Goal: Feedback & Contribution: Submit feedback/report problem

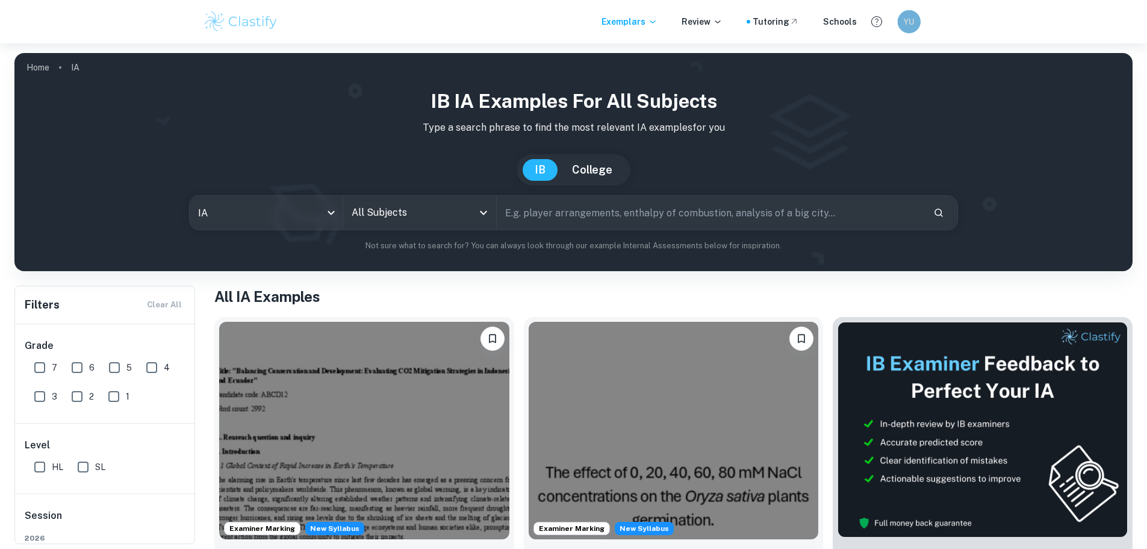
click at [906, 23] on h6 "YU" at bounding box center [908, 21] width 13 height 13
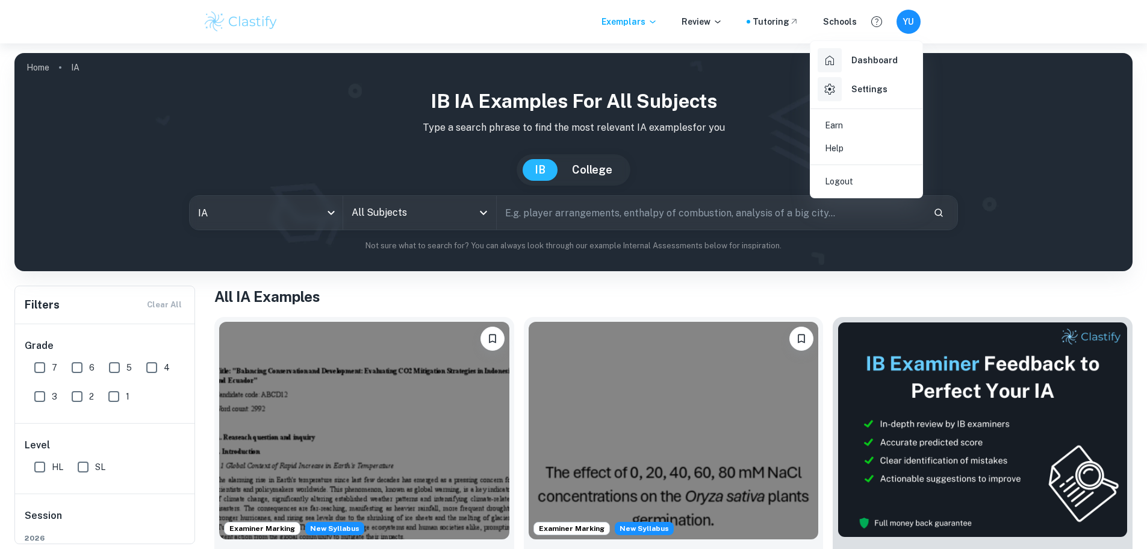
click at [881, 64] on h6 "Dashboard" at bounding box center [875, 60] width 46 height 13
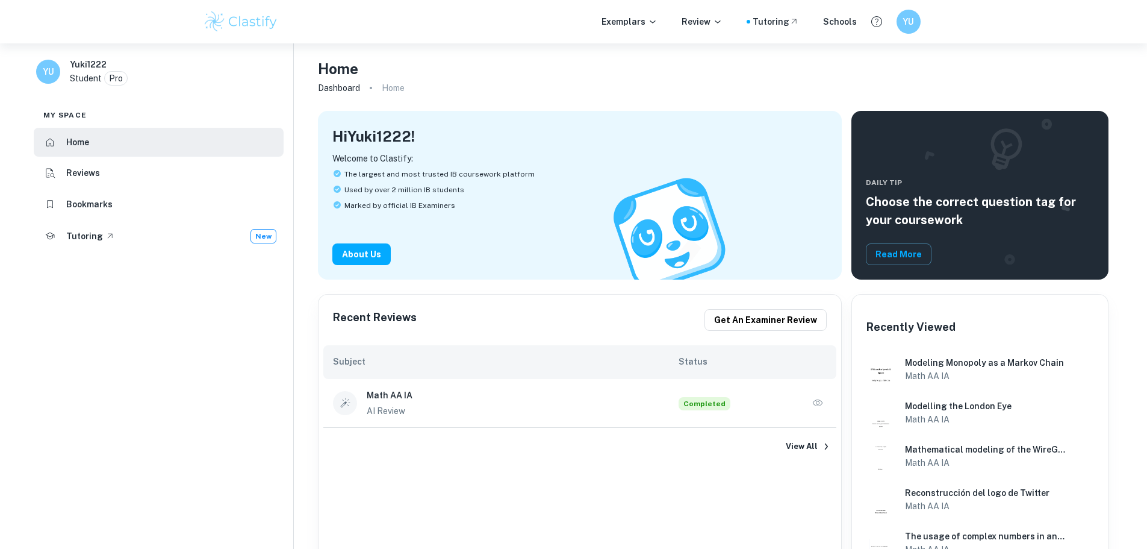
click at [411, 398] on h6 "Math AA IA" at bounding box center [523, 394] width 312 height 13
click at [817, 404] on icon "button" at bounding box center [818, 403] width 12 height 12
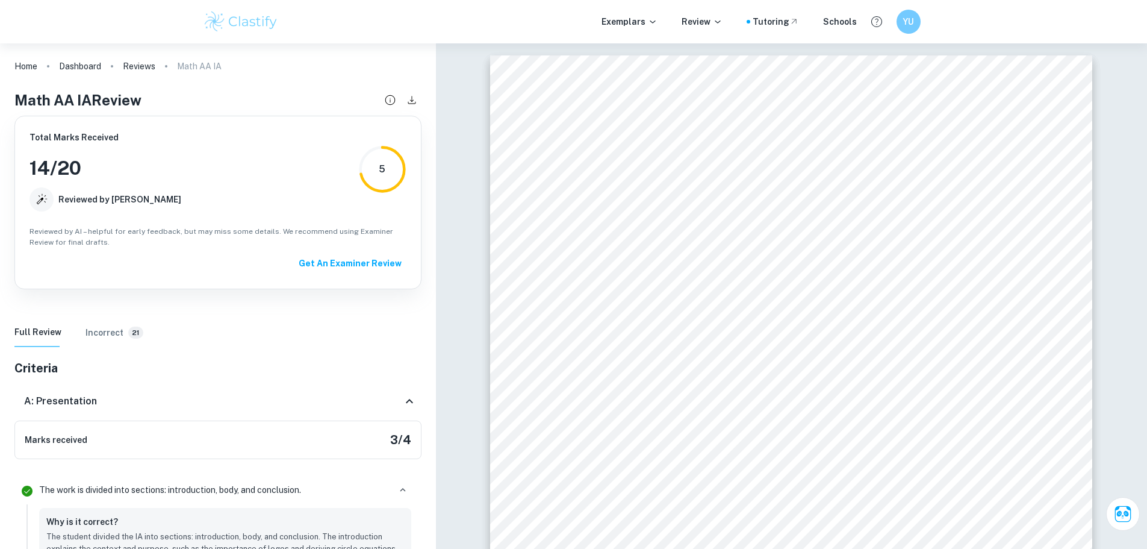
click at [95, 338] on h6 "Incorrect" at bounding box center [105, 332] width 38 height 13
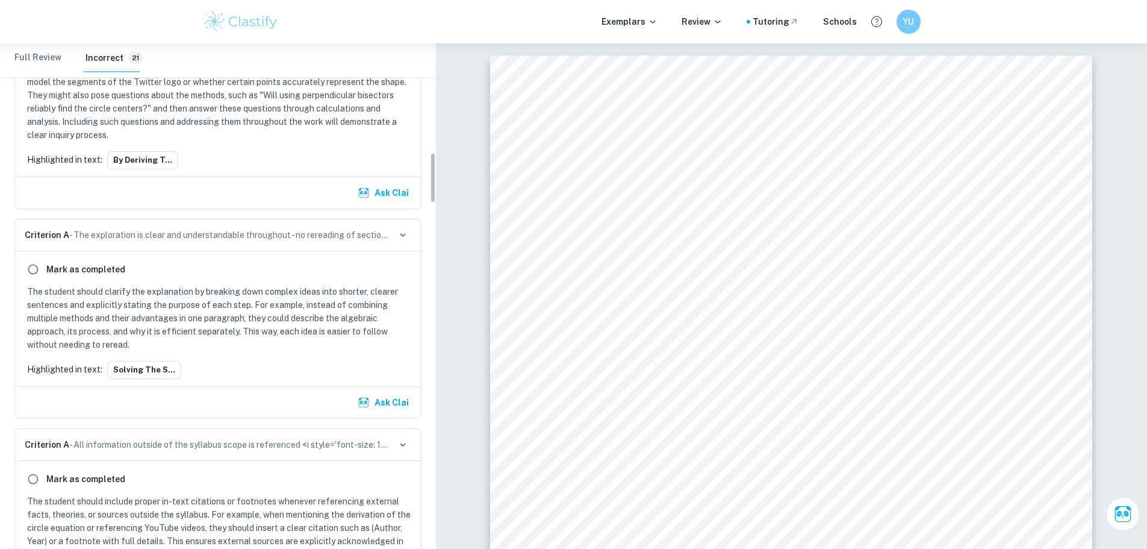
scroll to position [1145, 0]
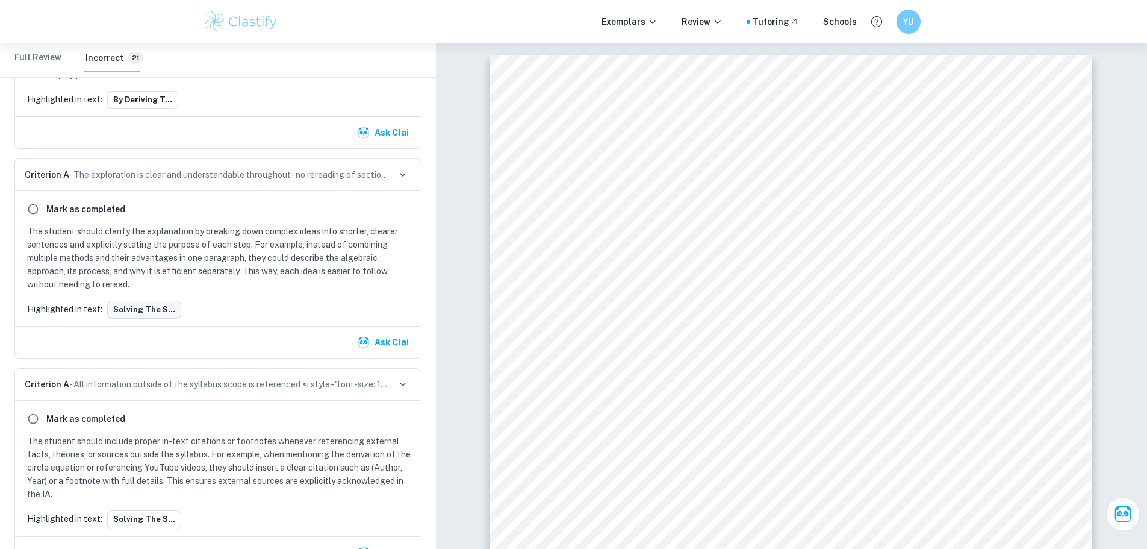
click at [146, 307] on button "Solving the s..." at bounding box center [144, 310] width 74 height 18
drag, startPoint x: 397, startPoint y: 348, endPoint x: 389, endPoint y: 354, distance: 9.5
click at [396, 348] on button "Ask Clai" at bounding box center [384, 342] width 58 height 22
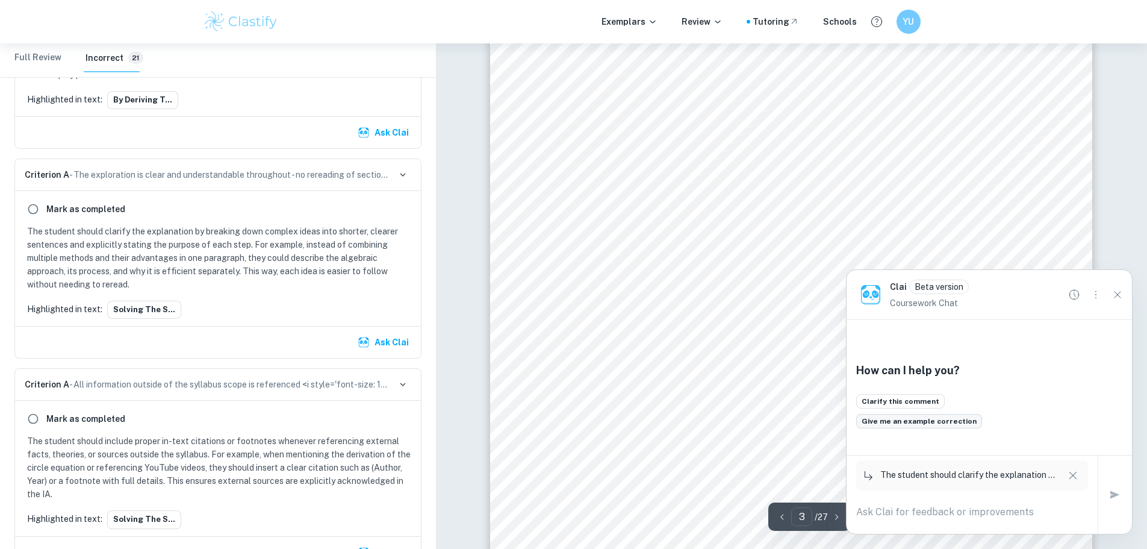
click at [873, 422] on button "Give me an example correction" at bounding box center [919, 421] width 126 height 14
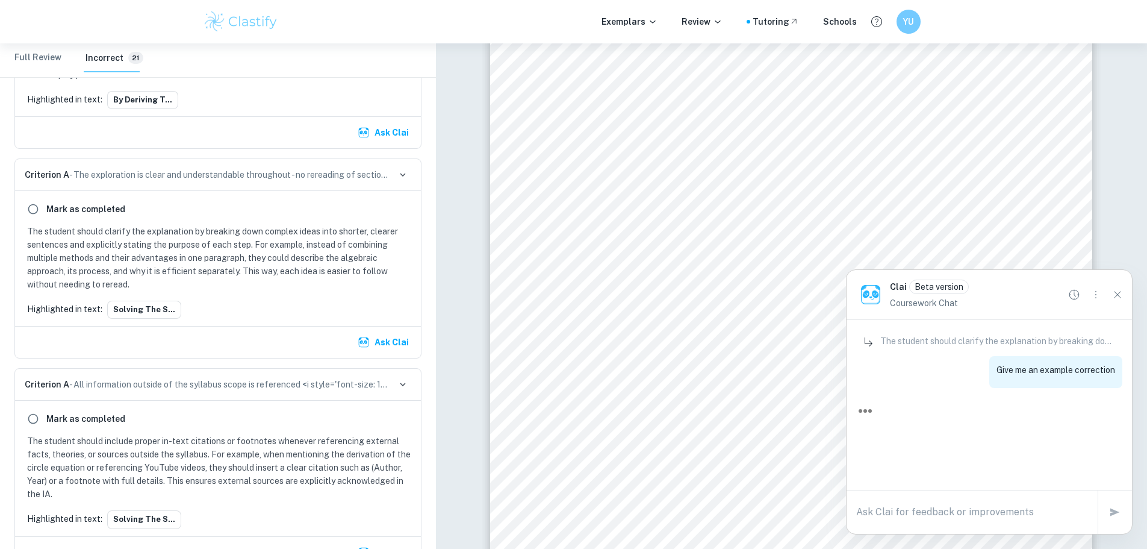
scroll to position [0, 0]
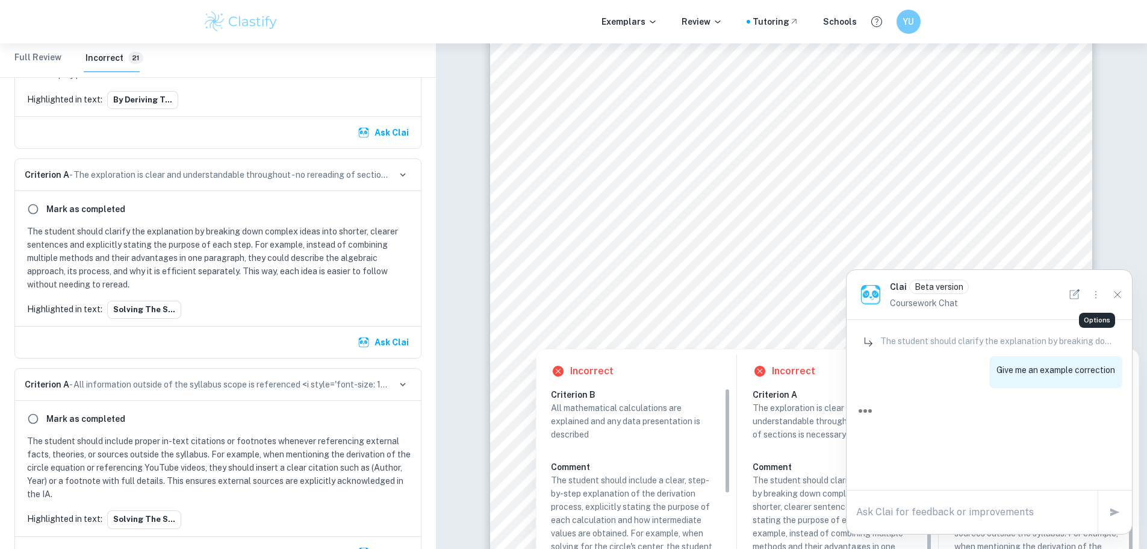
click at [1096, 294] on icon "Options" at bounding box center [1096, 294] width 13 height 13
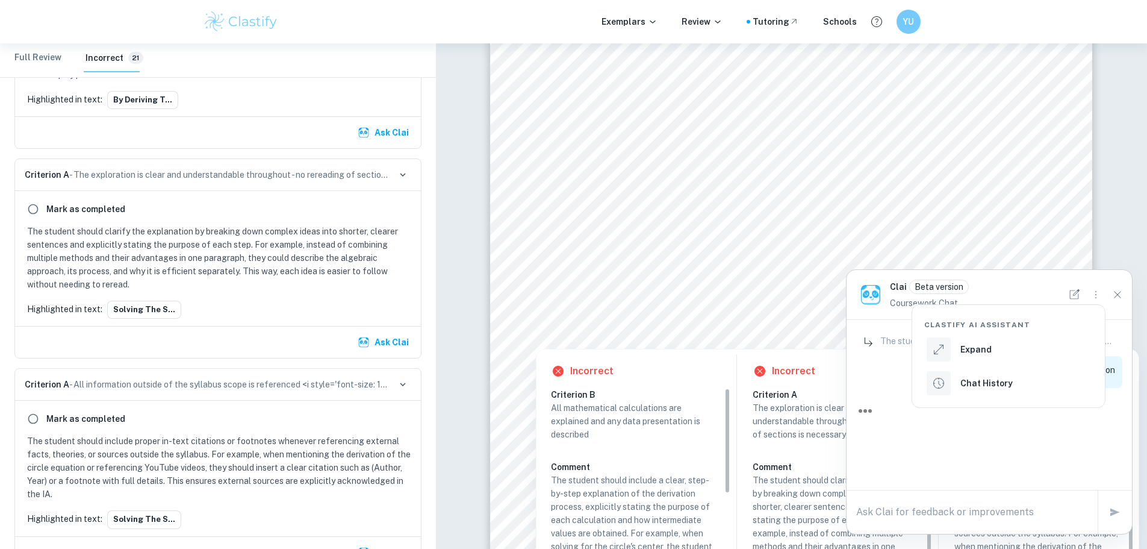
drag, startPoint x: 1038, startPoint y: 284, endPoint x: 1073, endPoint y: 287, distance: 35.7
click at [1051, 282] on div at bounding box center [573, 274] width 1147 height 549
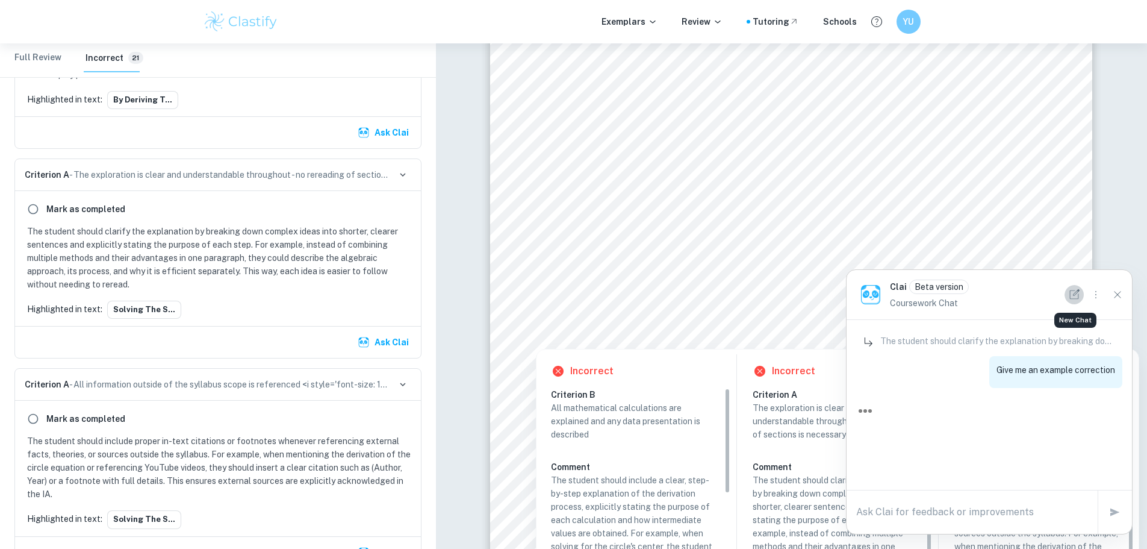
click at [1074, 293] on icon "New Chat" at bounding box center [1074, 294] width 13 height 13
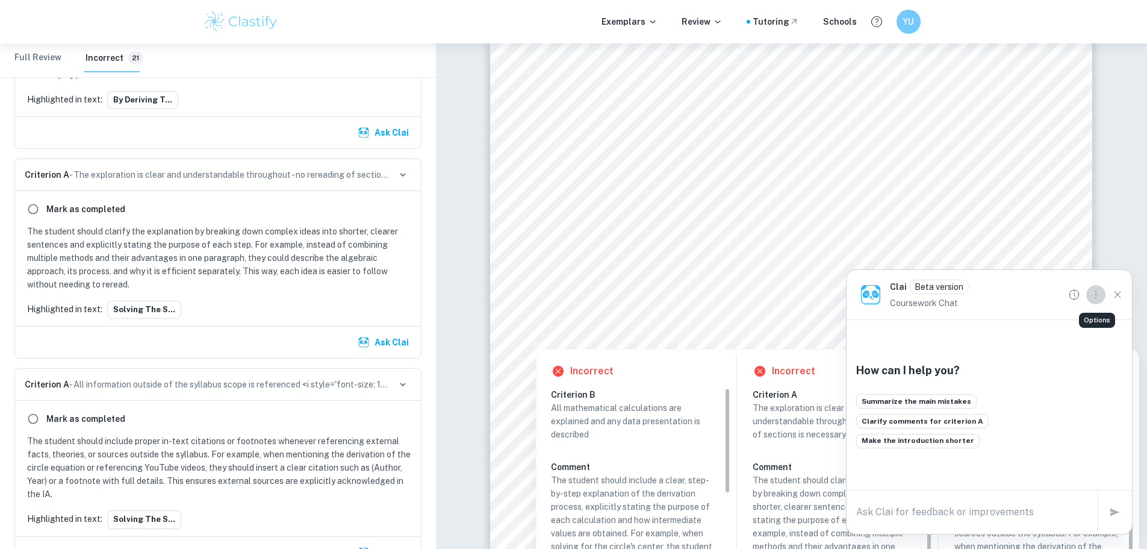
click at [1095, 295] on icon "Options" at bounding box center [1096, 294] width 13 height 13
click at [959, 379] on div "Chat History" at bounding box center [970, 383] width 86 height 24
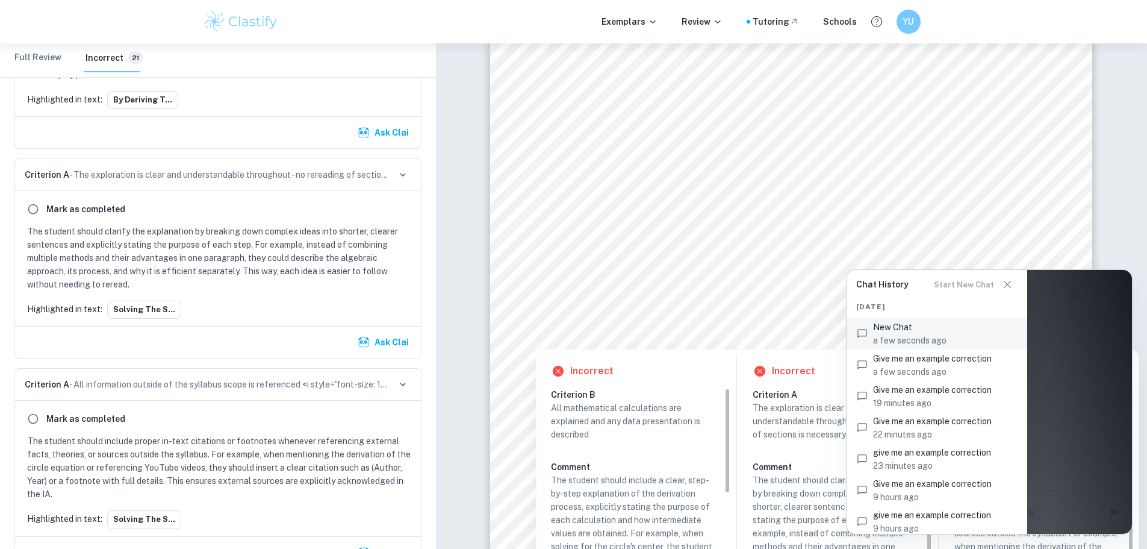
drag, startPoint x: 950, startPoint y: 338, endPoint x: 912, endPoint y: 295, distance: 58.1
click at [912, 295] on div "Chat History Start new chat" at bounding box center [936, 284] width 161 height 29
click at [1008, 287] on icon "button" at bounding box center [1007, 284] width 14 height 14
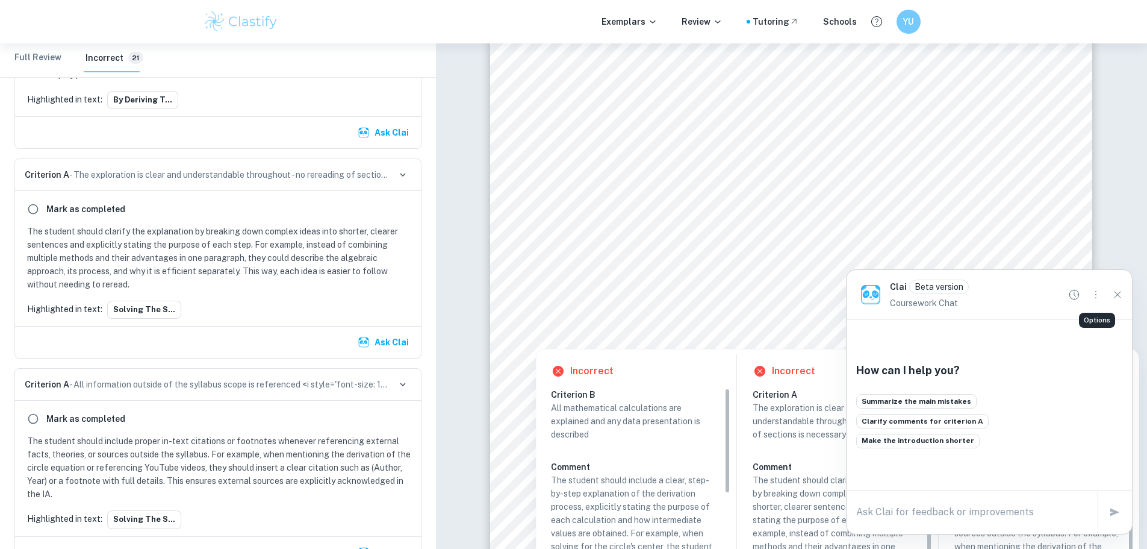
click at [1088, 295] on button "Options" at bounding box center [1096, 294] width 19 height 19
click at [1026, 300] on div at bounding box center [573, 274] width 1147 height 549
click at [944, 506] on textarea at bounding box center [972, 512] width 232 height 14
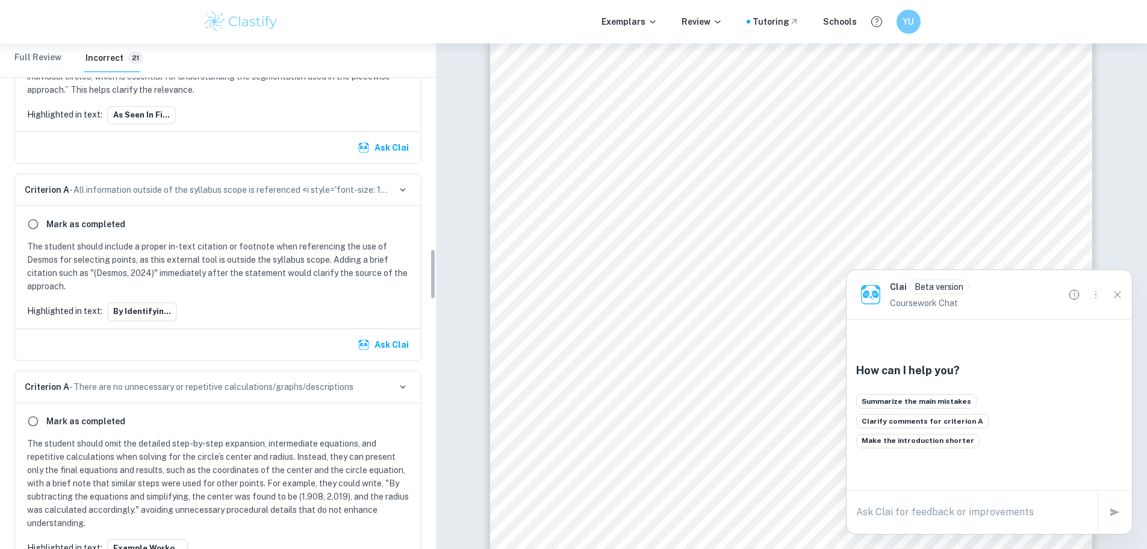
scroll to position [2169, 0]
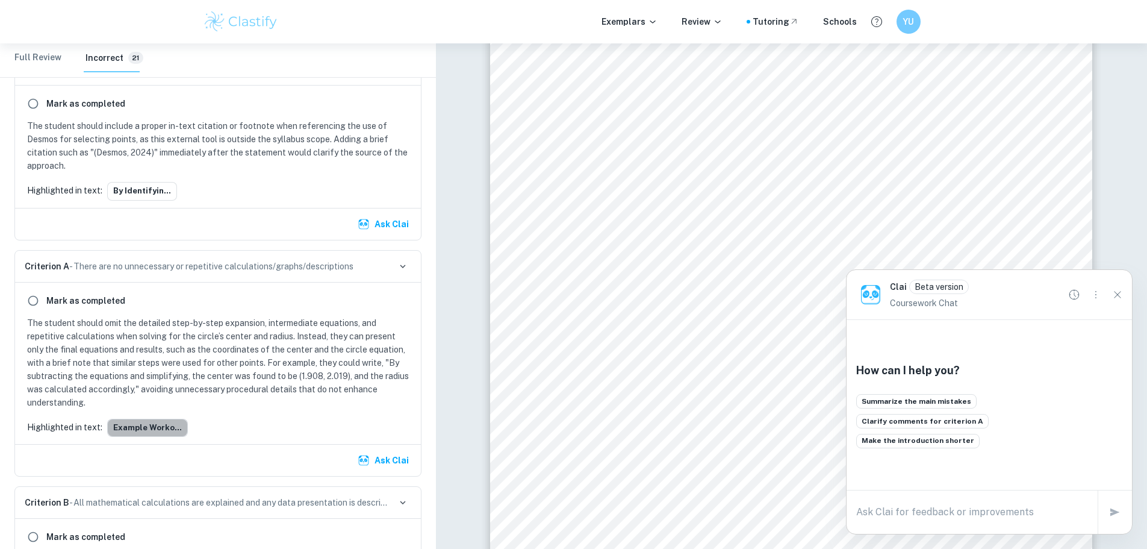
click at [153, 428] on button "Example worko..." at bounding box center [147, 428] width 81 height 18
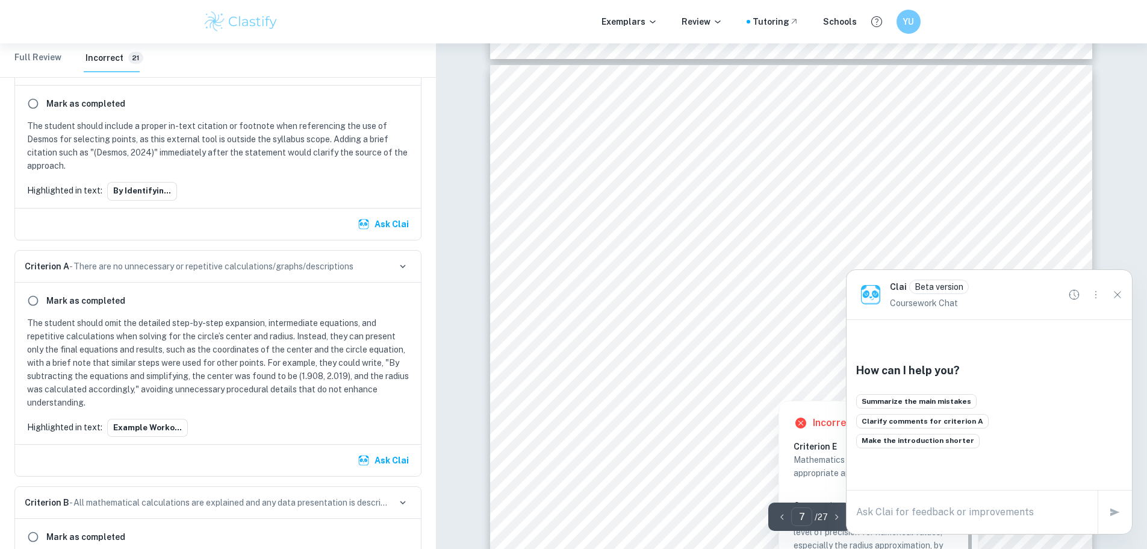
scroll to position [5310, 0]
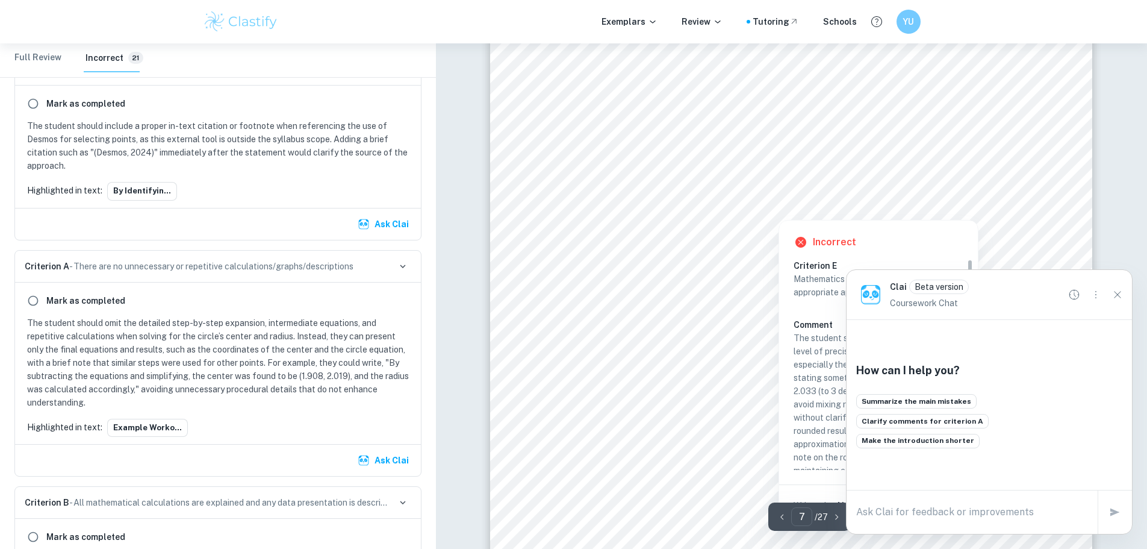
click at [596, 176] on div at bounding box center [704, 186] width 283 height 39
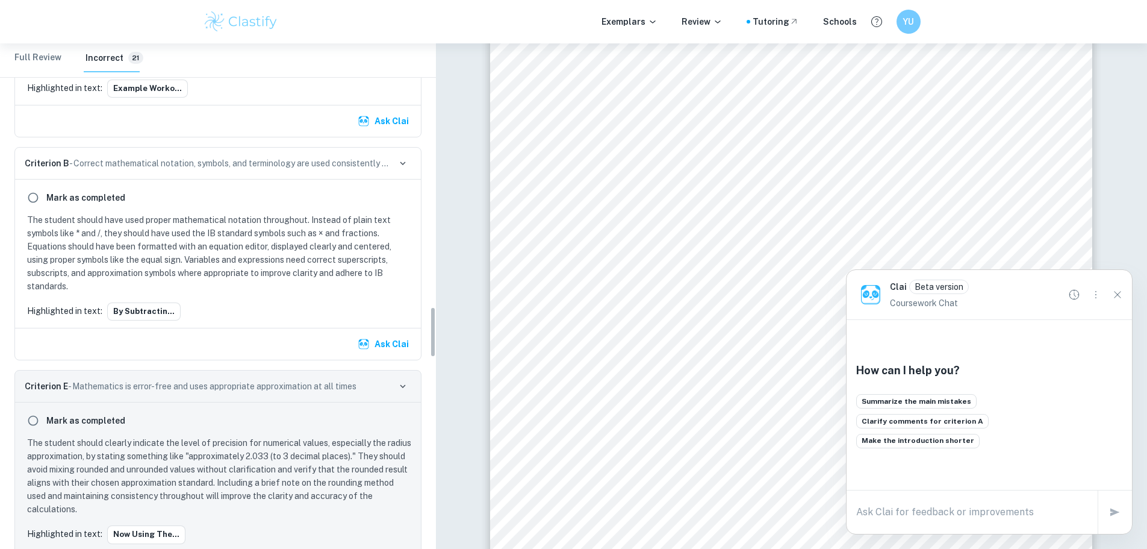
scroll to position [2563, 0]
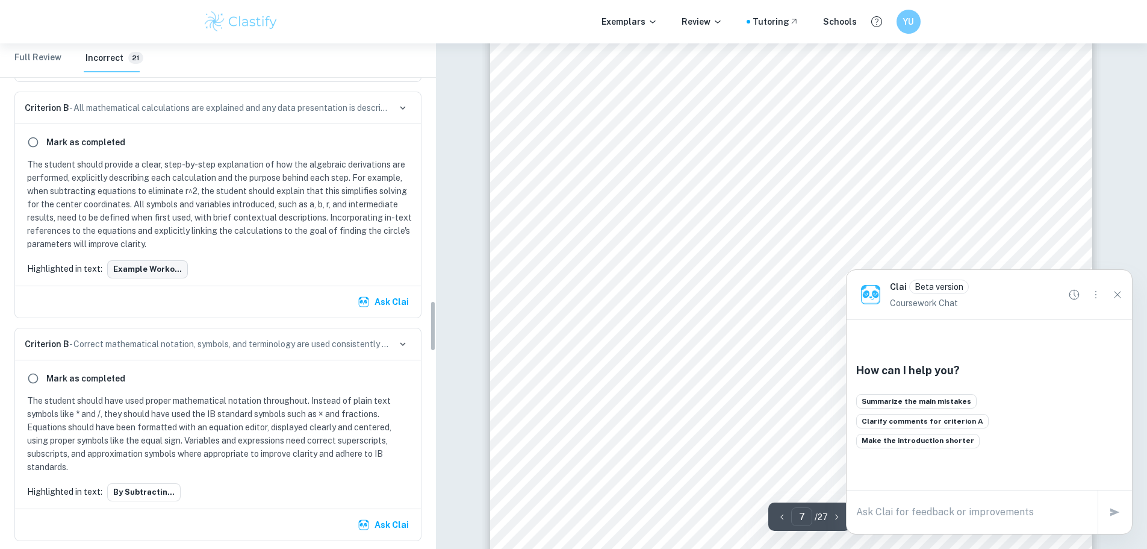
click at [154, 269] on button "Example worko..." at bounding box center [147, 269] width 81 height 18
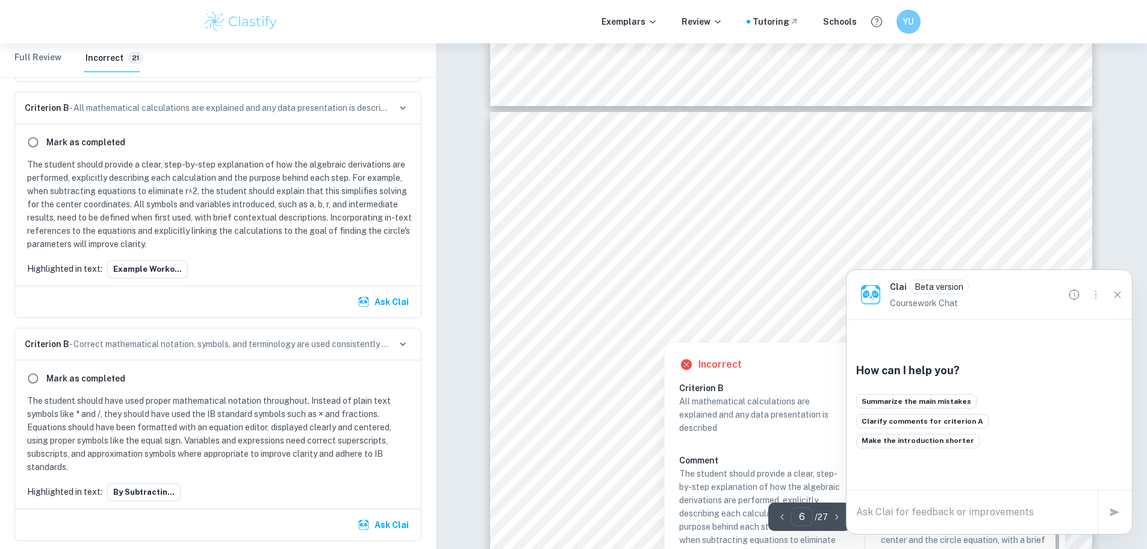
click at [573, 283] on div at bounding box center [712, 293] width 299 height 37
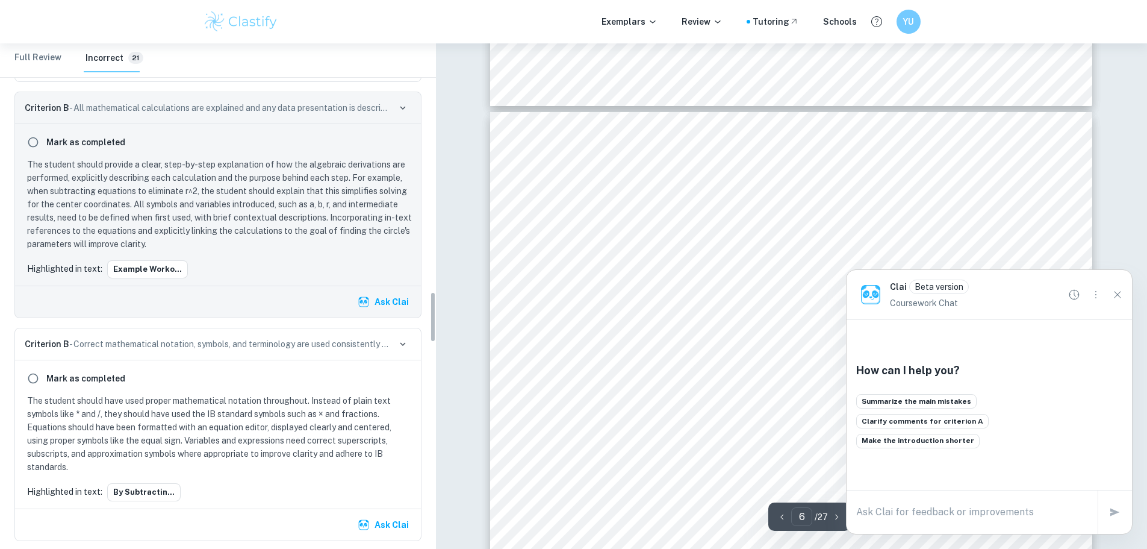
scroll to position [2472, 0]
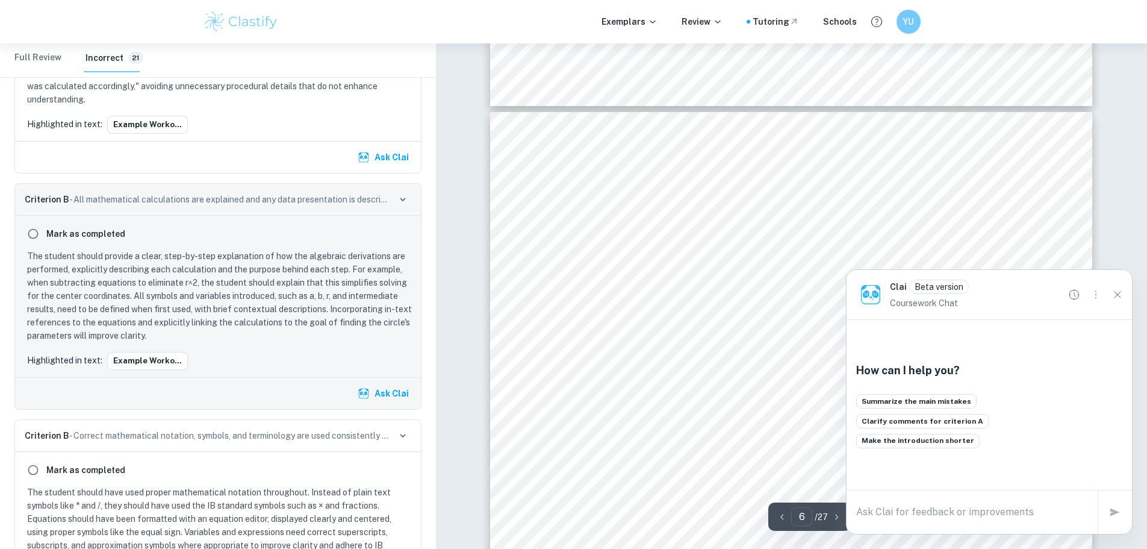
click at [588, 340] on div "F11 (-4.55,1.21), (-4,1), (-3.65, 0.95) F12 (-4.28,3.65), (-4.2, 1.5), (-3.65, …" at bounding box center [791, 537] width 602 height 851
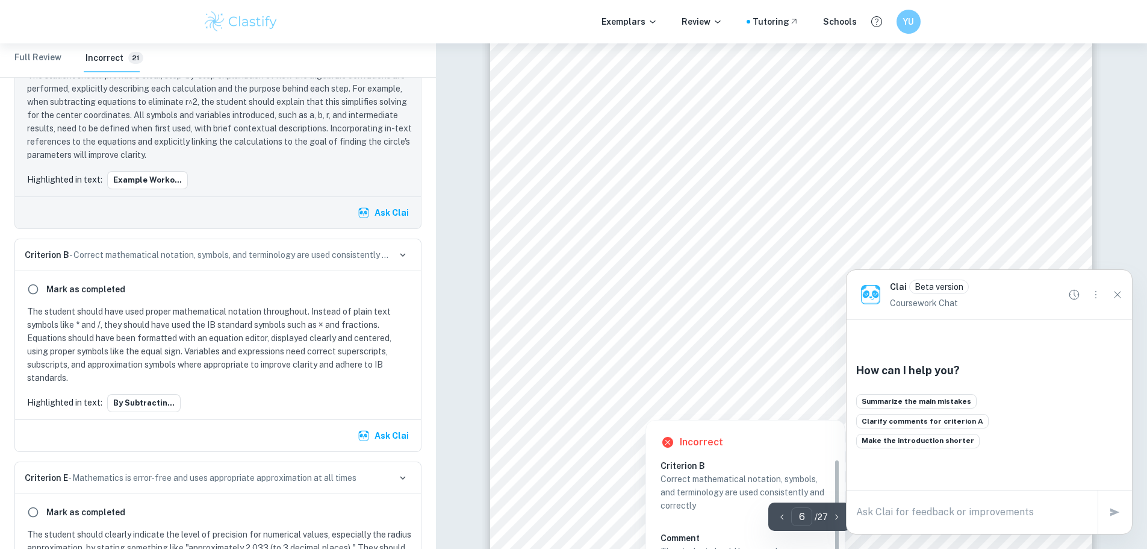
scroll to position [4406, 0]
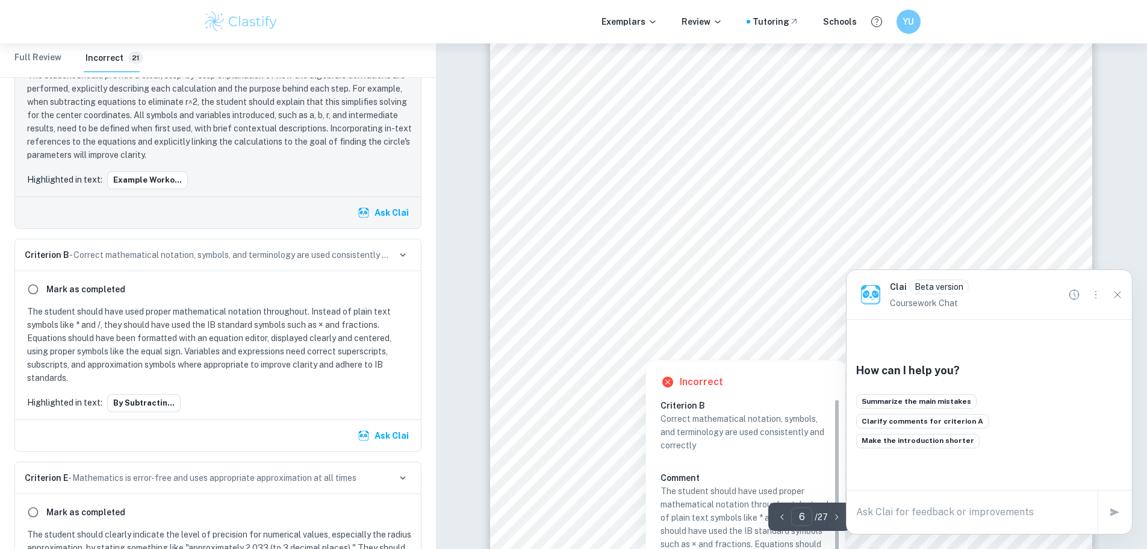
click at [611, 345] on div at bounding box center [645, 345] width 164 height 22
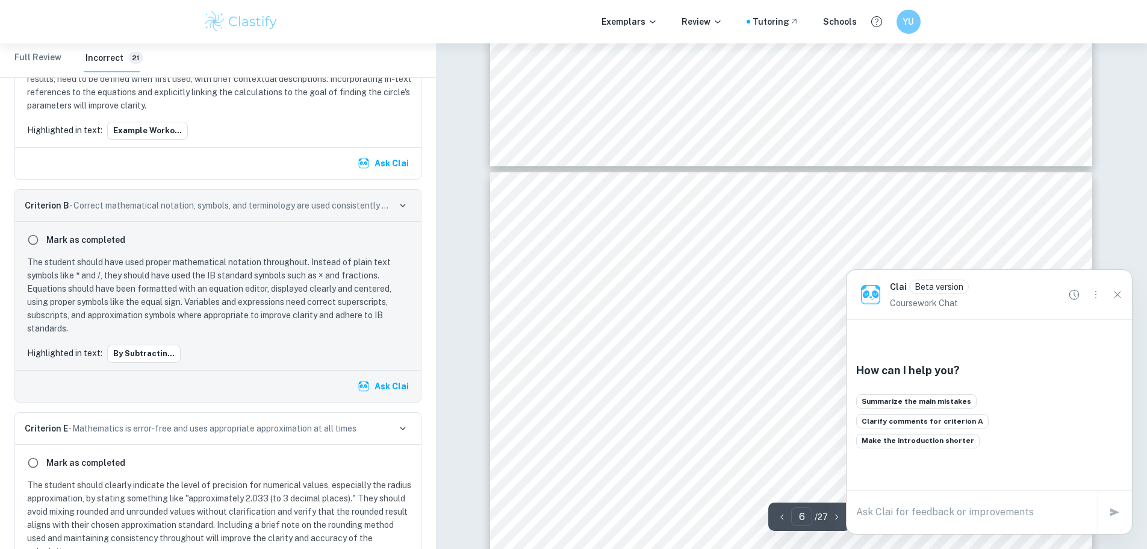
scroll to position [4527, 0]
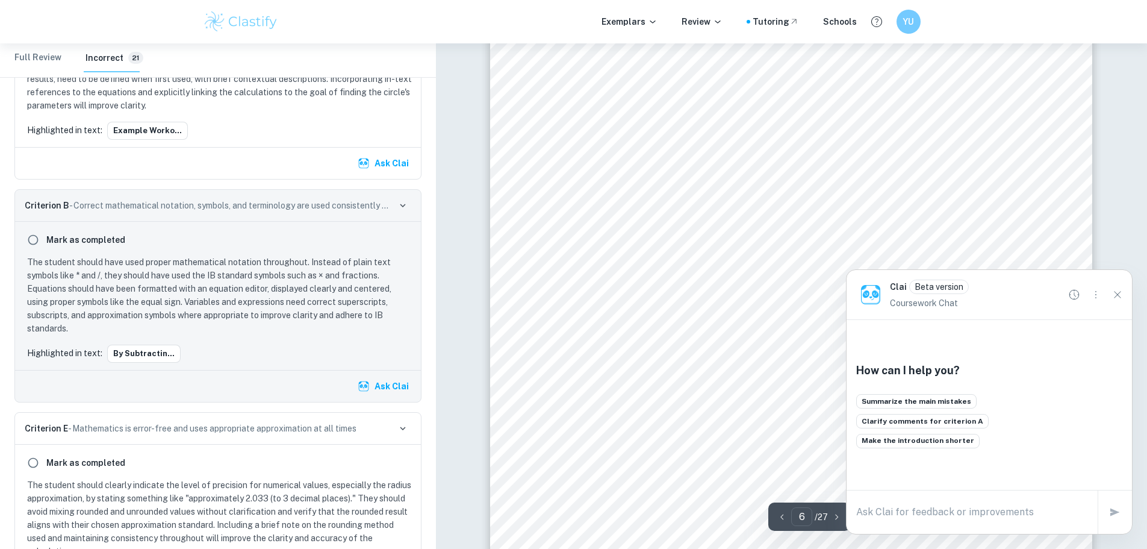
click at [51, 56] on Review "Full Review" at bounding box center [37, 57] width 47 height 29
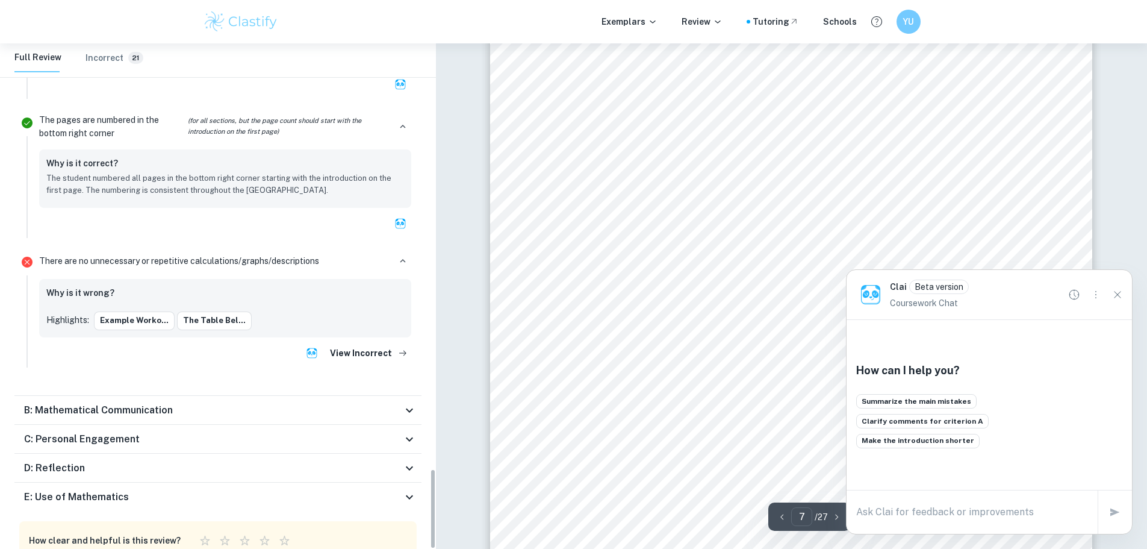
scroll to position [5852, 0]
click at [92, 490] on h6 "E: Use of Mathematics" at bounding box center [76, 497] width 105 height 14
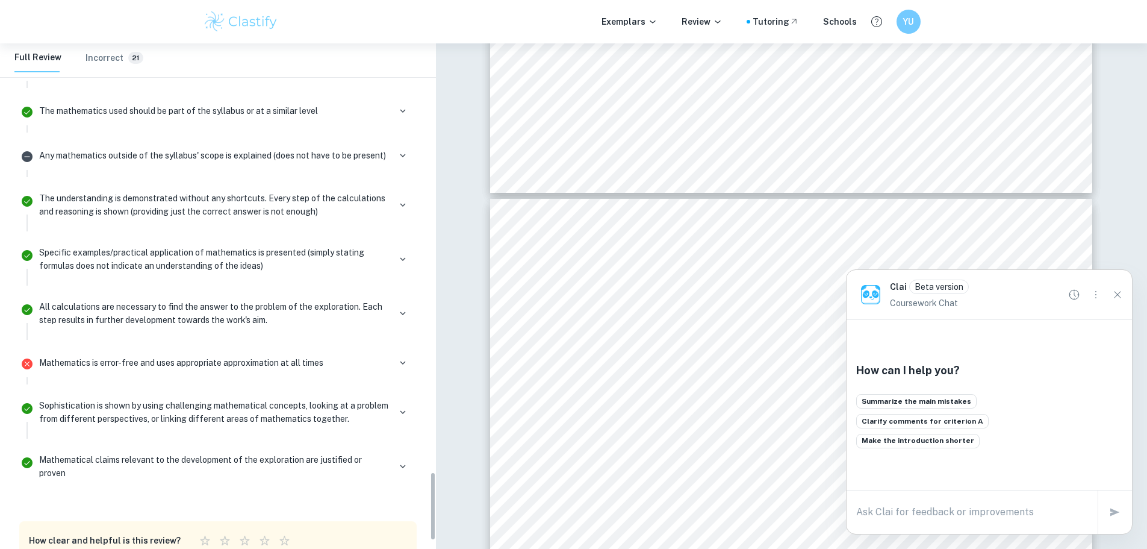
scroll to position [3145, 0]
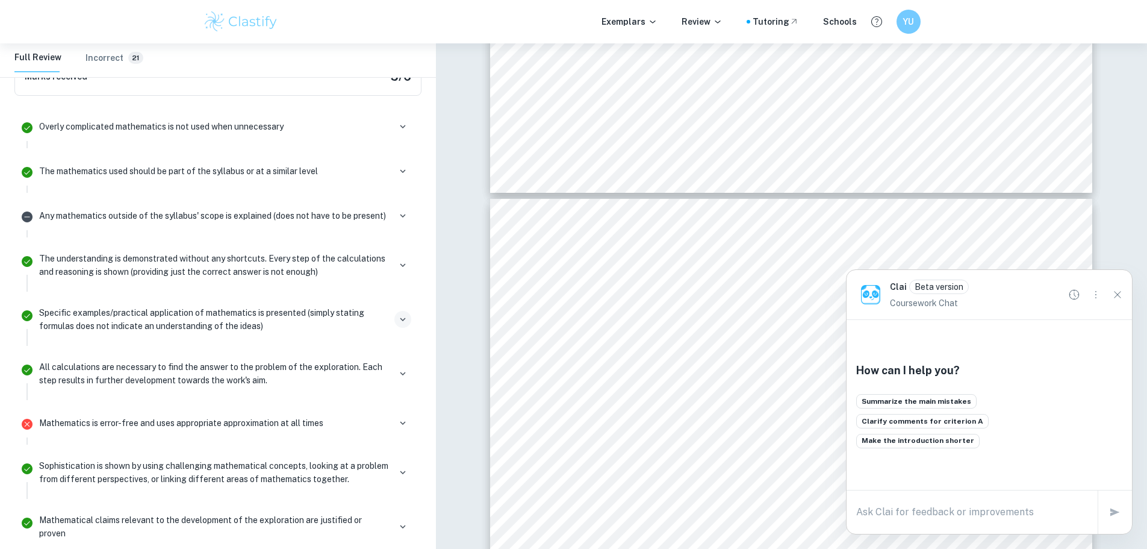
click at [407, 314] on icon "button" at bounding box center [403, 319] width 11 height 11
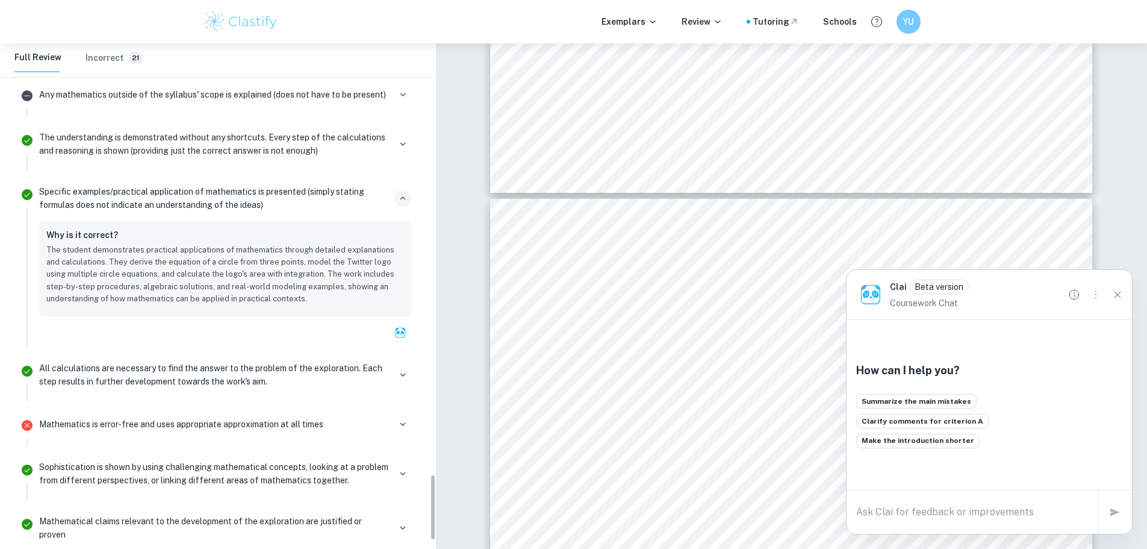
scroll to position [3267, 0]
click at [402, 192] on icon "button" at bounding box center [403, 197] width 11 height 11
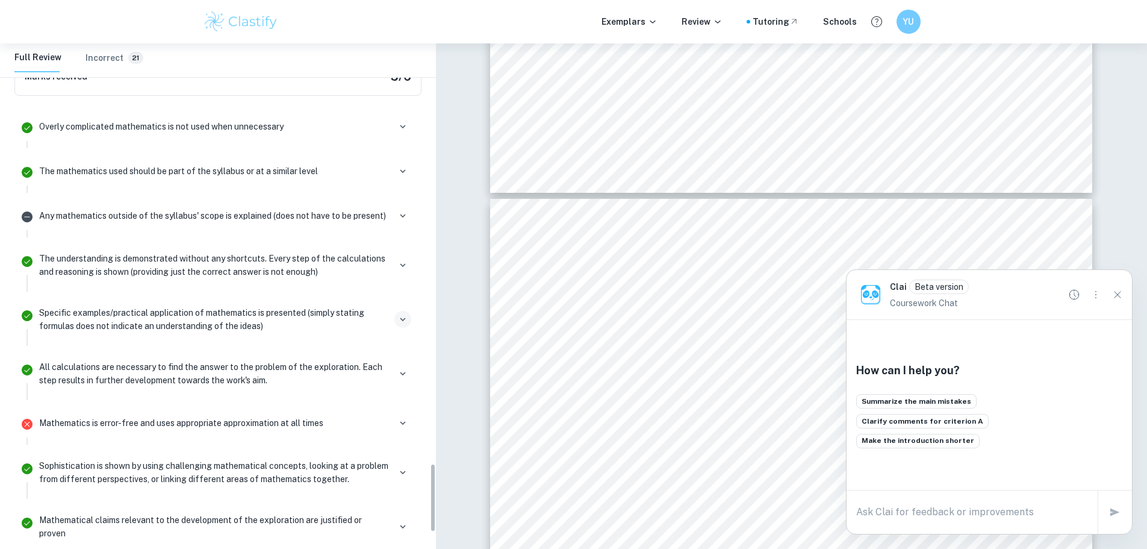
scroll to position [3085, 0]
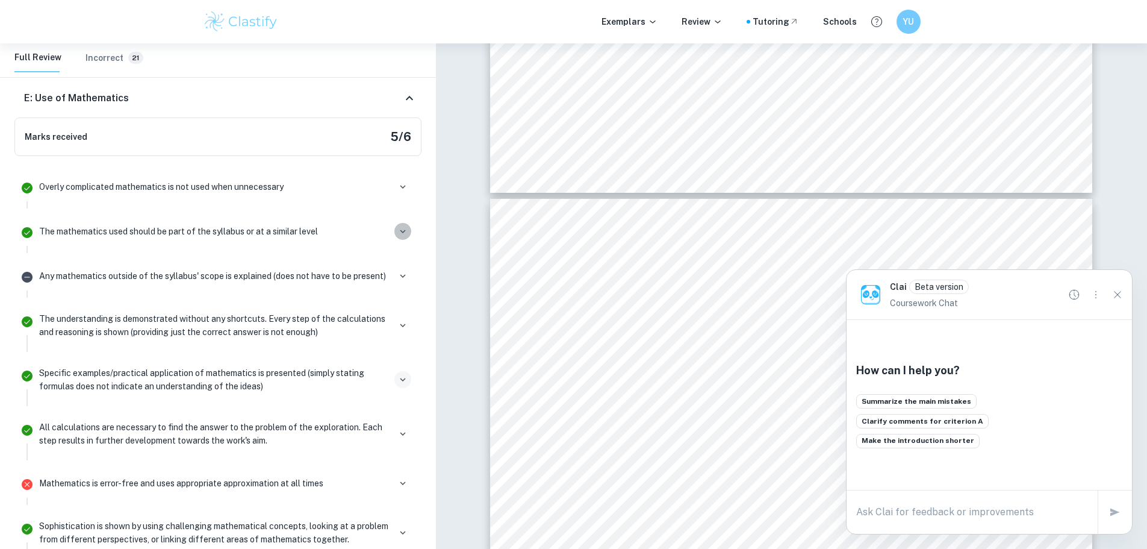
click at [401, 226] on icon "button" at bounding box center [403, 231] width 11 height 11
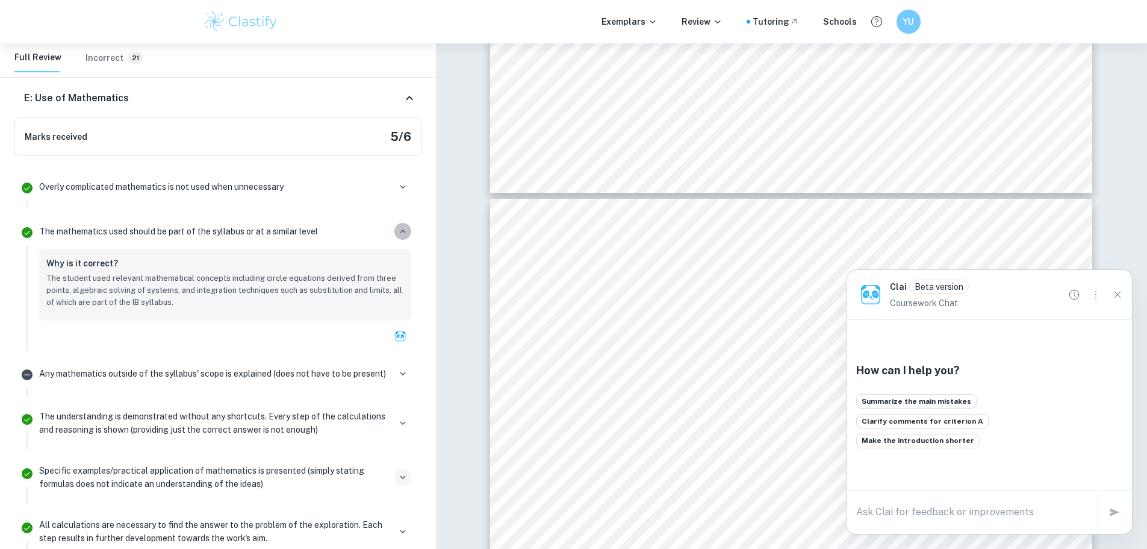
click at [402, 223] on button "button" at bounding box center [402, 231] width 17 height 17
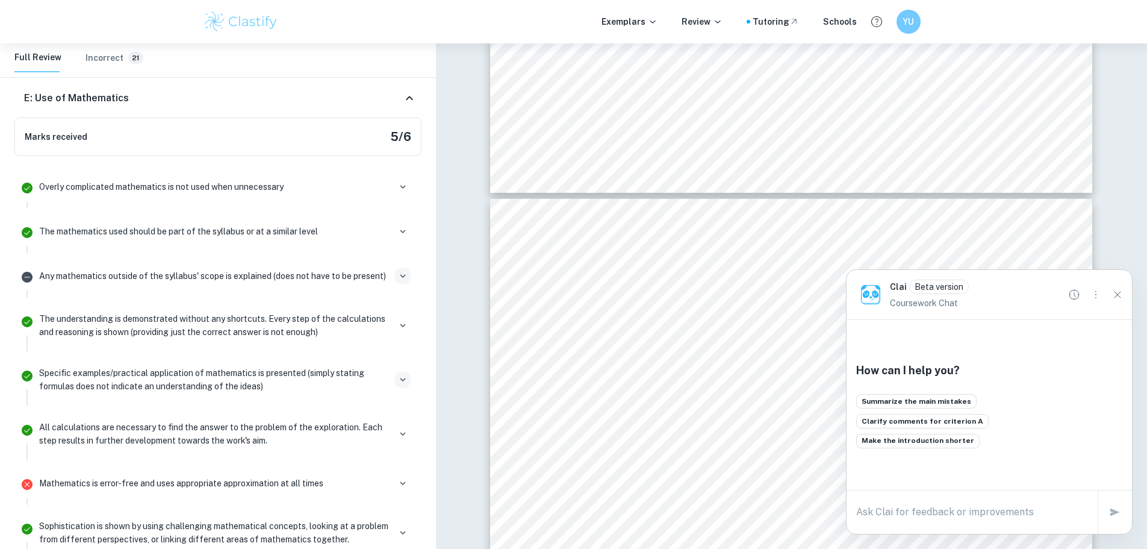
click at [401, 270] on icon "button" at bounding box center [403, 275] width 11 height 11
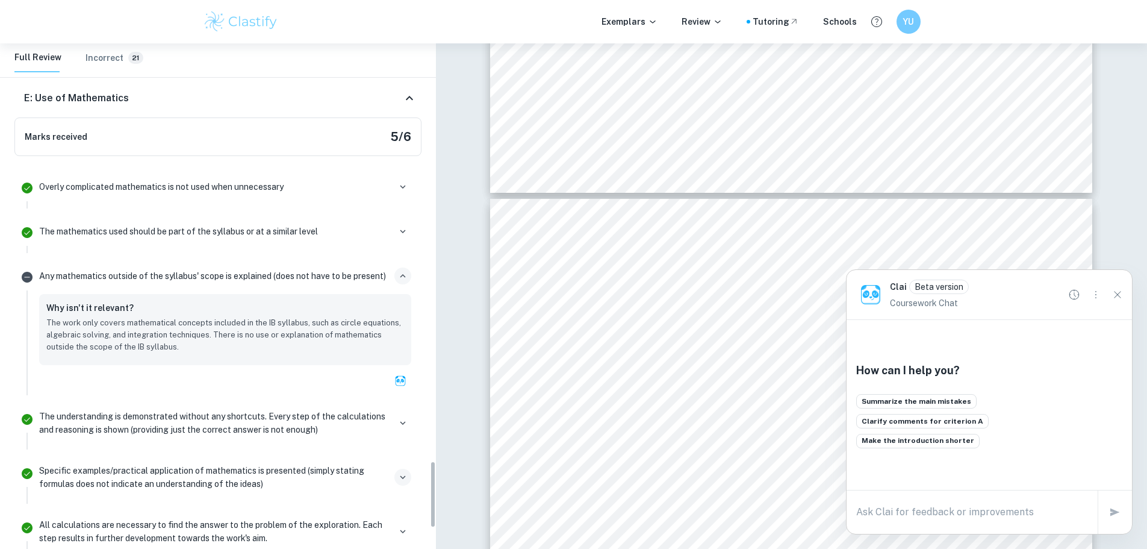
scroll to position [3145, 0]
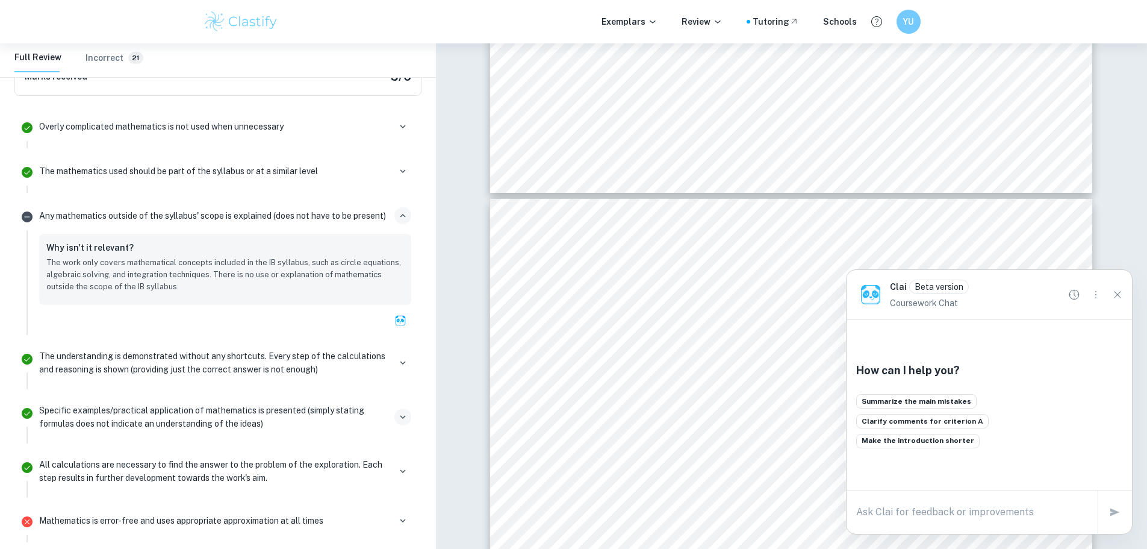
click at [398, 210] on icon "button" at bounding box center [403, 215] width 11 height 11
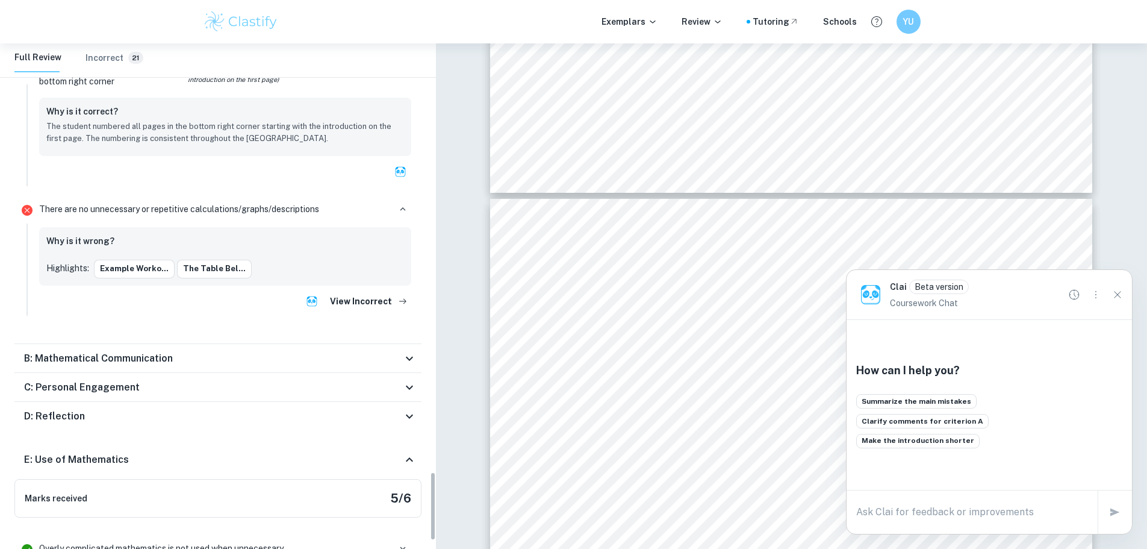
scroll to position [3205, 0]
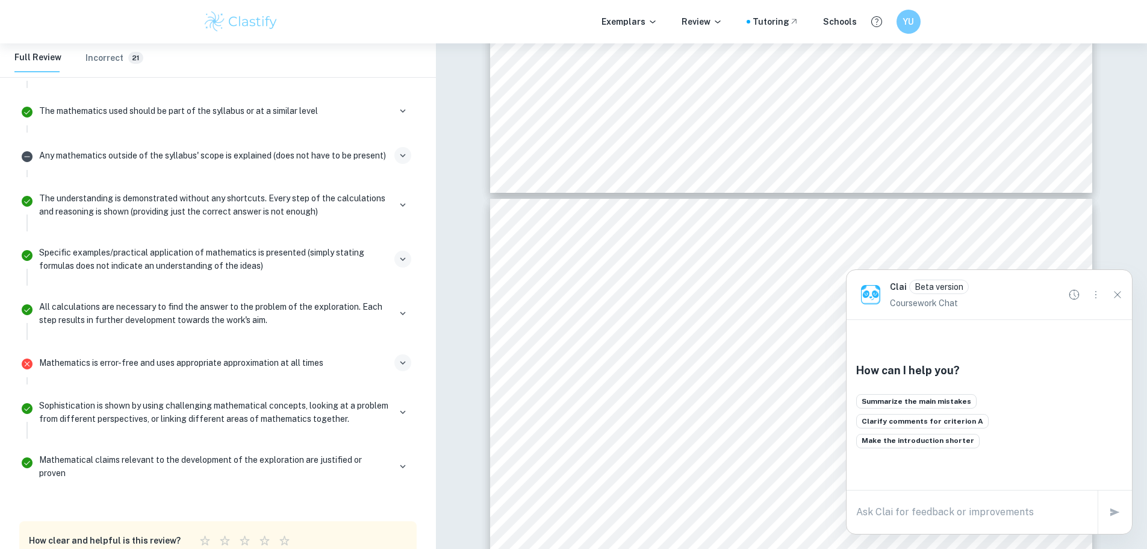
click at [401, 357] on icon "button" at bounding box center [403, 362] width 11 height 11
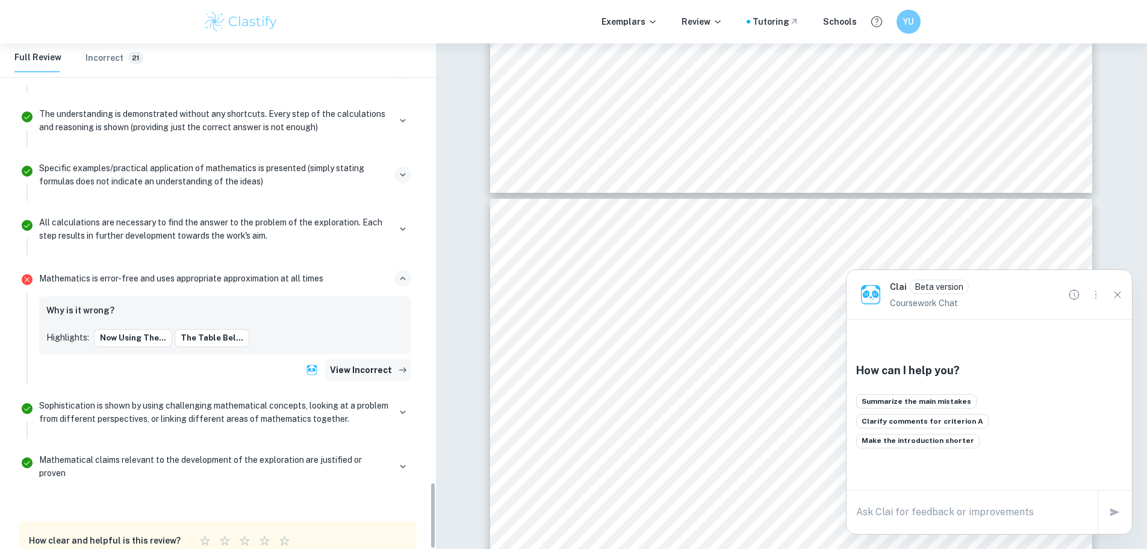
scroll to position [3290, 0]
click at [122, 63] on div "Incorrect 21" at bounding box center [115, 57] width 58 height 13
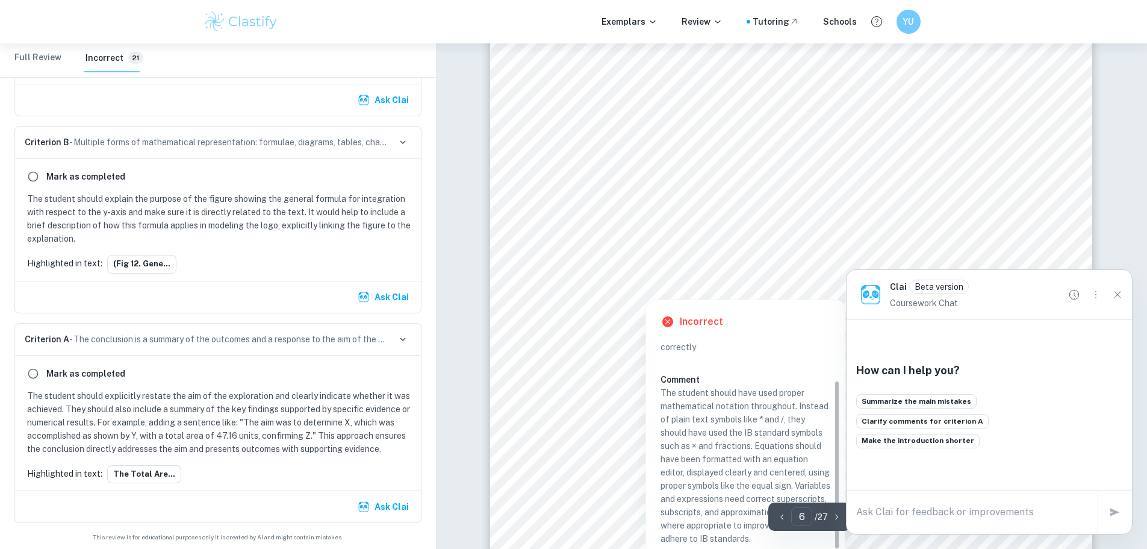
scroll to position [4527, 0]
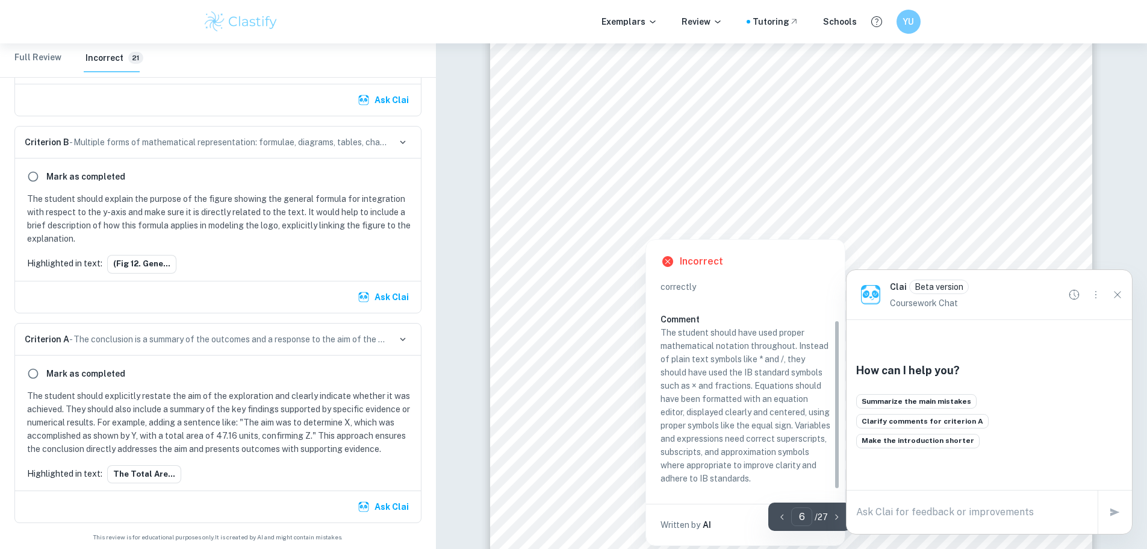
click at [678, 223] on div at bounding box center [645, 225] width 164 height 22
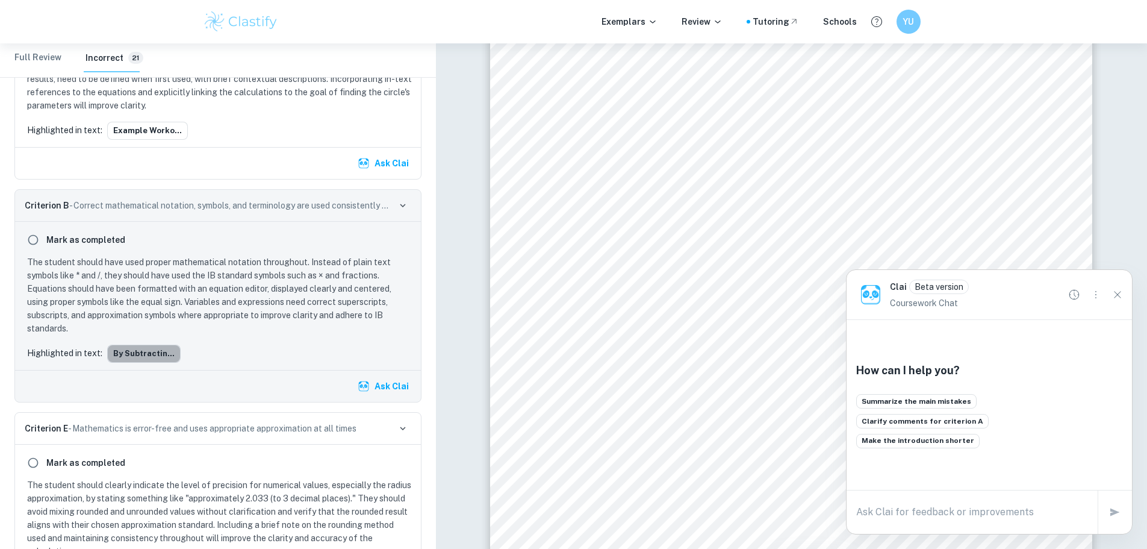
click at [145, 351] on button "By subtractin..." at bounding box center [143, 354] width 73 height 18
click at [160, 350] on button "By subtractin..." at bounding box center [143, 354] width 73 height 18
click at [385, 381] on button "Ask Clai" at bounding box center [384, 386] width 58 height 22
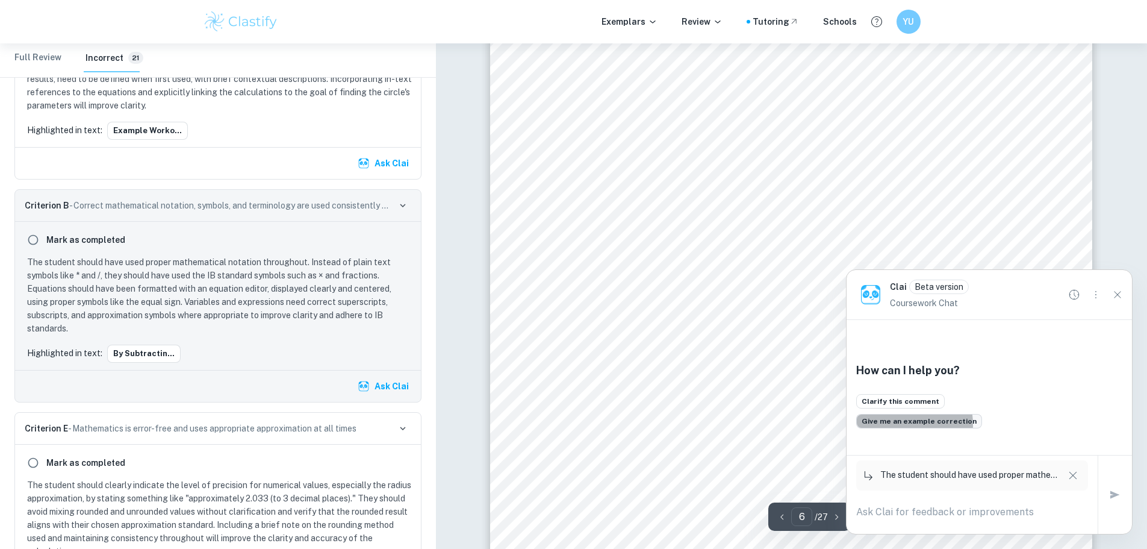
click at [902, 424] on button "Give me an example correction" at bounding box center [919, 421] width 126 height 14
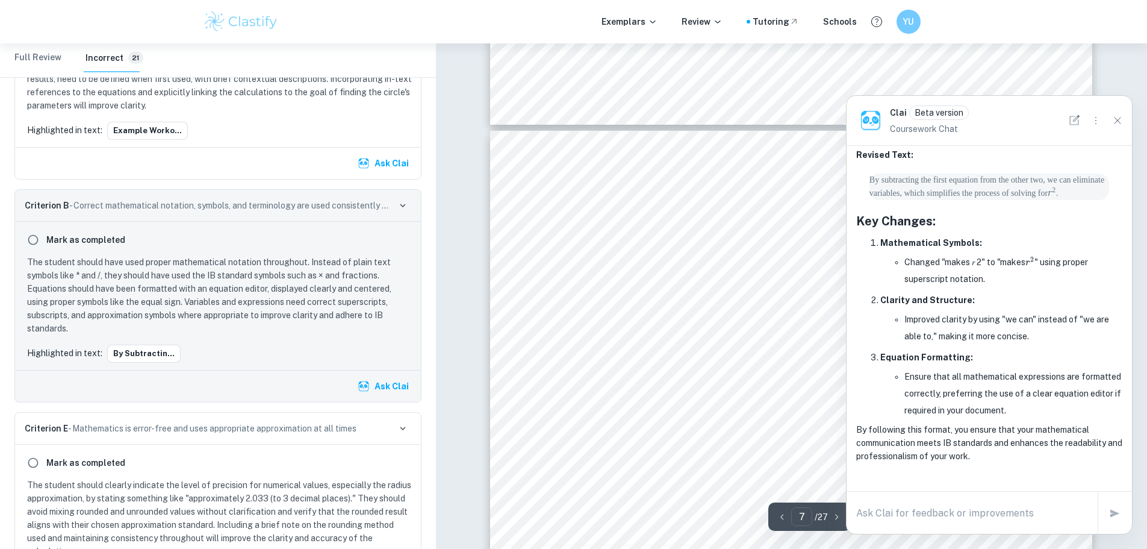
scroll to position [5184, 0]
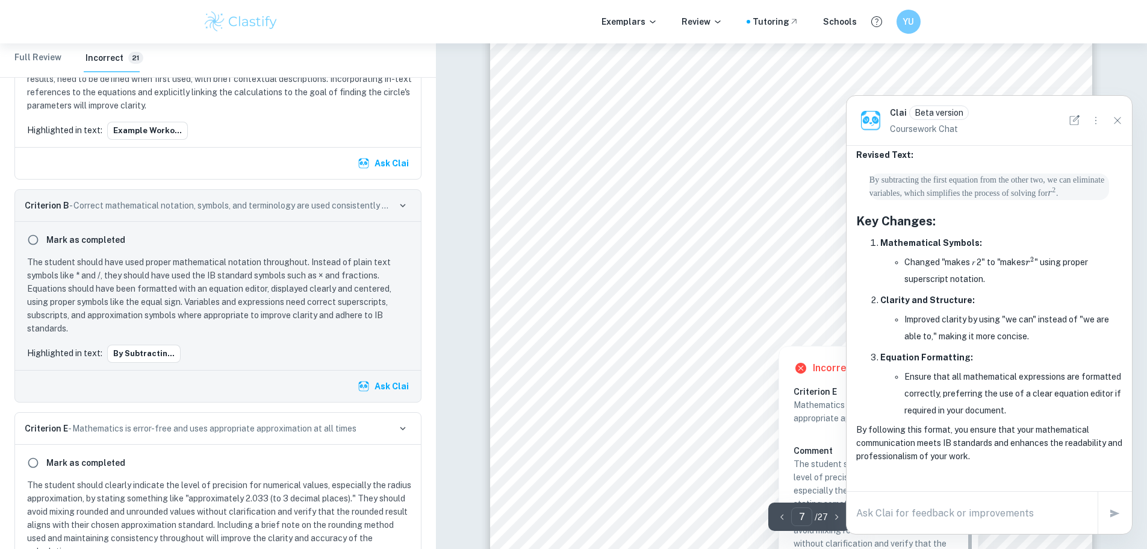
click at [699, 296] on div at bounding box center [704, 312] width 283 height 39
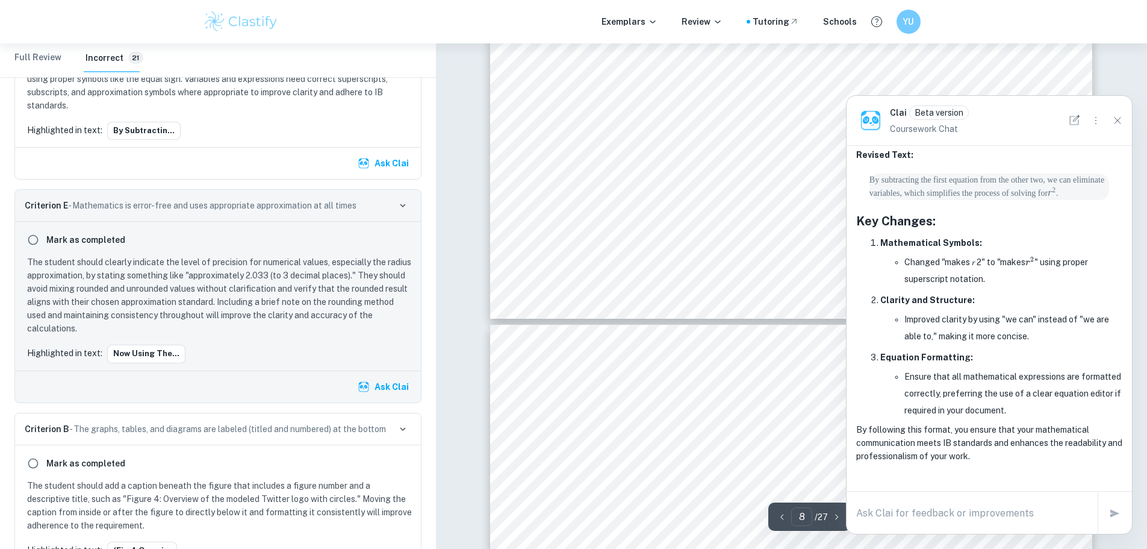
scroll to position [6087, 0]
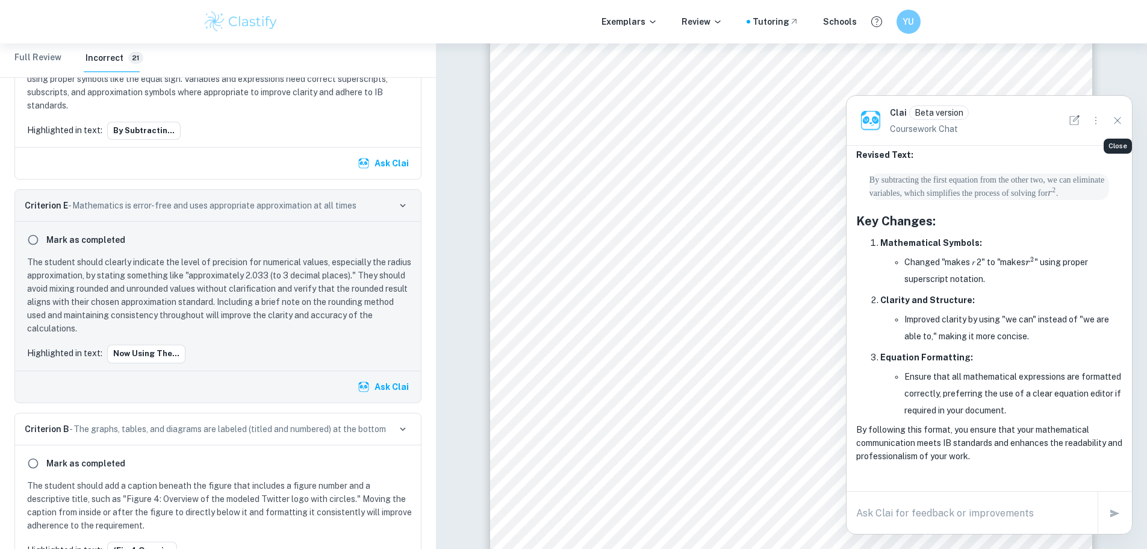
drag, startPoint x: 1111, startPoint y: 117, endPoint x: 974, endPoint y: 146, distance: 140.3
click at [1111, 117] on icon "Close" at bounding box center [1117, 120] width 13 height 13
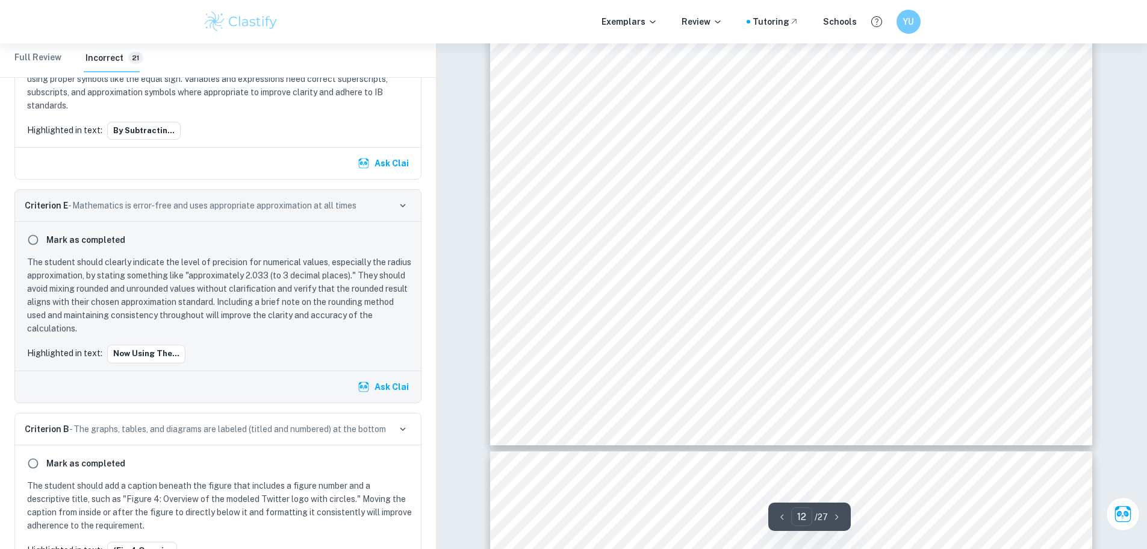
scroll to position [9580, 0]
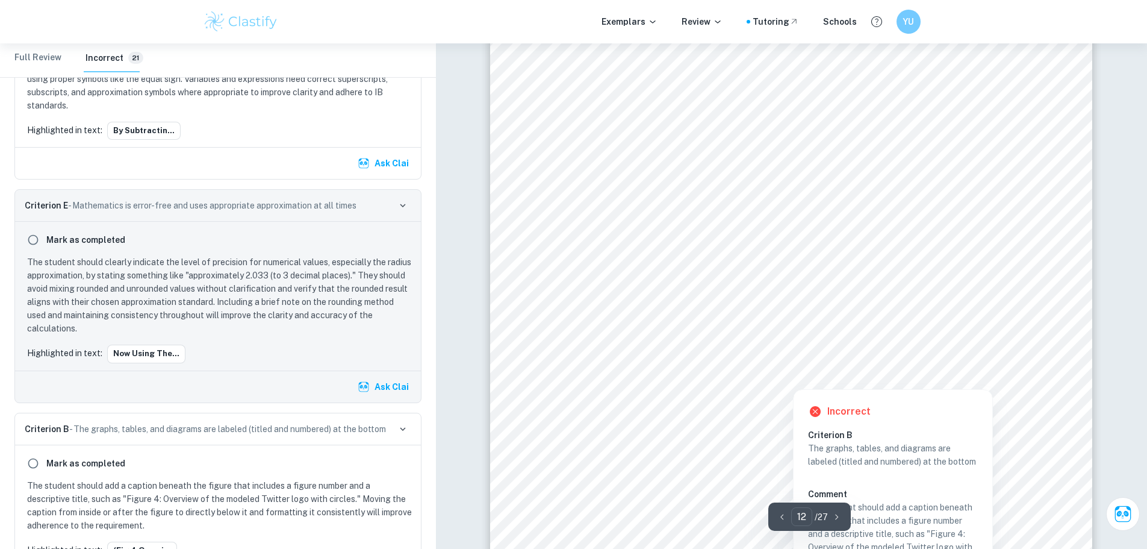
click at [762, 382] on div at bounding box center [793, 380] width 242 height 13
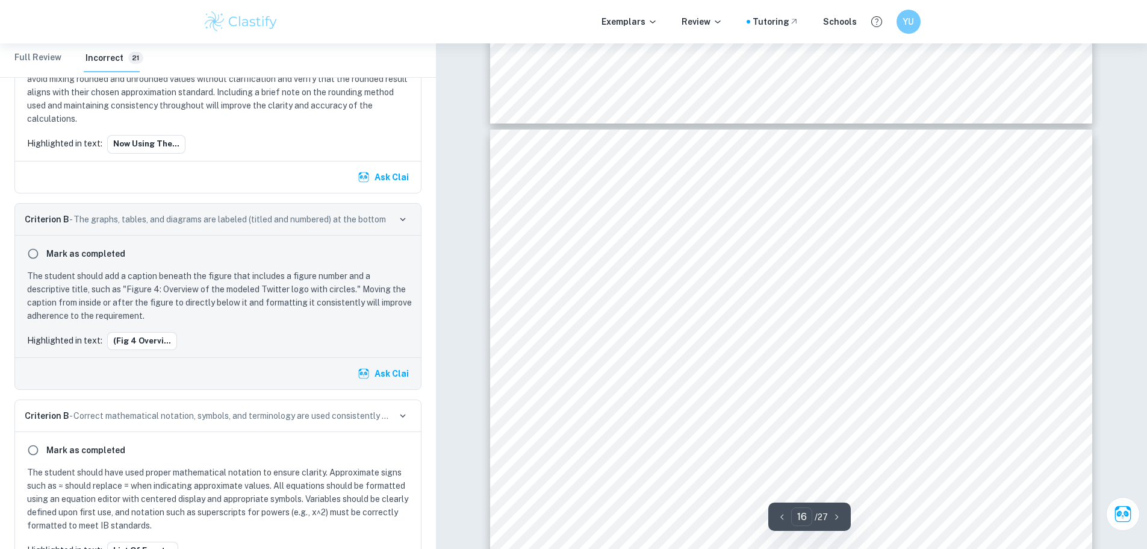
scroll to position [12712, 0]
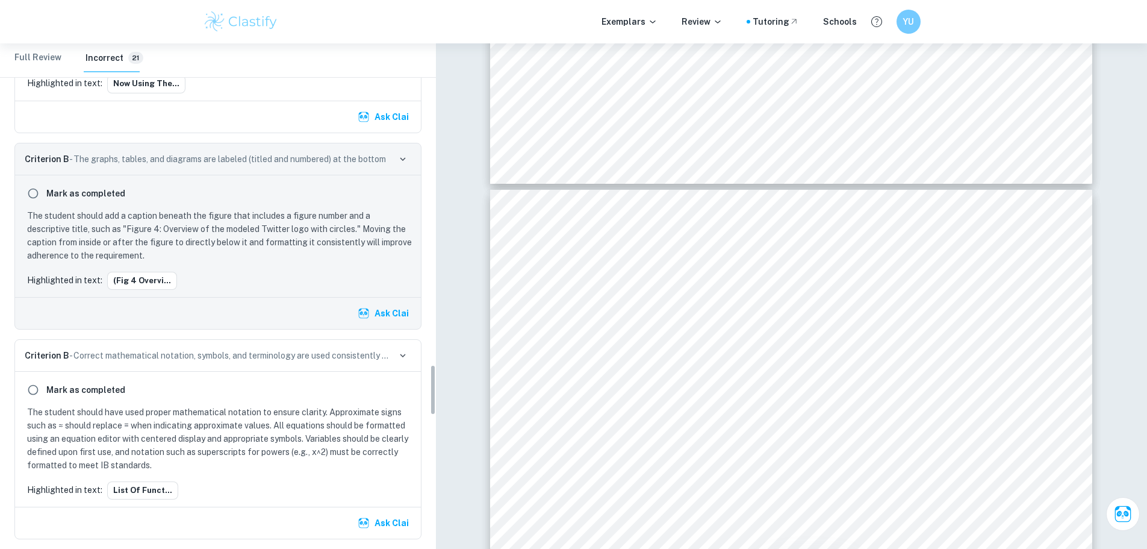
click at [48, 55] on Review "Full Review" at bounding box center [37, 57] width 47 height 29
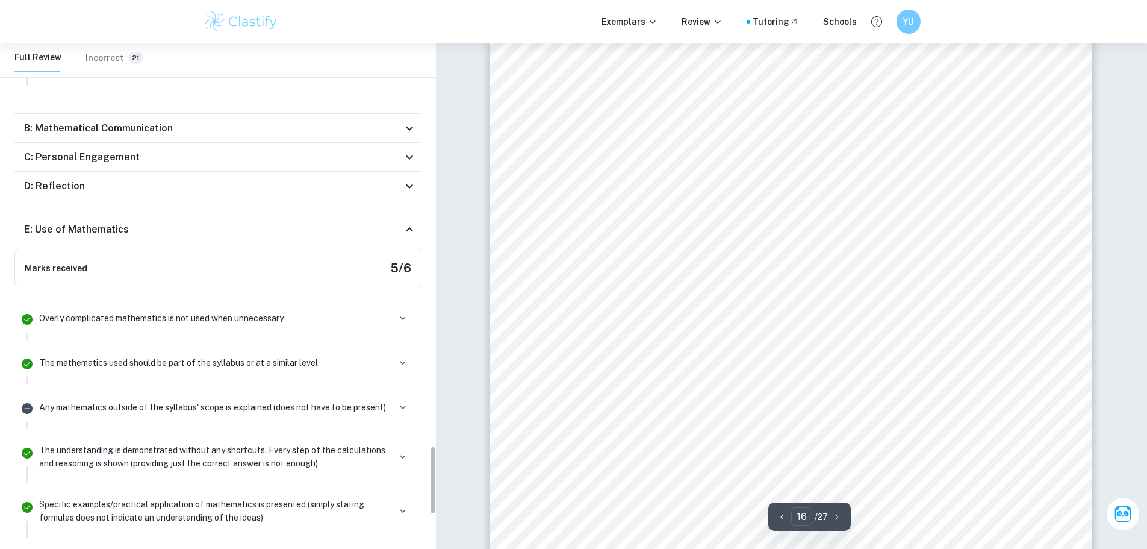
scroll to position [3205, 0]
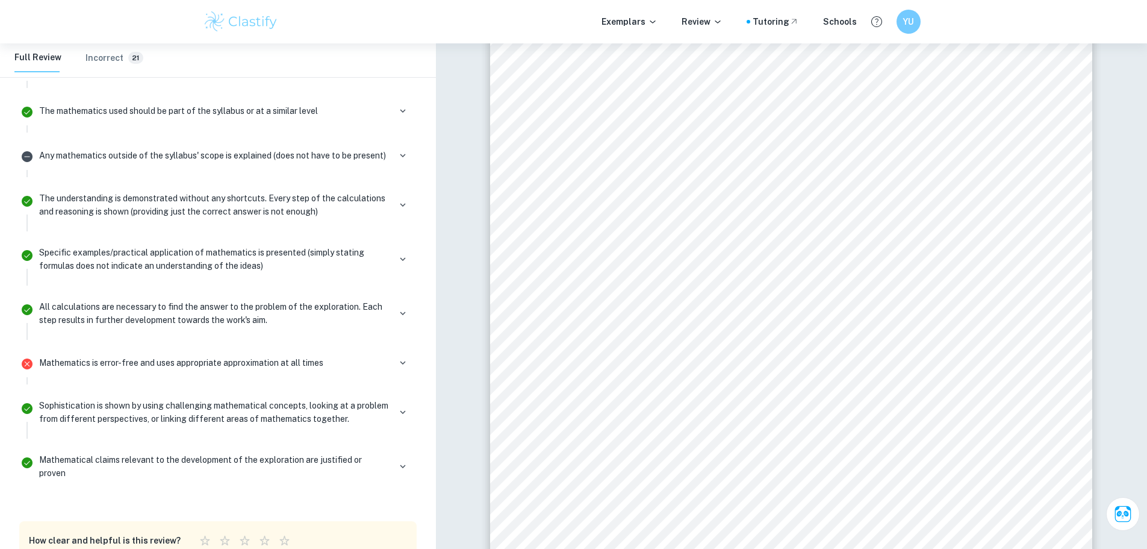
click at [405, 399] on div "Sophistication is shown by using challenging mathematical concepts, looking at …" at bounding box center [225, 412] width 372 height 27
click at [399, 458] on button "button" at bounding box center [402, 466] width 17 height 17
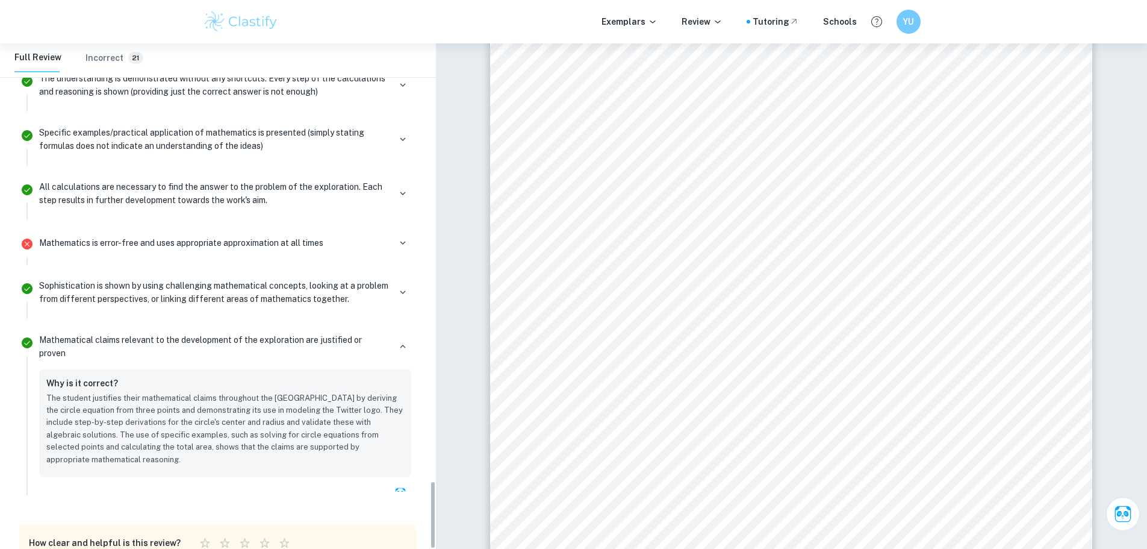
scroll to position [3328, 0]
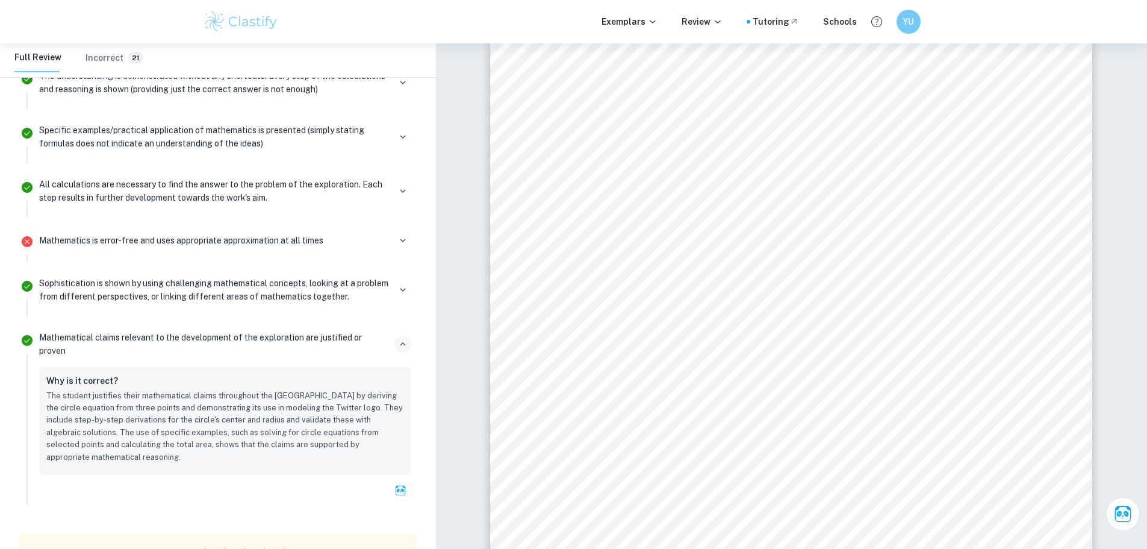
click at [407, 327] on div "Mathematical claims relevant to the development of the exploration are justifie…" at bounding box center [225, 416] width 382 height 178
click at [403, 335] on button "button" at bounding box center [402, 343] width 17 height 17
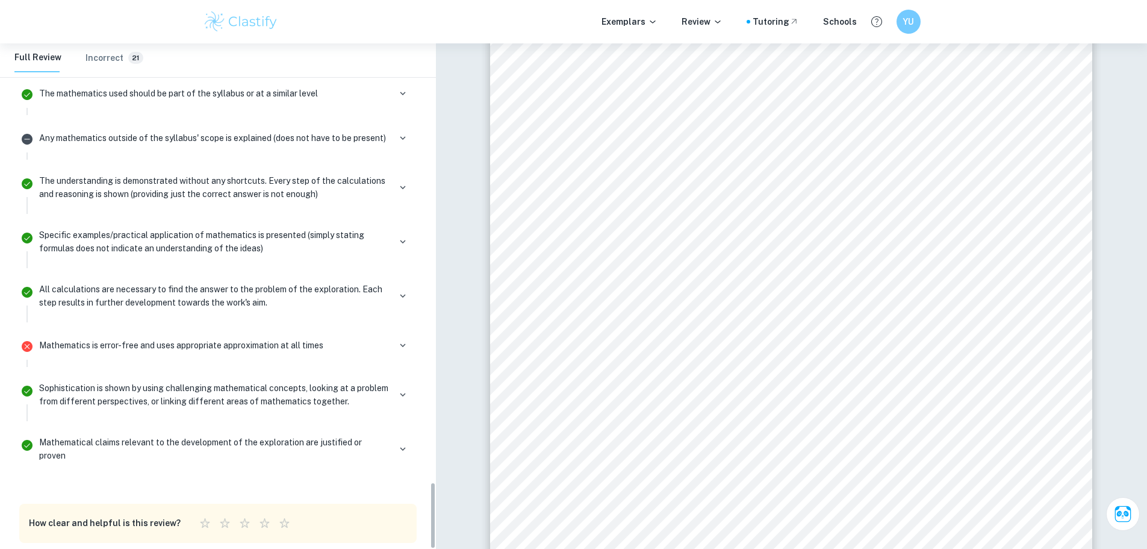
scroll to position [3086, 0]
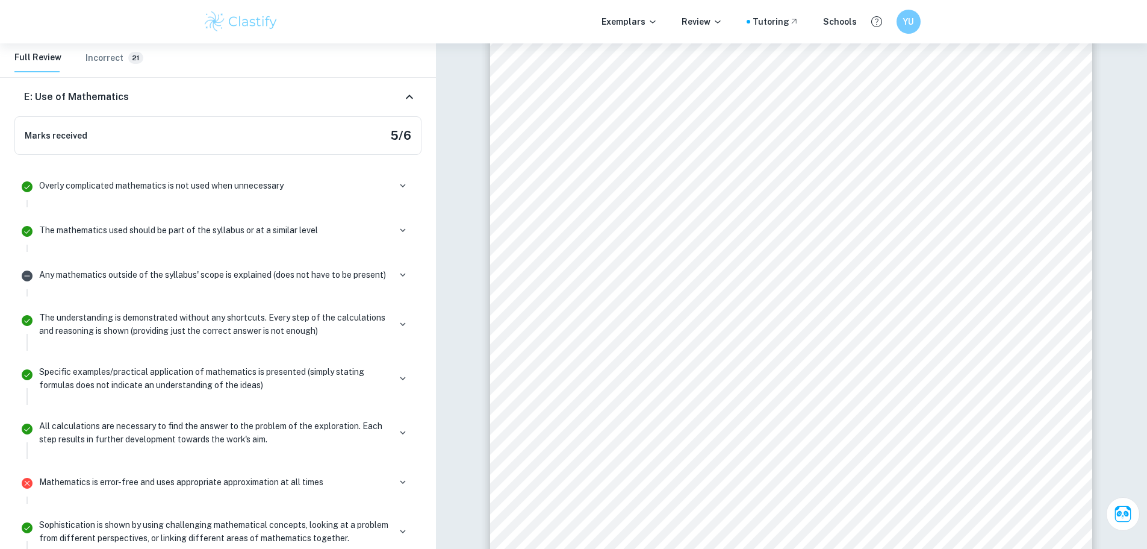
click at [403, 126] on h5 "5 / 6" at bounding box center [400, 135] width 21 height 18
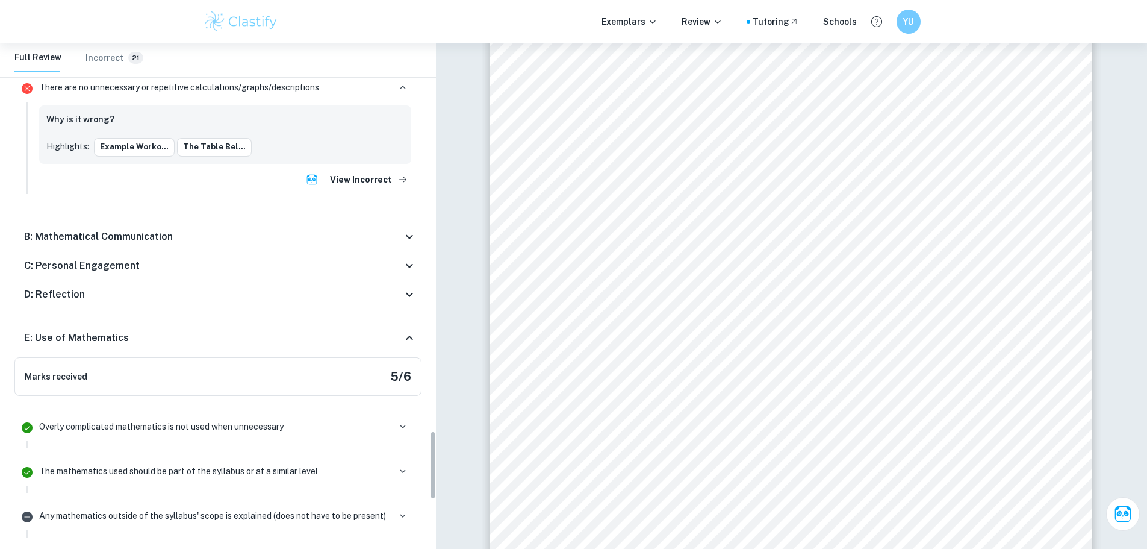
click at [103, 61] on h6 "Incorrect" at bounding box center [105, 57] width 38 height 13
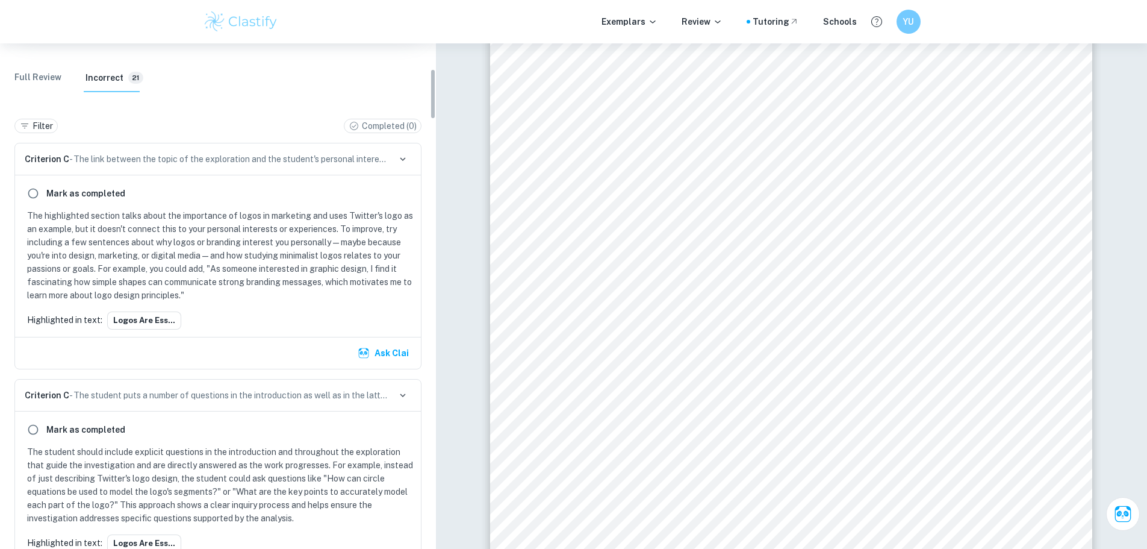
scroll to position [0, 0]
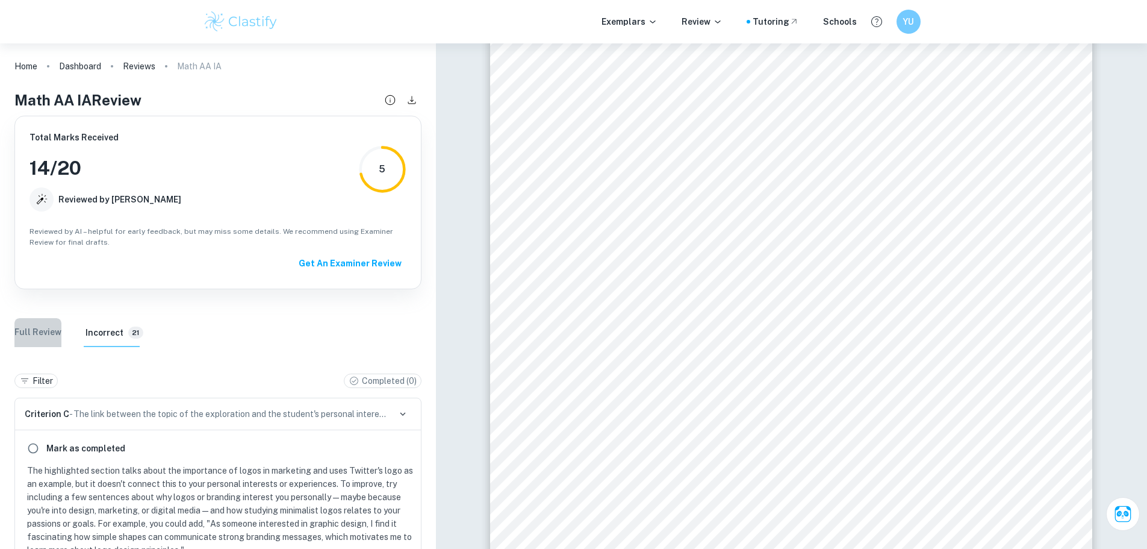
click at [52, 337] on Review "Full Review" at bounding box center [37, 332] width 47 height 29
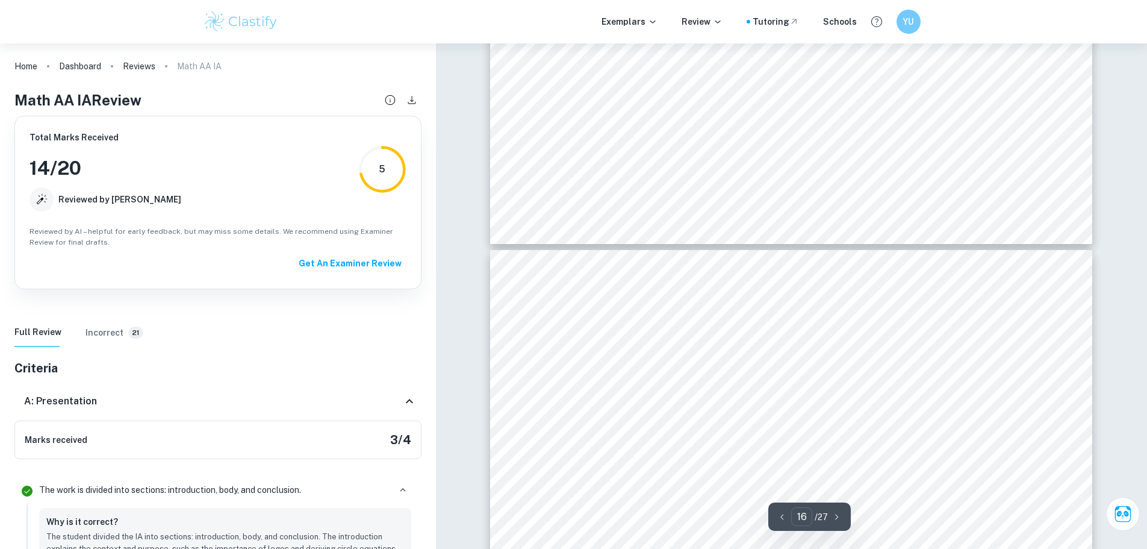
type input "15"
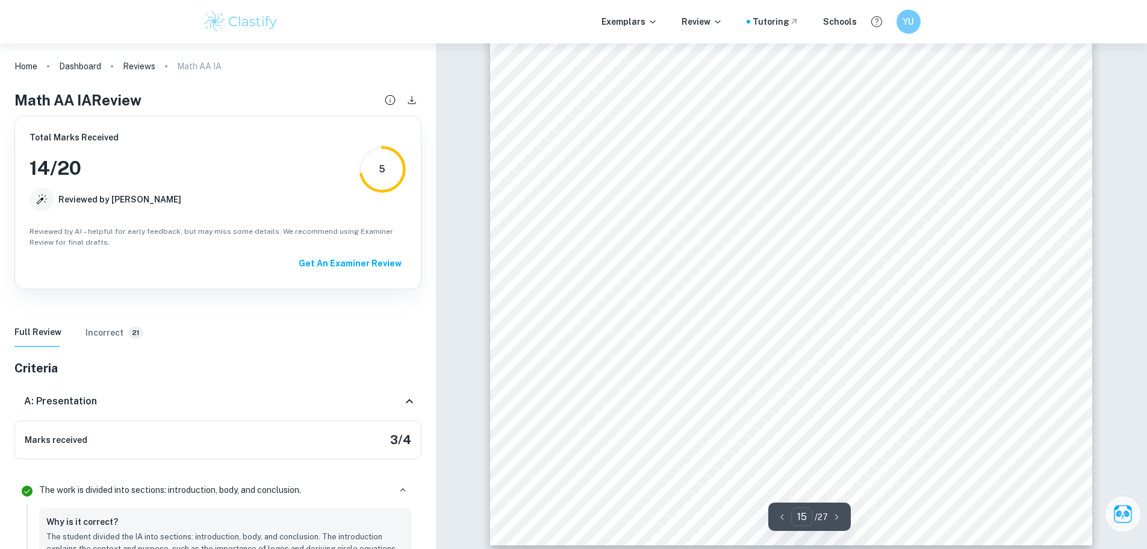
click at [1118, 510] on icon "Ask Clai" at bounding box center [1122, 513] width 21 height 21
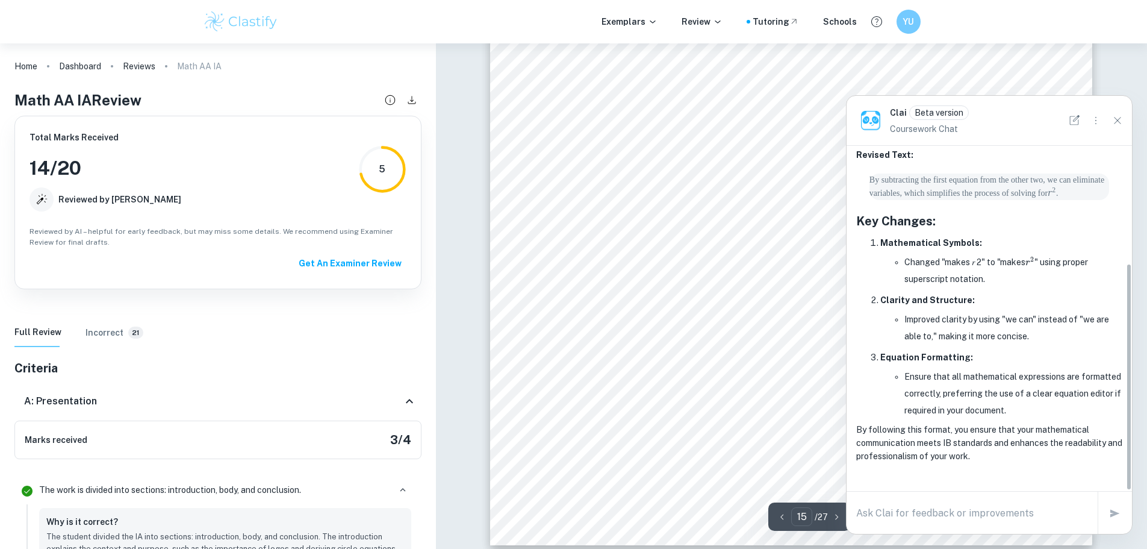
scroll to position [178, 0]
click at [1070, 111] on div at bounding box center [1096, 120] width 63 height 19
click at [1071, 123] on icon "New Chat" at bounding box center [1074, 120] width 13 height 13
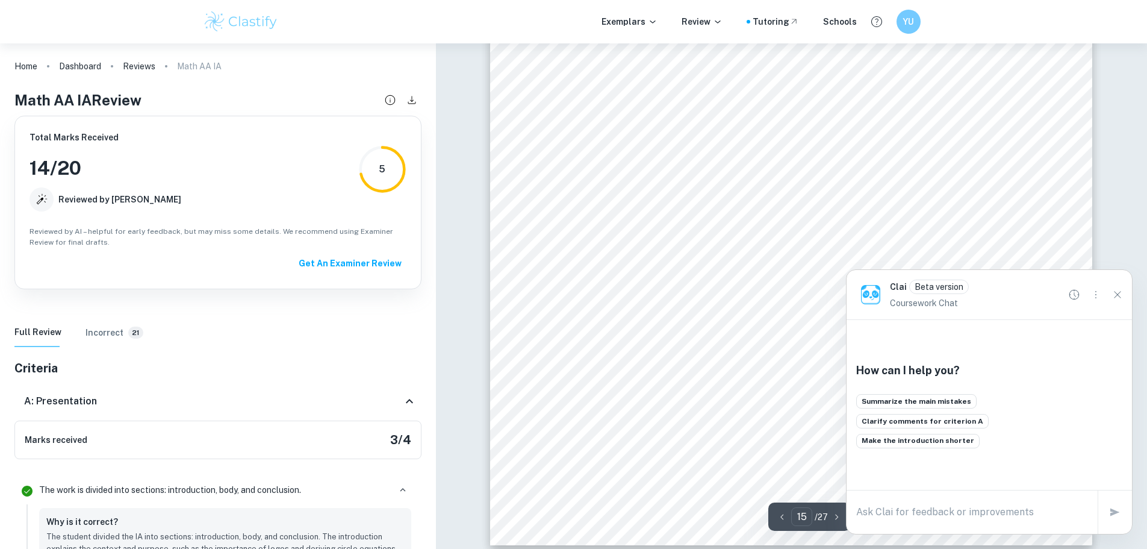
click at [920, 516] on textarea at bounding box center [972, 512] width 232 height 14
type textarea "How can I get 6/6 for Criterian E"
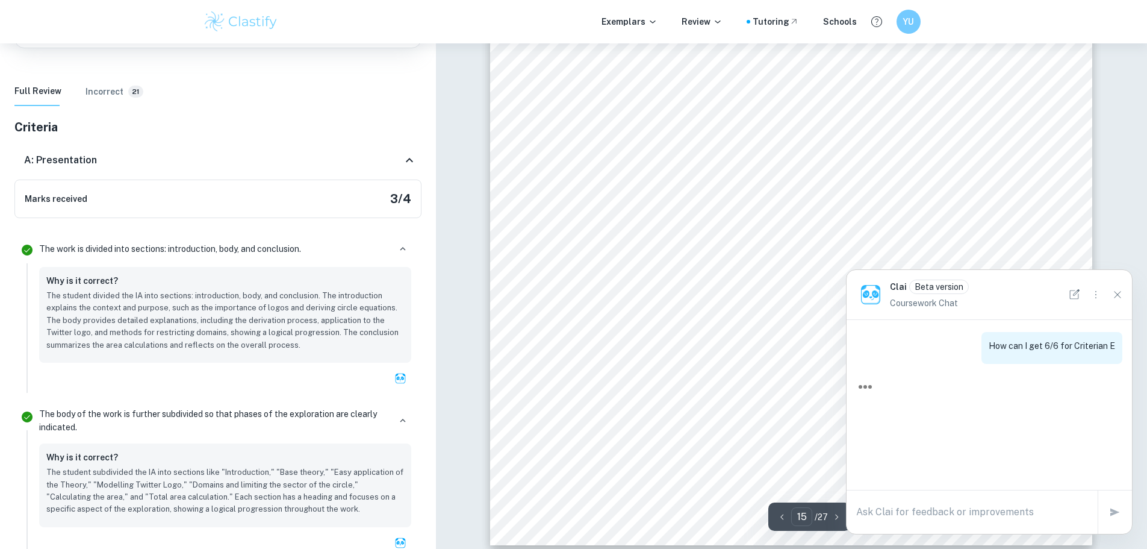
scroll to position [120, 0]
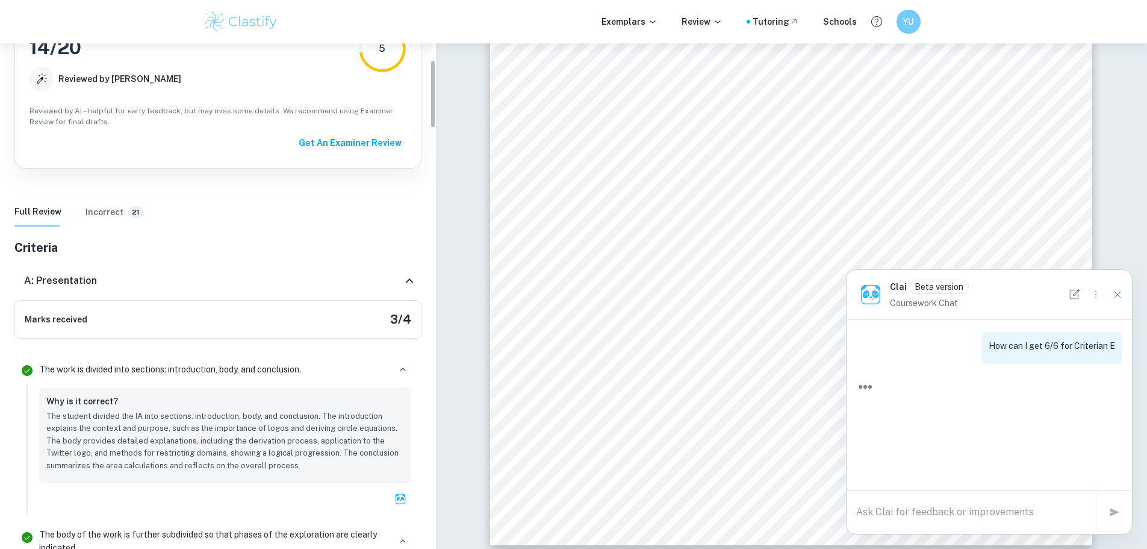
click at [95, 211] on h6 "Incorrect" at bounding box center [105, 211] width 38 height 13
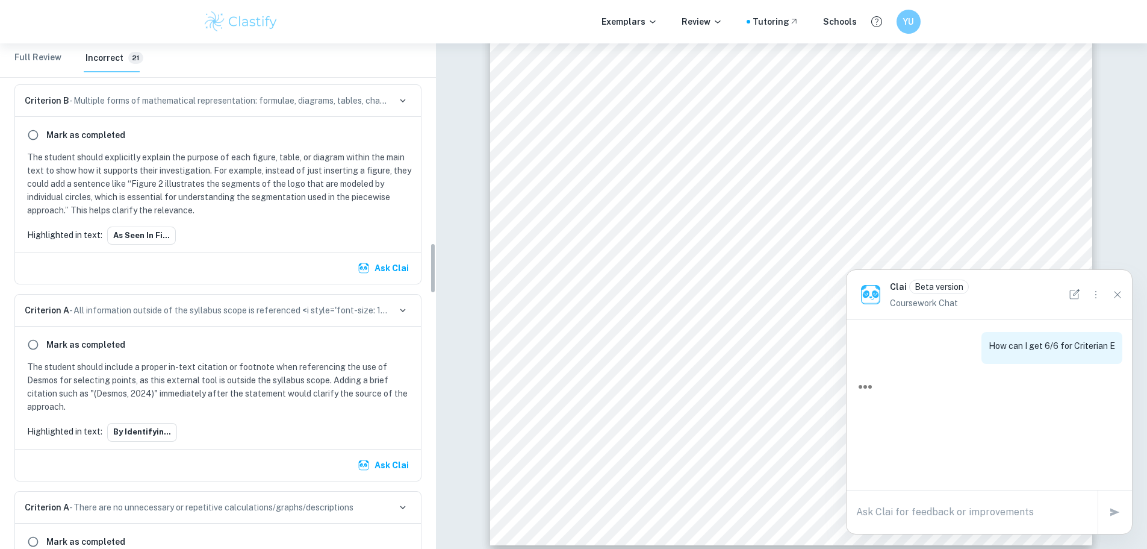
scroll to position [2109, 0]
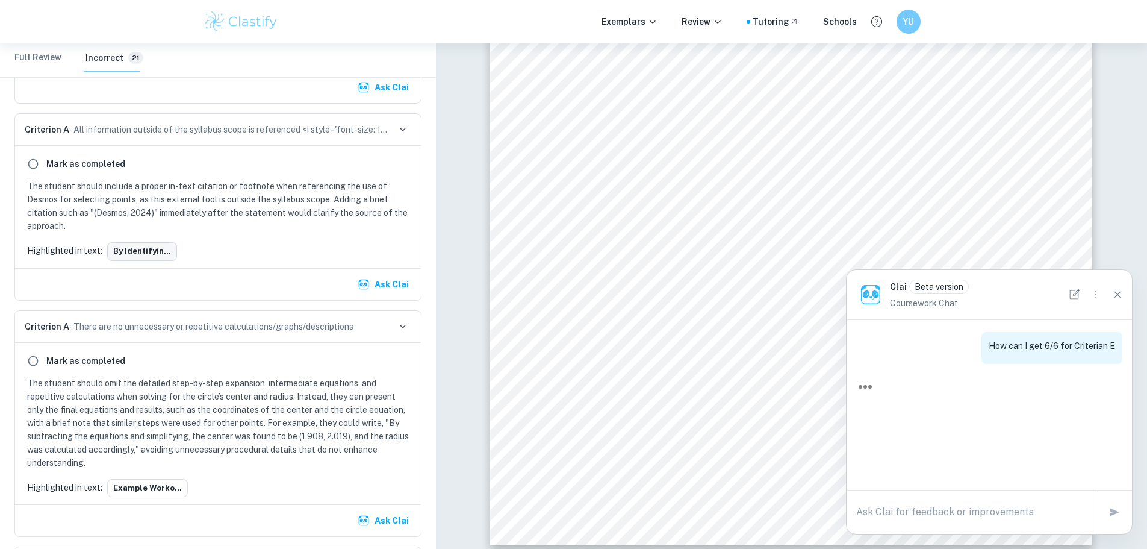
click at [137, 254] on button "By identifyin..." at bounding box center [142, 251] width 70 height 18
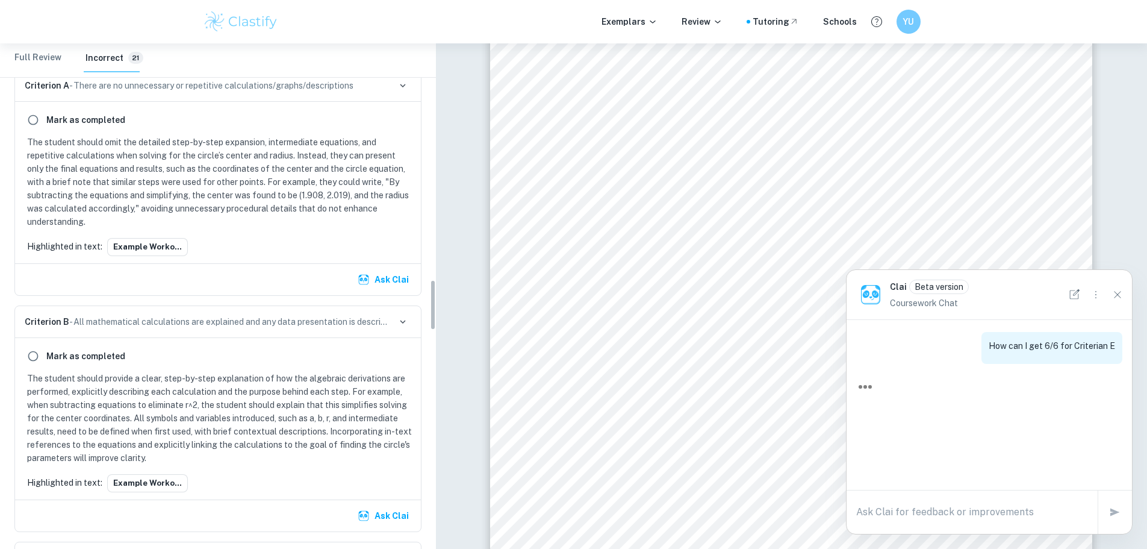
scroll to position [2470, 0]
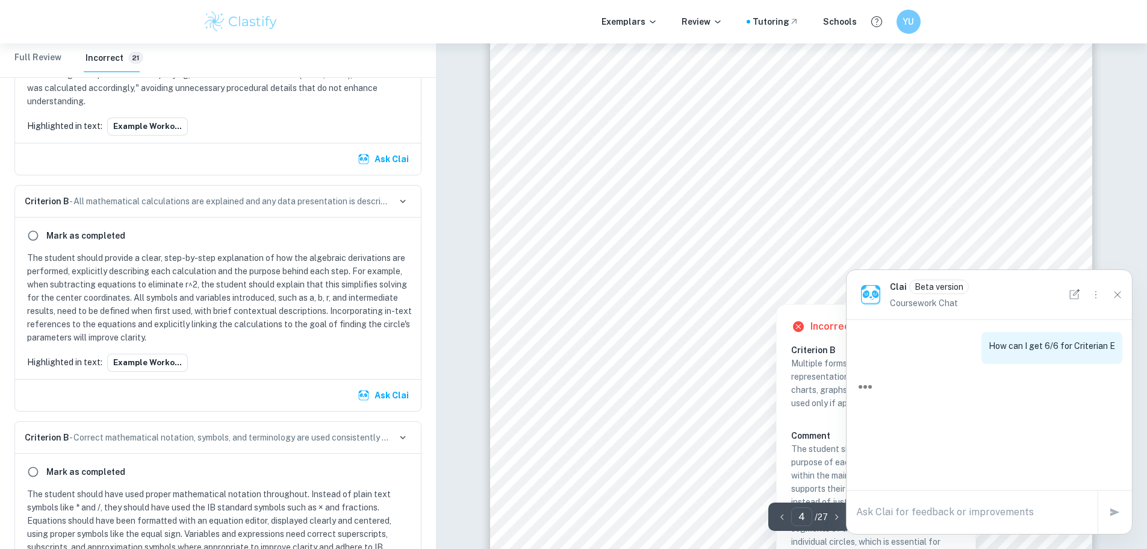
click at [597, 239] on div at bounding box center [782, 237] width 439 height 14
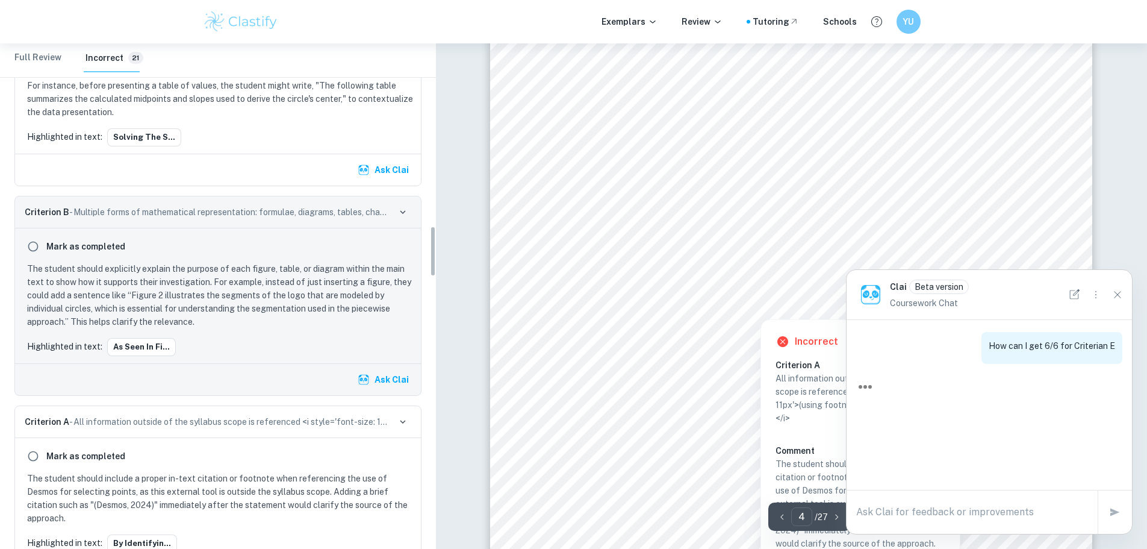
click at [595, 300] on div at bounding box center [776, 295] width 426 height 17
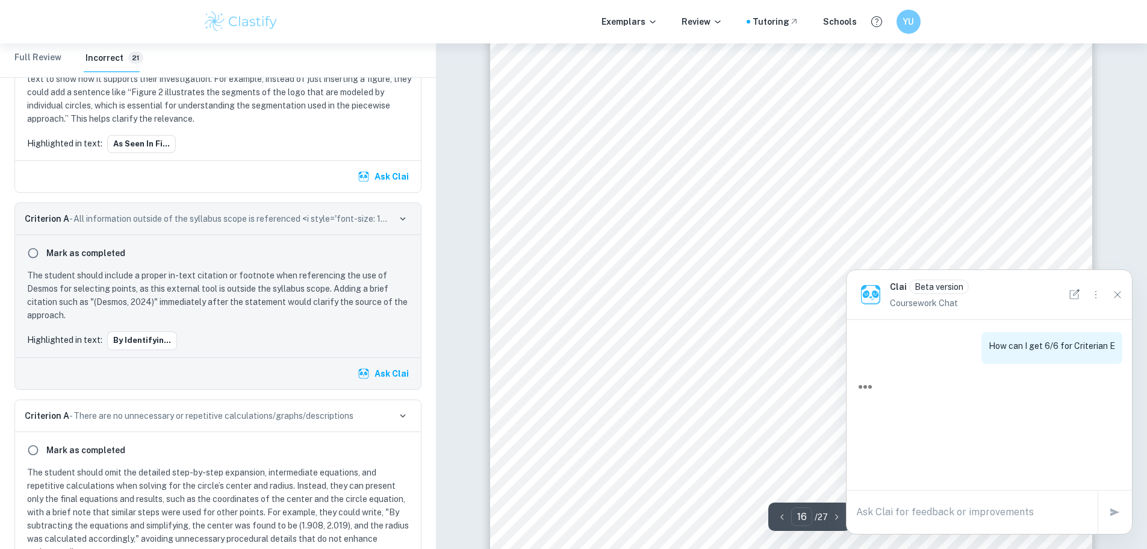
scroll to position [12850, 0]
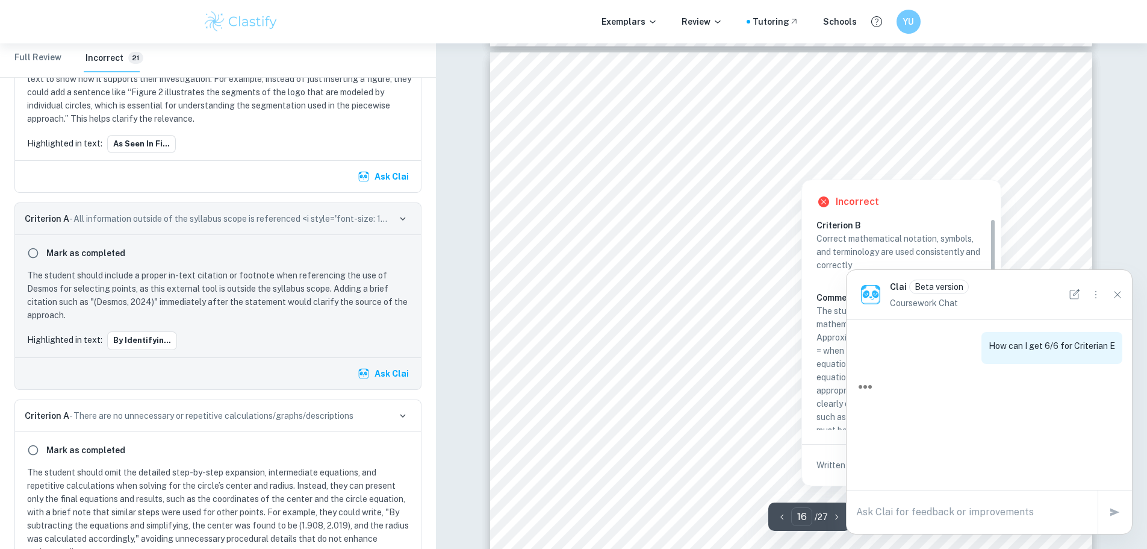
click at [693, 173] on div at bounding box center [801, 170] width 331 height 13
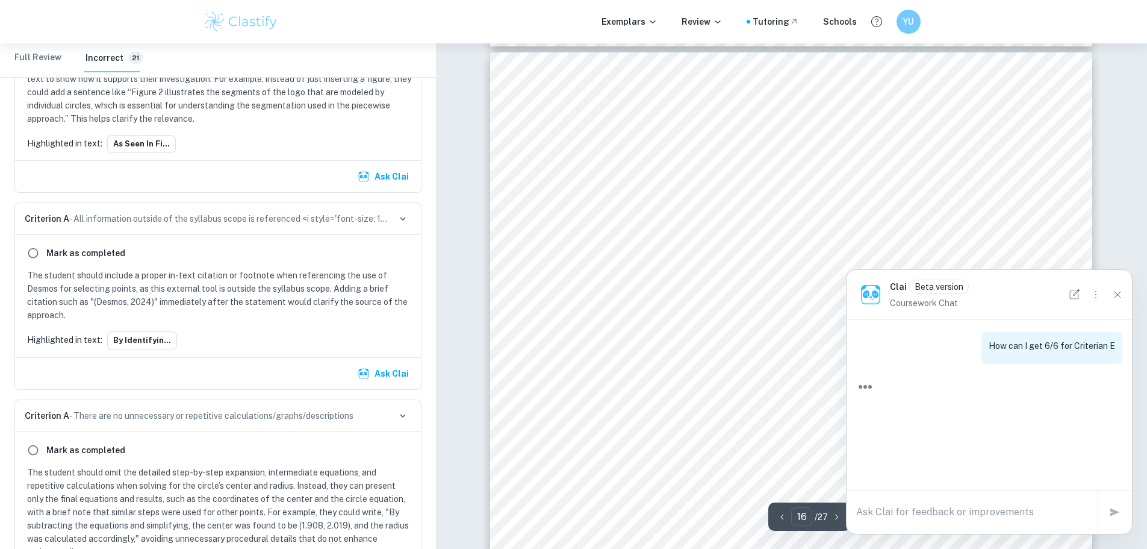
scroll to position [3338, 0]
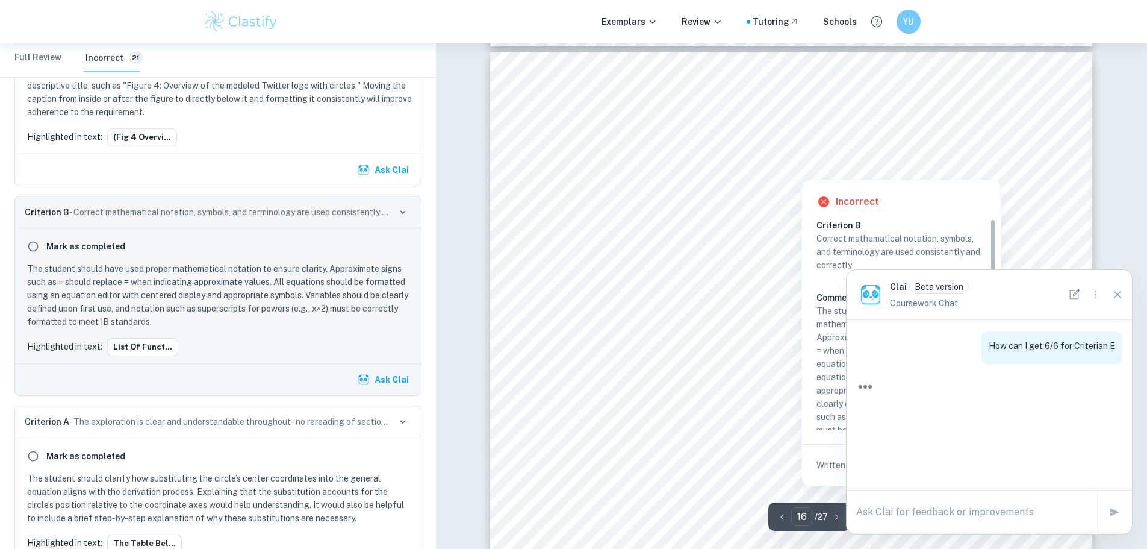
click at [725, 167] on div at bounding box center [801, 170] width 331 height 13
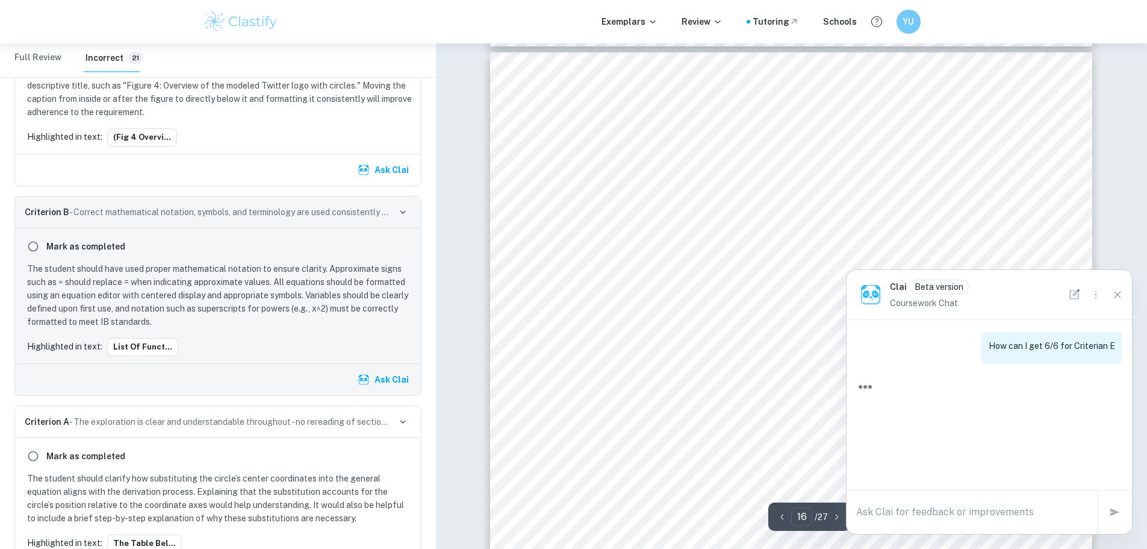
click at [725, 167] on span "List of functions and restrictions to limit for the required parts" at bounding box center [800, 170] width 328 height 11
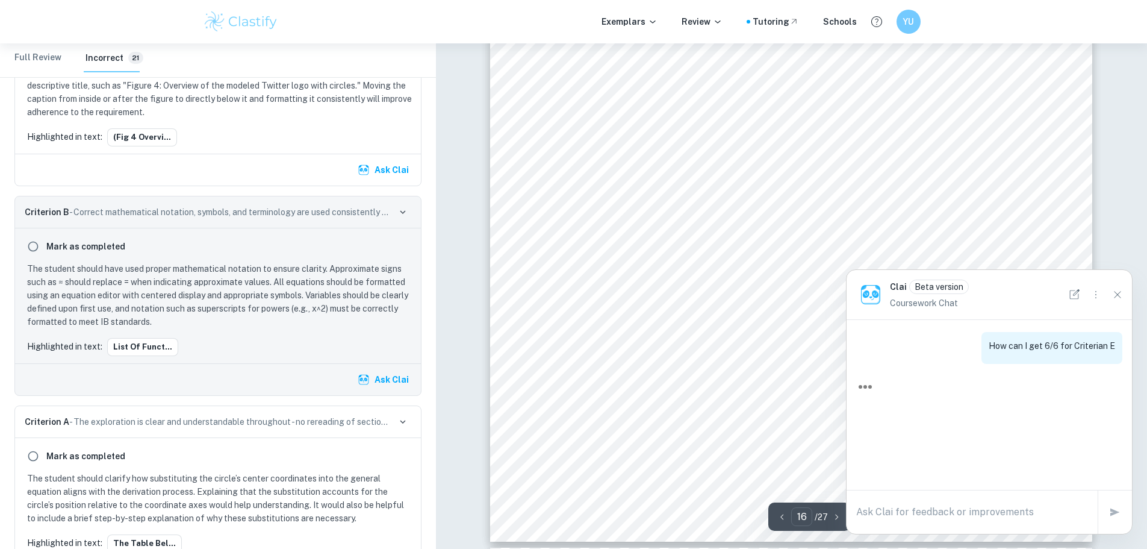
scroll to position [12970, 0]
click at [382, 381] on button "Ask Clai" at bounding box center [384, 380] width 58 height 22
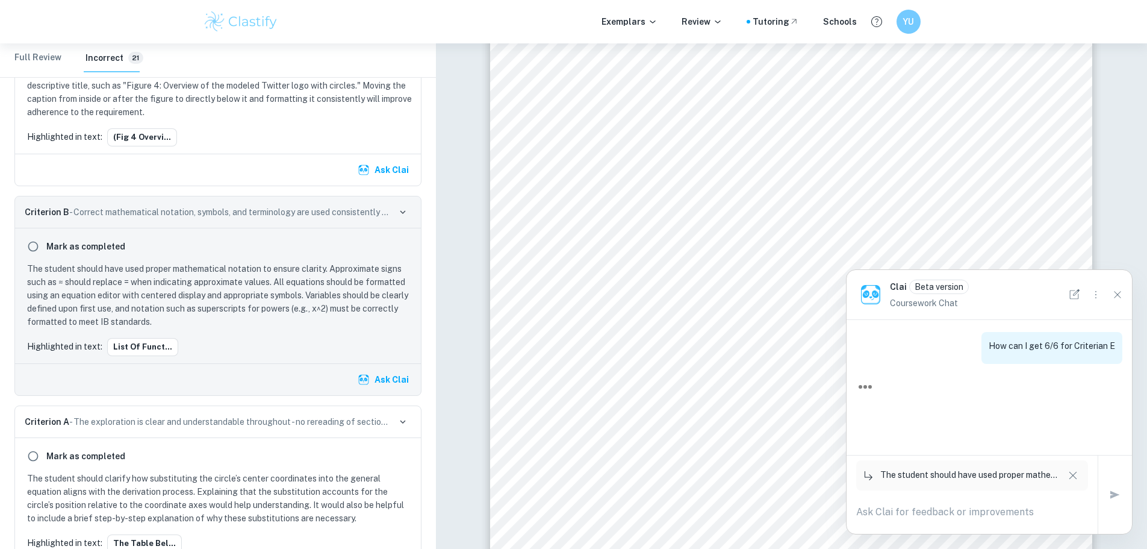
click at [1097, 301] on button "Options" at bounding box center [1096, 294] width 19 height 19
drag, startPoint x: 870, startPoint y: 345, endPoint x: 926, endPoint y: 347, distance: 55.5
click at [872, 343] on div at bounding box center [573, 274] width 1147 height 549
click at [1073, 298] on icon "New Chat" at bounding box center [1074, 294] width 13 height 13
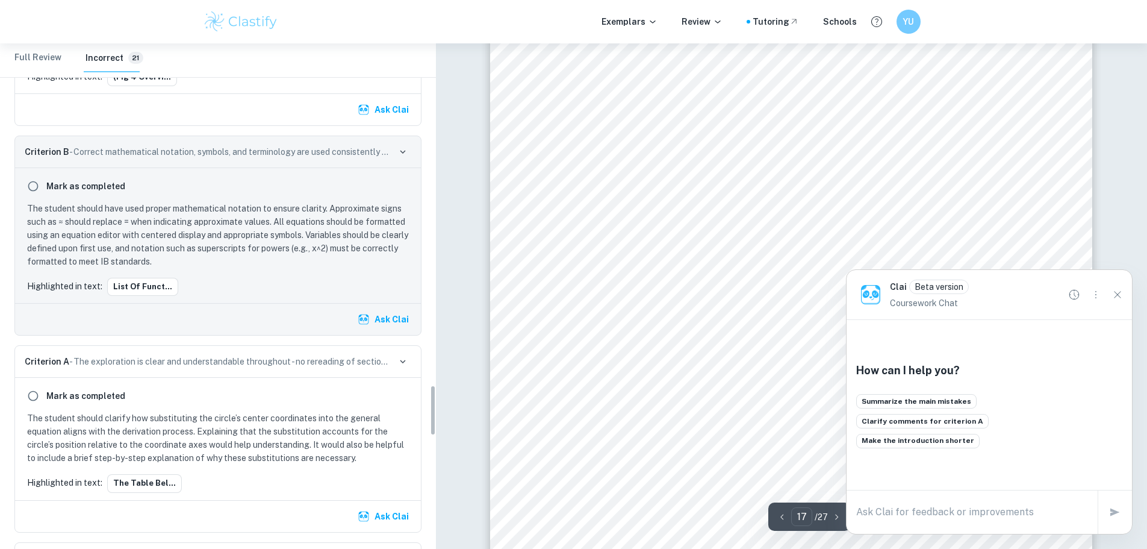
scroll to position [3519, 0]
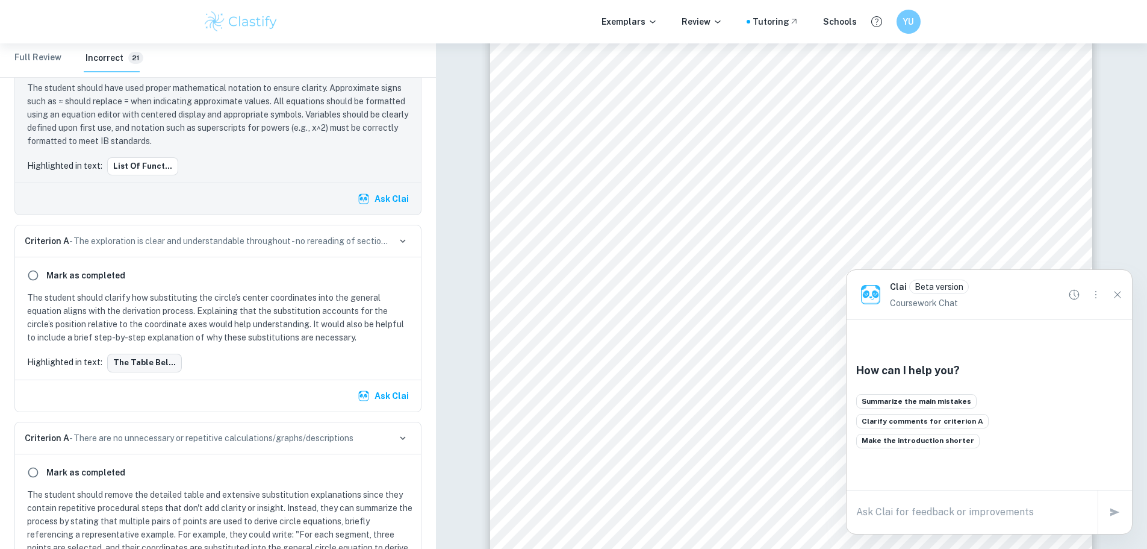
click at [143, 360] on button "The table bel..." at bounding box center [144, 363] width 75 height 18
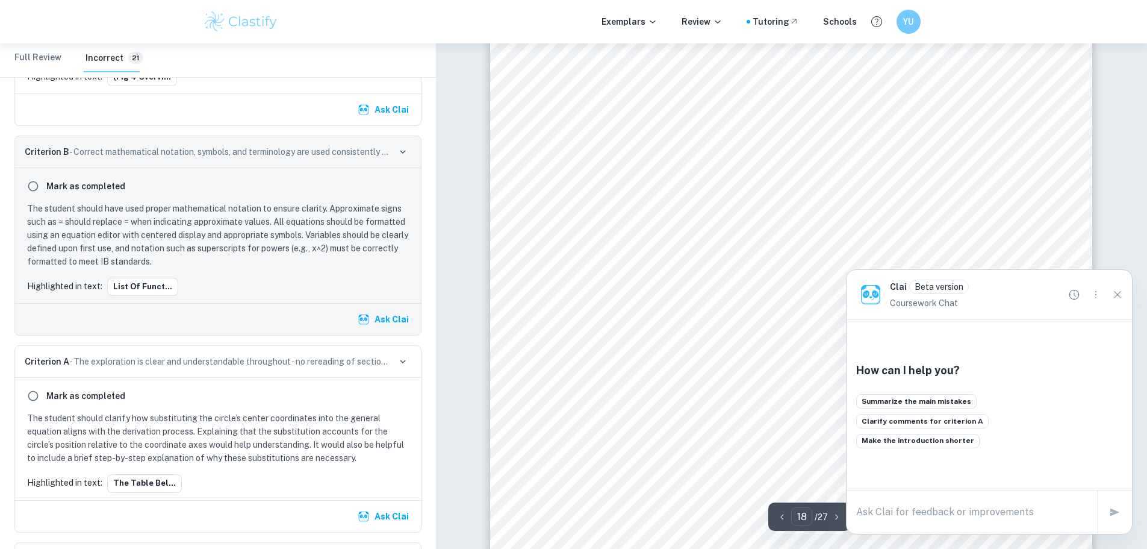
scroll to position [14864, 0]
type input "19"
click at [1115, 288] on icon "Close" at bounding box center [1117, 294] width 13 height 13
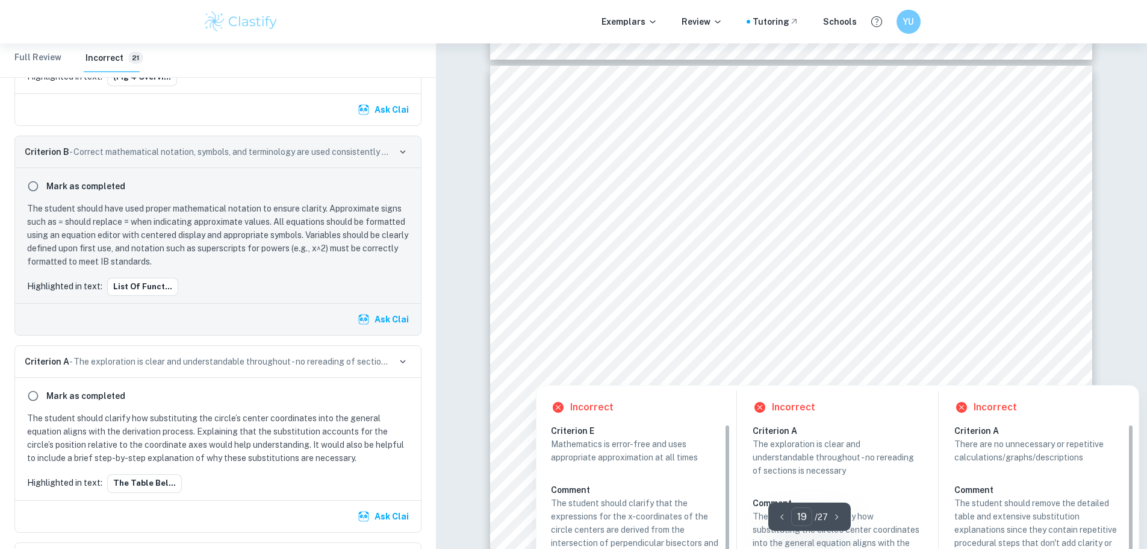
click at [750, 348] on div at bounding box center [785, 342] width 444 height 14
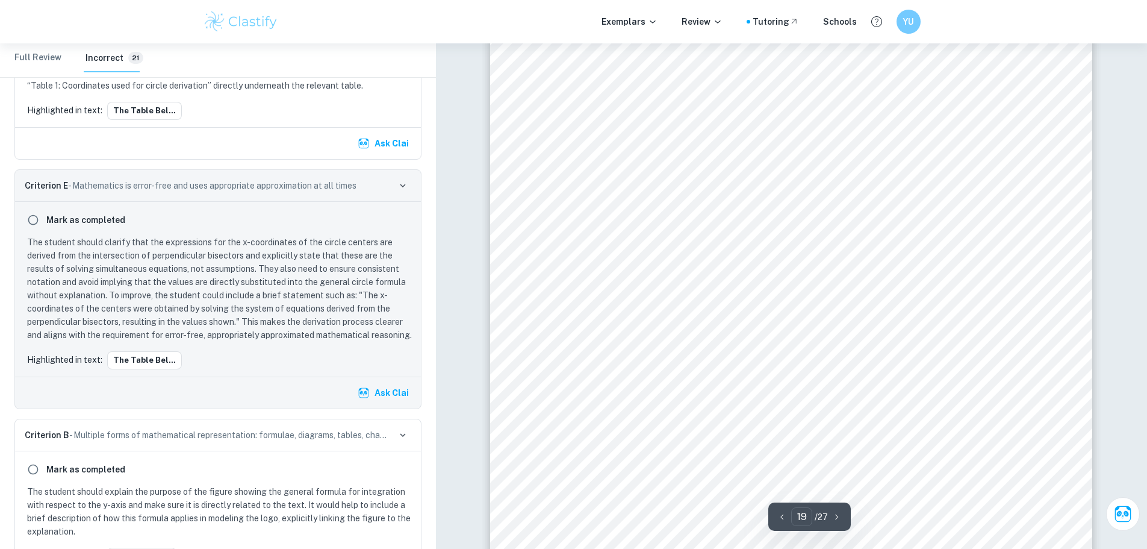
scroll to position [15526, 0]
click at [368, 399] on button "Ask Clai" at bounding box center [384, 393] width 58 height 22
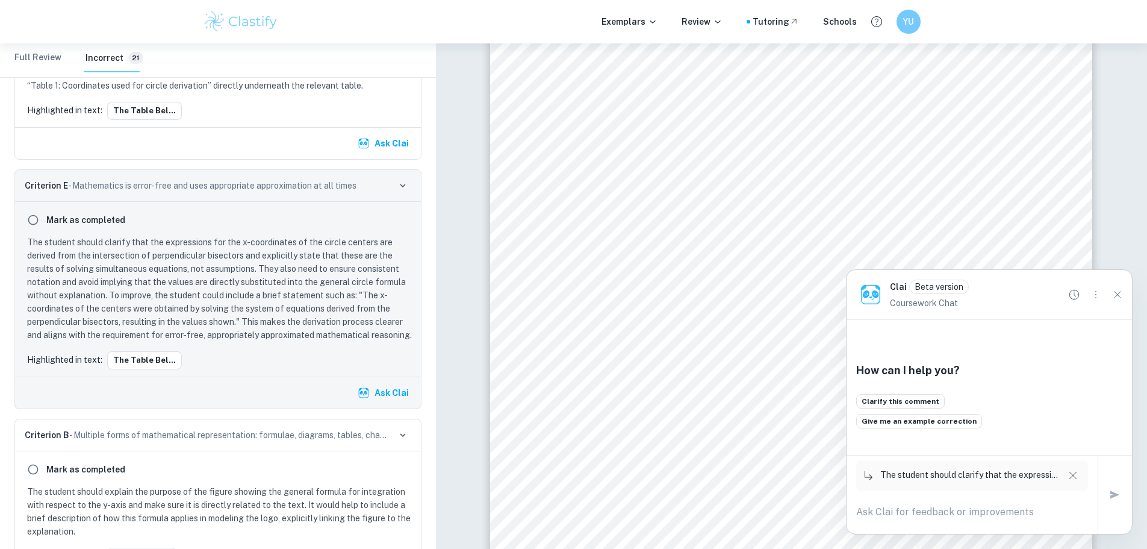
click at [893, 513] on textarea at bounding box center [972, 512] width 232 height 14
type textarea "i need to subsitute the entire expression into x tho like (x-1.908)"
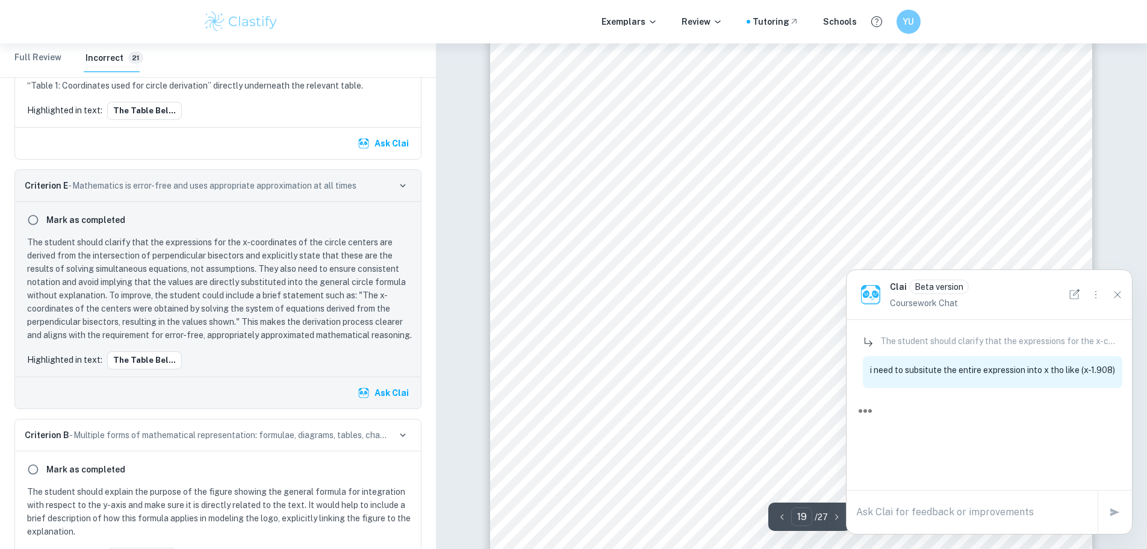
scroll to position [15588, 0]
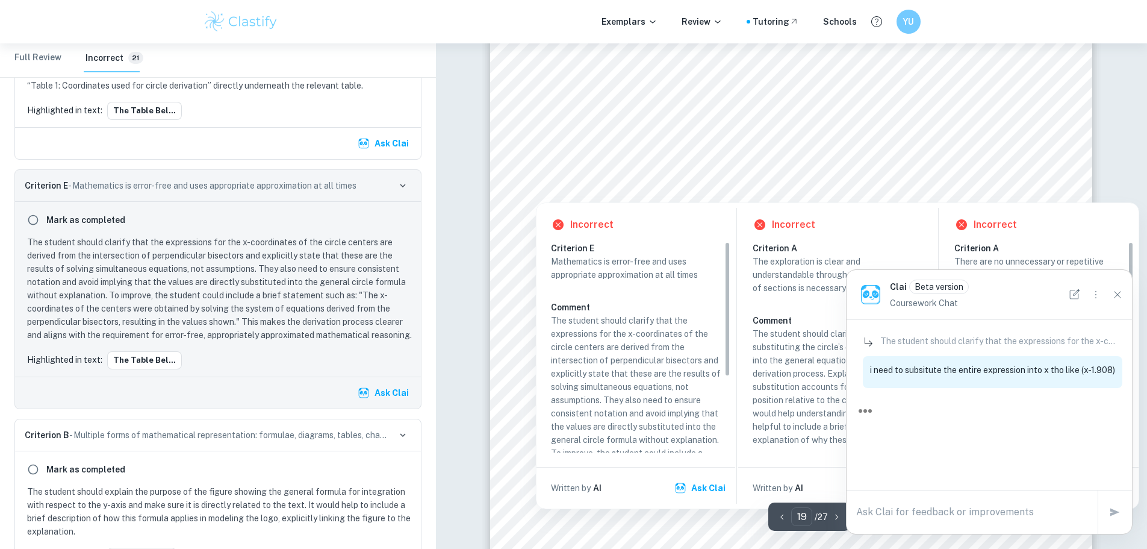
click at [832, 187] on span "is in the origin, an expression for x coordinates of the center of the circle (" at bounding box center [743, 188] width 360 height 11
click at [835, 172] on div at bounding box center [792, 172] width 459 height 17
click at [836, 170] on div at bounding box center [792, 172] width 459 height 17
click at [1099, 293] on icon "Options" at bounding box center [1096, 294] width 13 height 13
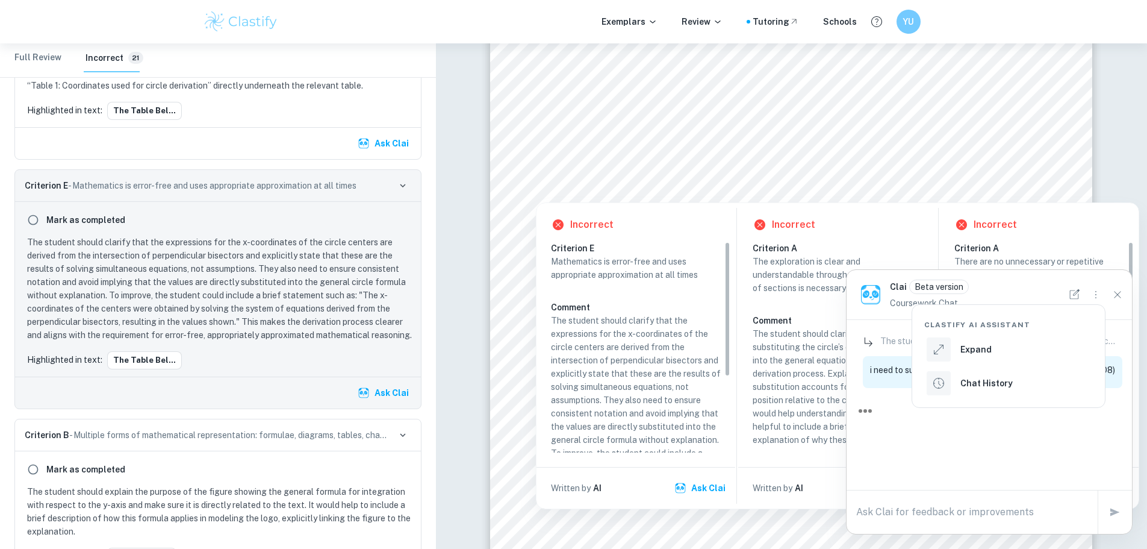
drag, startPoint x: 1035, startPoint y: 272, endPoint x: 1094, endPoint y: 284, distance: 59.8
click at [1039, 273] on div at bounding box center [573, 274] width 1147 height 549
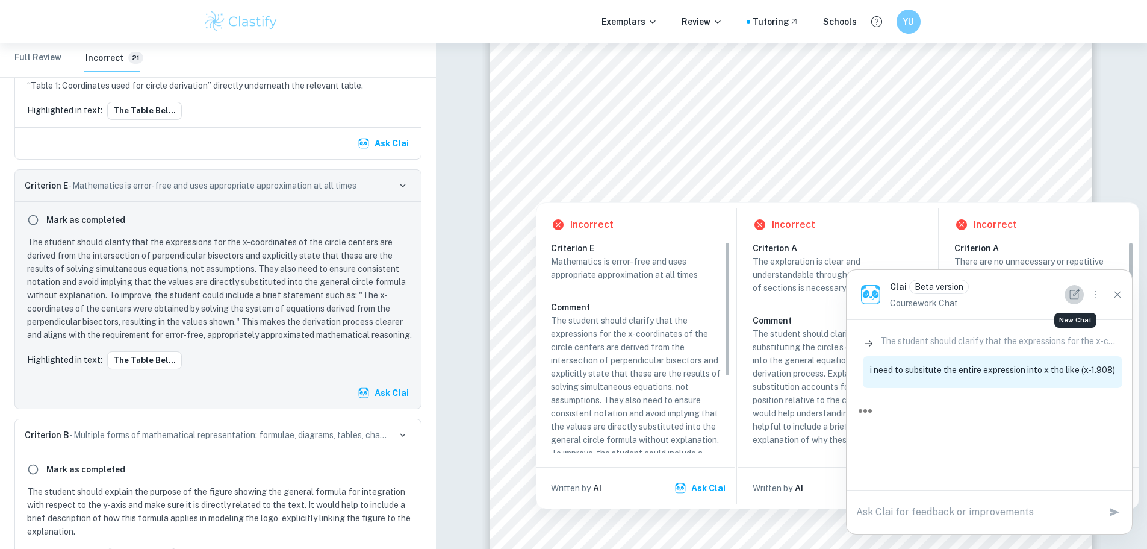
click at [1072, 294] on icon "New Chat" at bounding box center [1074, 294] width 13 height 13
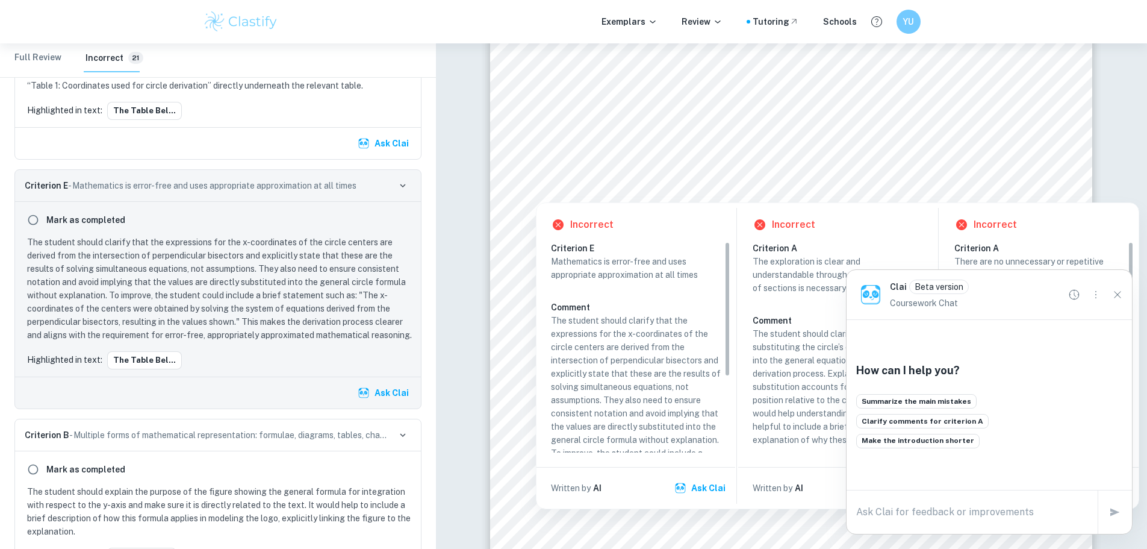
click at [811, 179] on div at bounding box center [743, 180] width 361 height 2
click at [811, 178] on div at bounding box center [792, 172] width 459 height 17
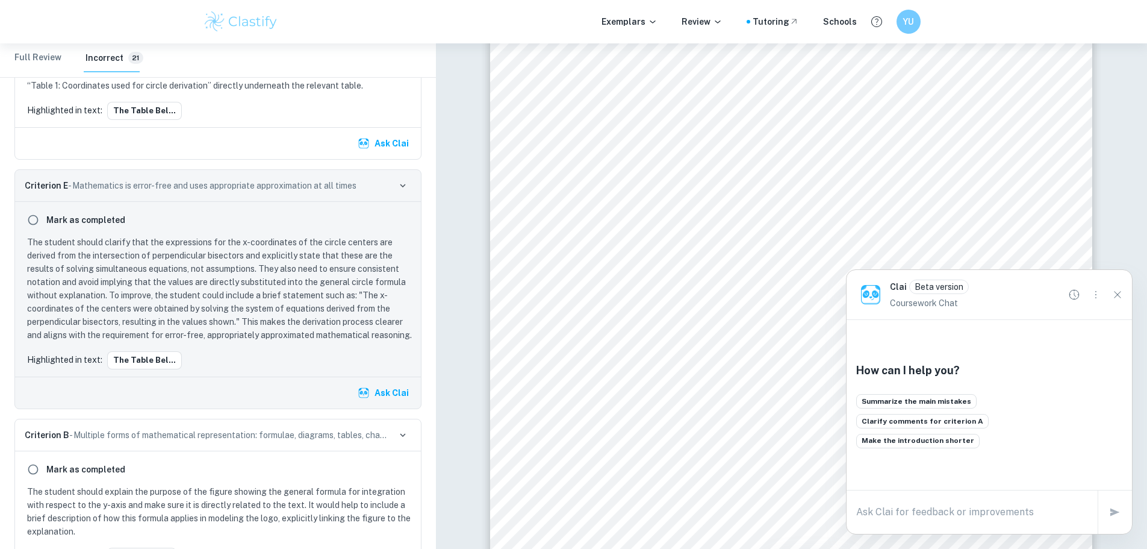
click at [811, 178] on span "generalised formula. Since in the generalised formula, it assumes that the cent…" at bounding box center [790, 173] width 455 height 11
click at [391, 404] on button "Ask Clai" at bounding box center [384, 393] width 58 height 22
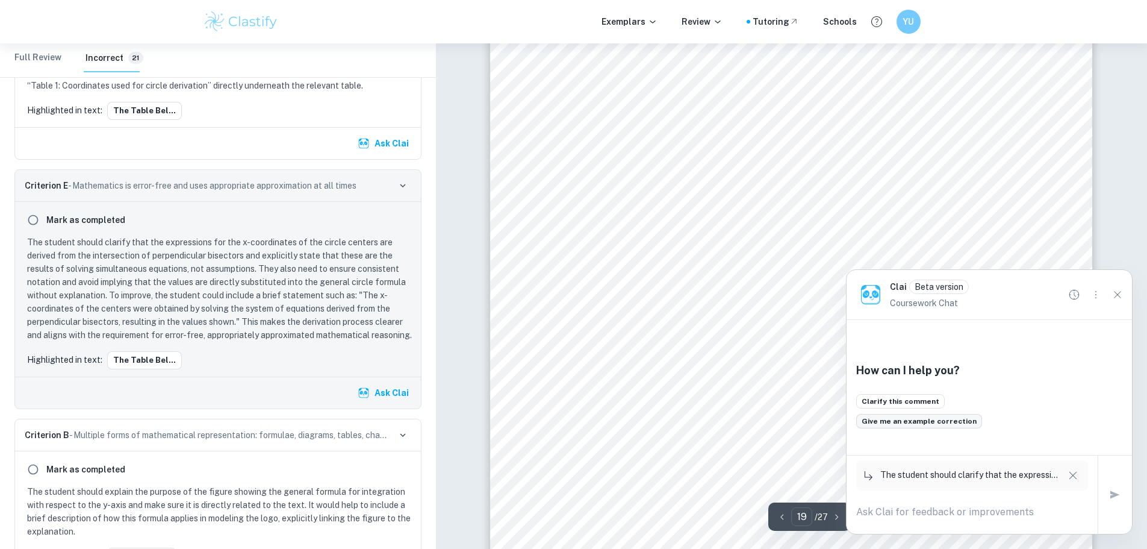
click at [916, 428] on button "Give me an example correction" at bounding box center [919, 421] width 126 height 14
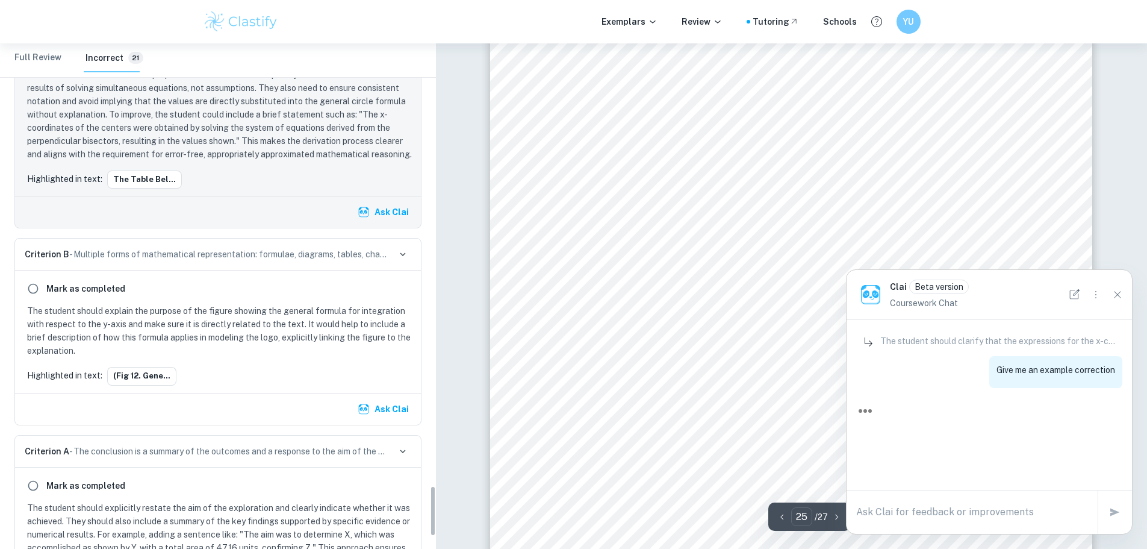
scroll to position [21189, 0]
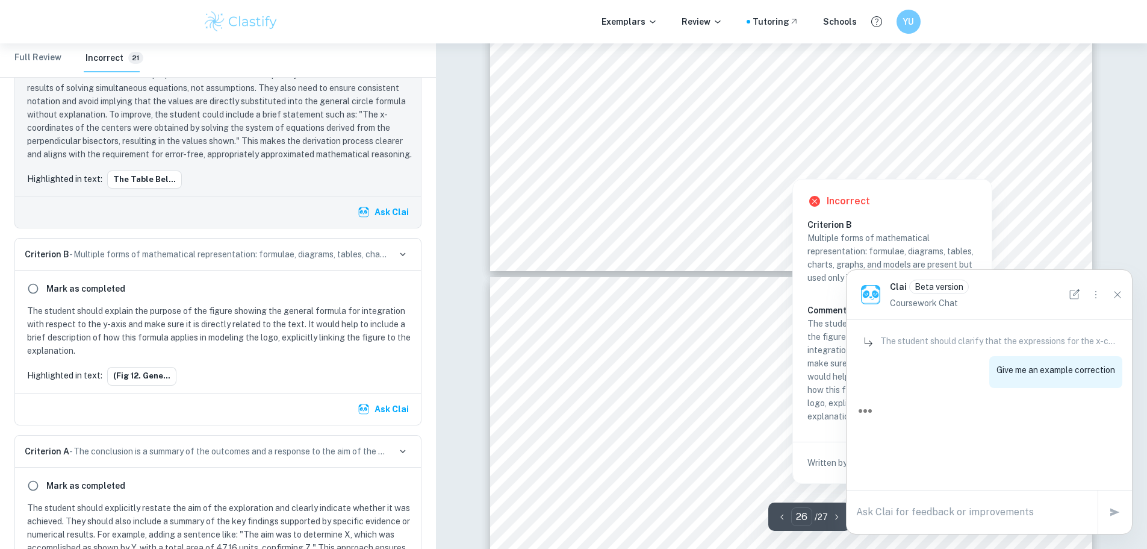
click at [679, 168] on div at bounding box center [792, 169] width 390 height 13
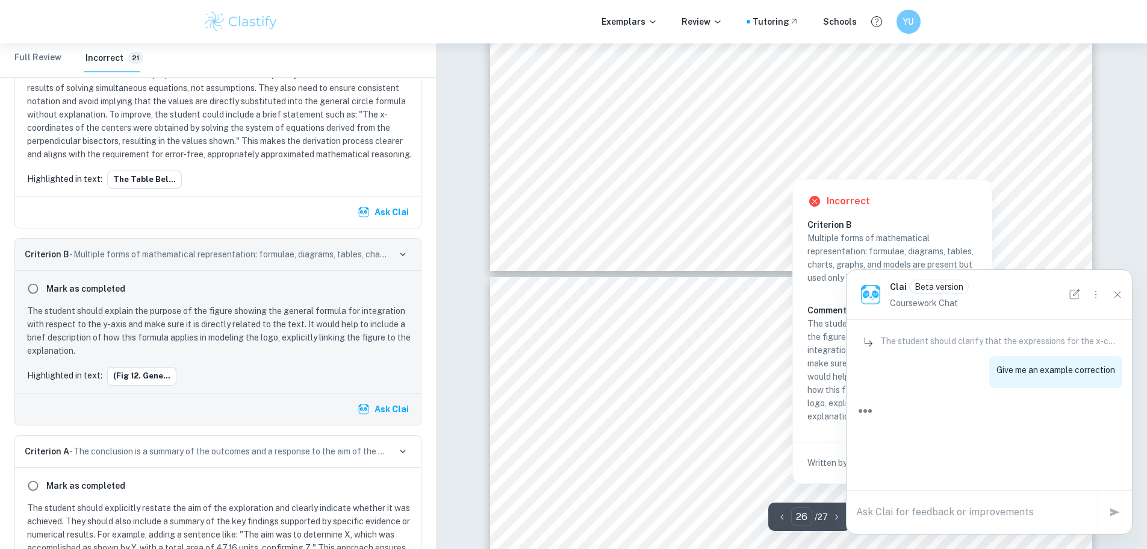
scroll to position [4446, 0]
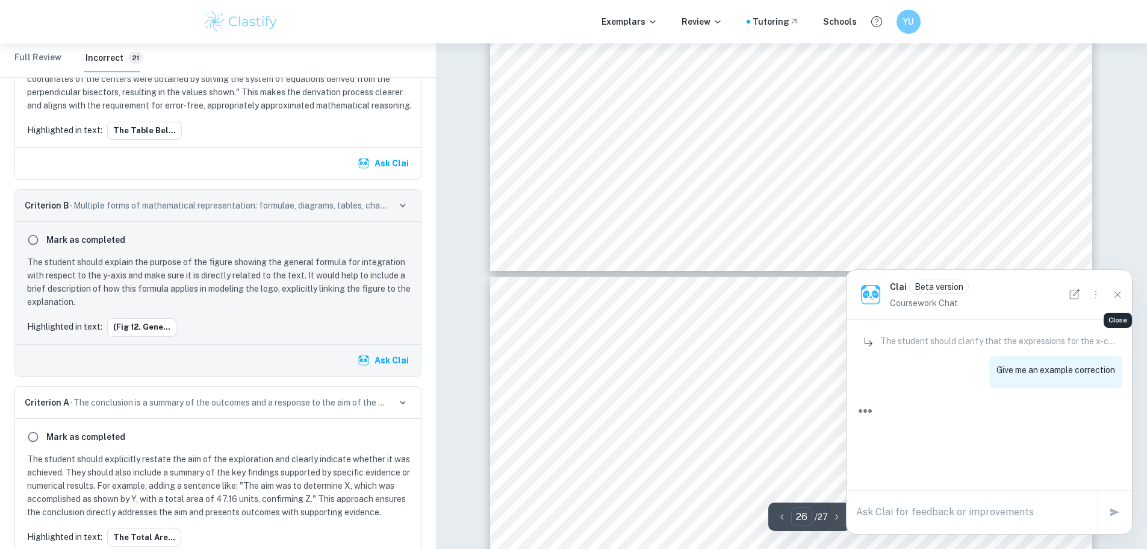
click at [1121, 292] on icon "Close" at bounding box center [1117, 294] width 7 height 7
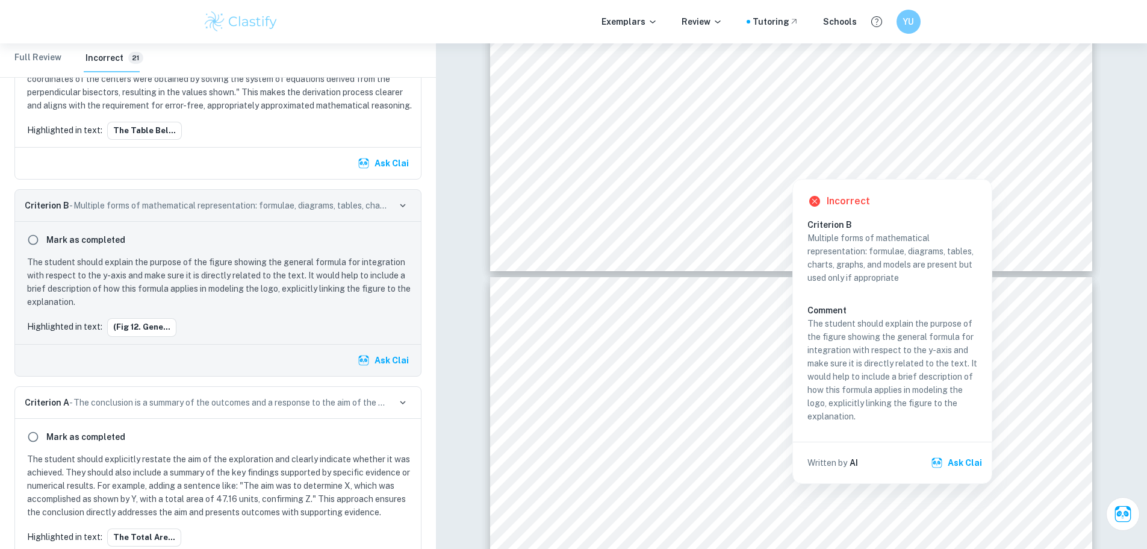
click at [961, 472] on button "Ask Clai" at bounding box center [958, 463] width 58 height 22
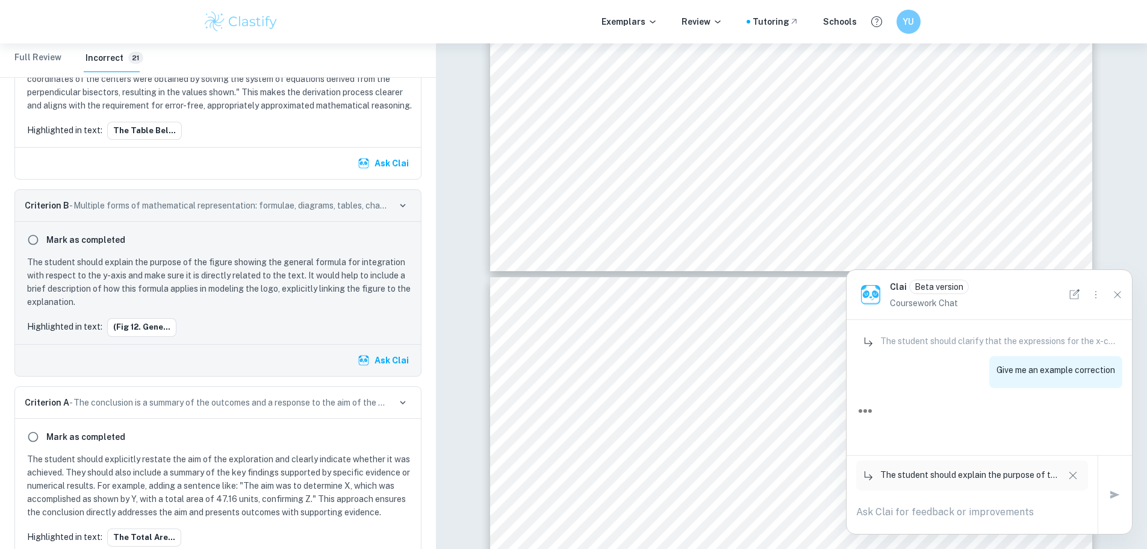
scroll to position [0, 0]
click at [1073, 293] on icon "New Chat" at bounding box center [1074, 294] width 13 height 13
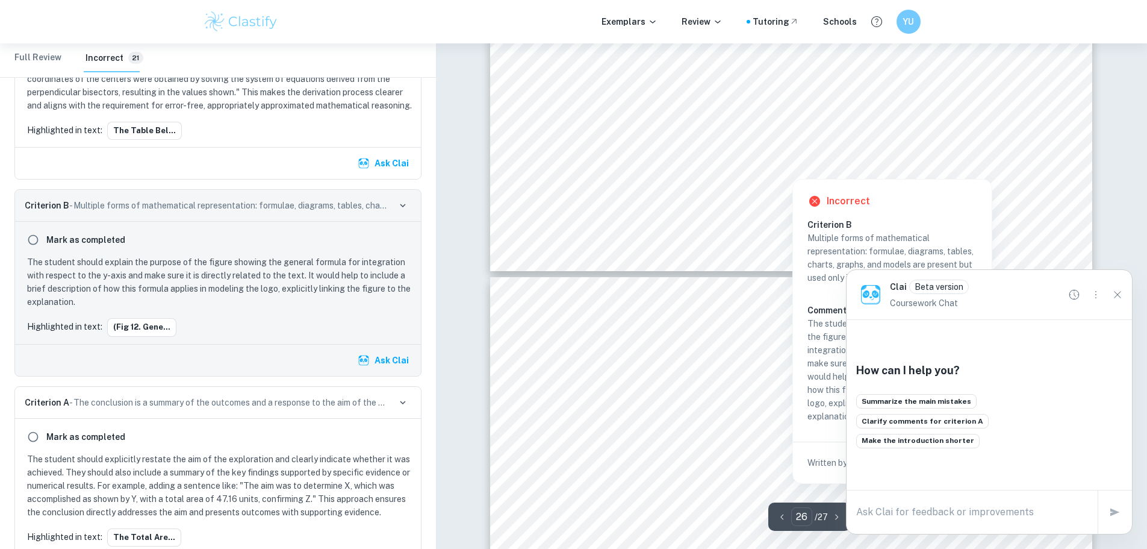
click at [849, 170] on div at bounding box center [792, 169] width 390 height 13
click at [909, 239] on p "Multiple forms of mathematical representation: formulae, diagrams, tables, char…" at bounding box center [893, 257] width 170 height 53
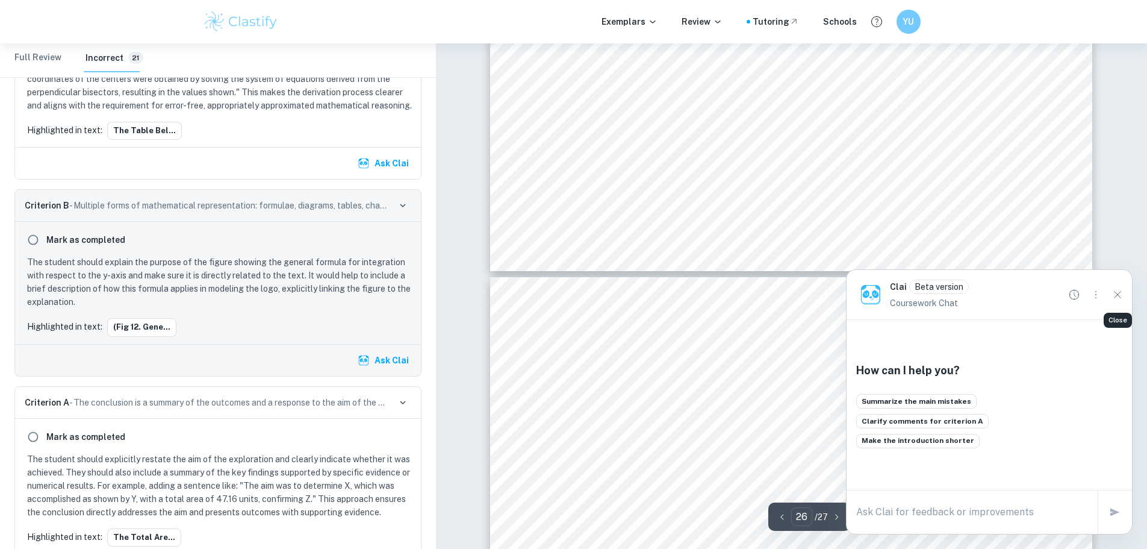
click at [1116, 295] on icon "Close" at bounding box center [1117, 294] width 13 height 13
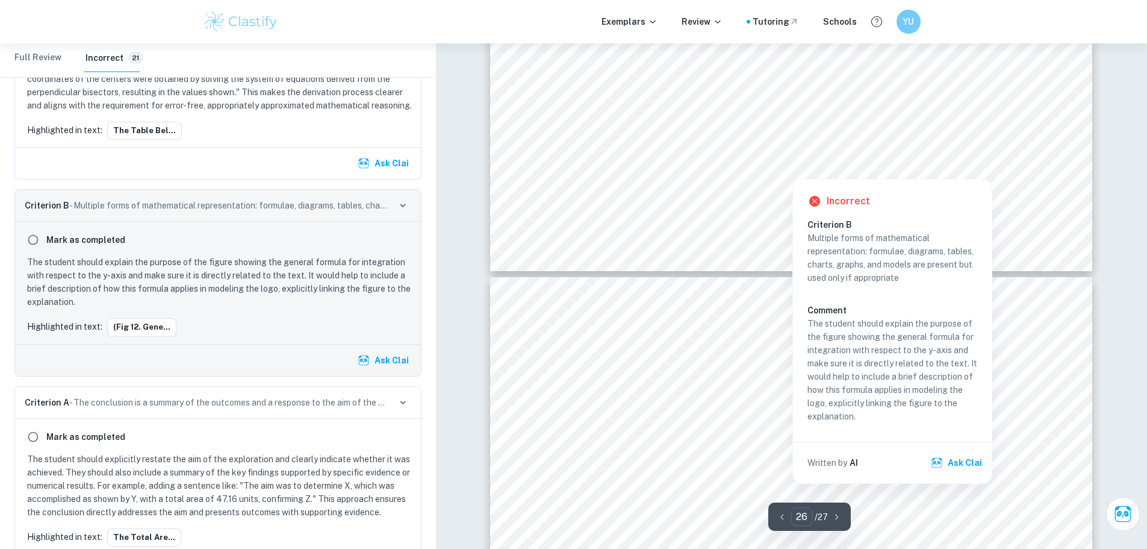
click at [959, 464] on button "Ask Clai" at bounding box center [958, 463] width 58 height 22
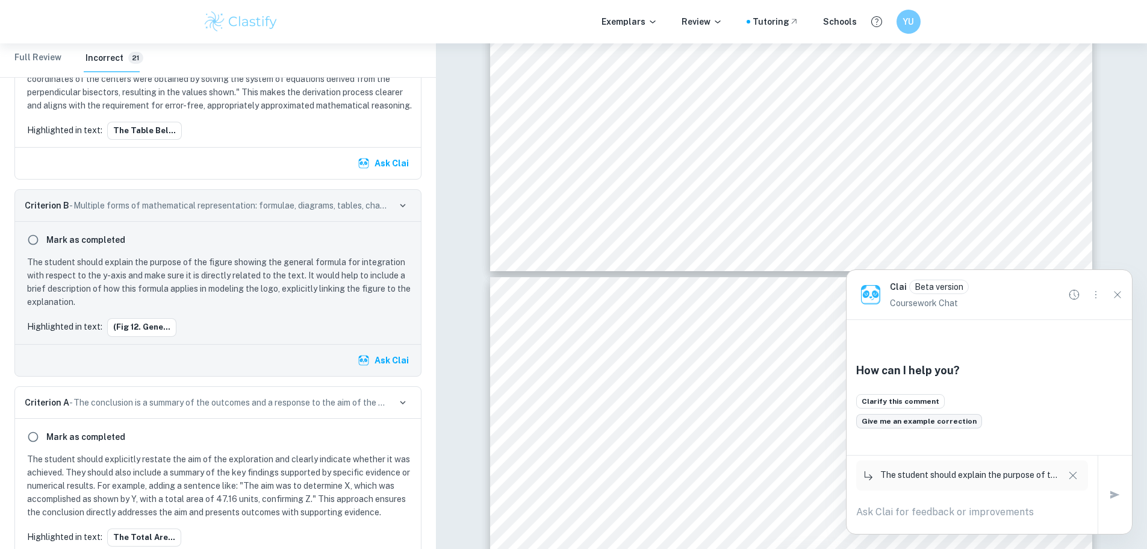
click at [899, 417] on button "Give me an example correction" at bounding box center [919, 421] width 126 height 14
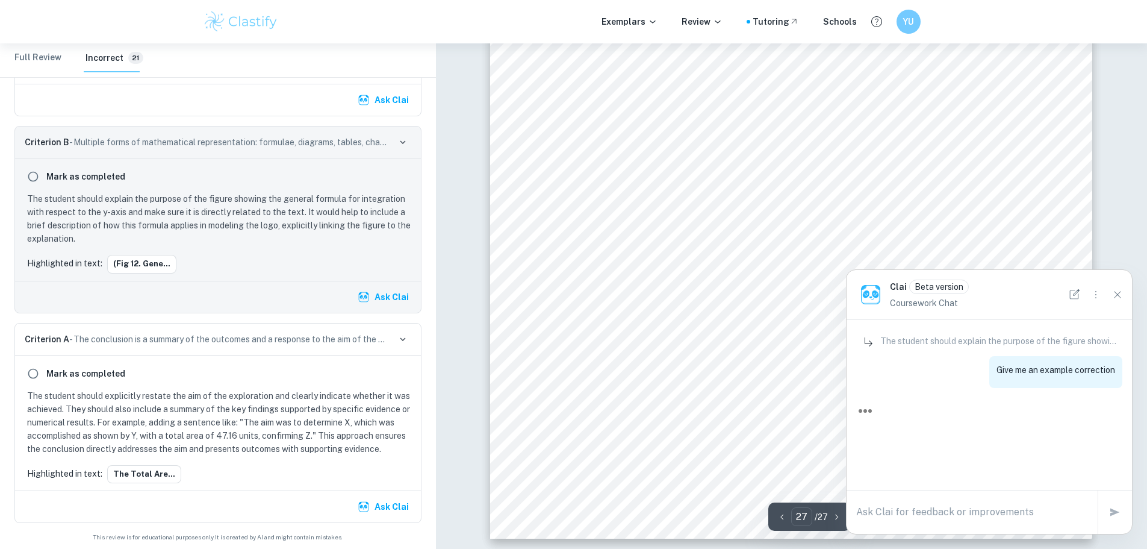
scroll to position [22637, 0]
click at [231, 327] on div "Criterion A - The conclusion is a summary of the outcomes and a response to the…" at bounding box center [218, 339] width 406 height 32
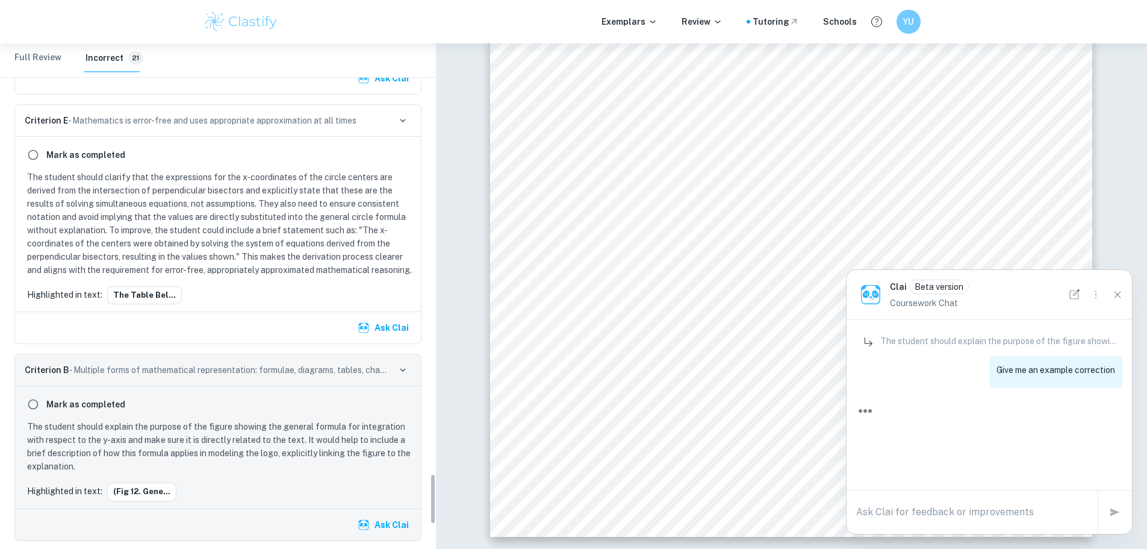
scroll to position [4462, 0]
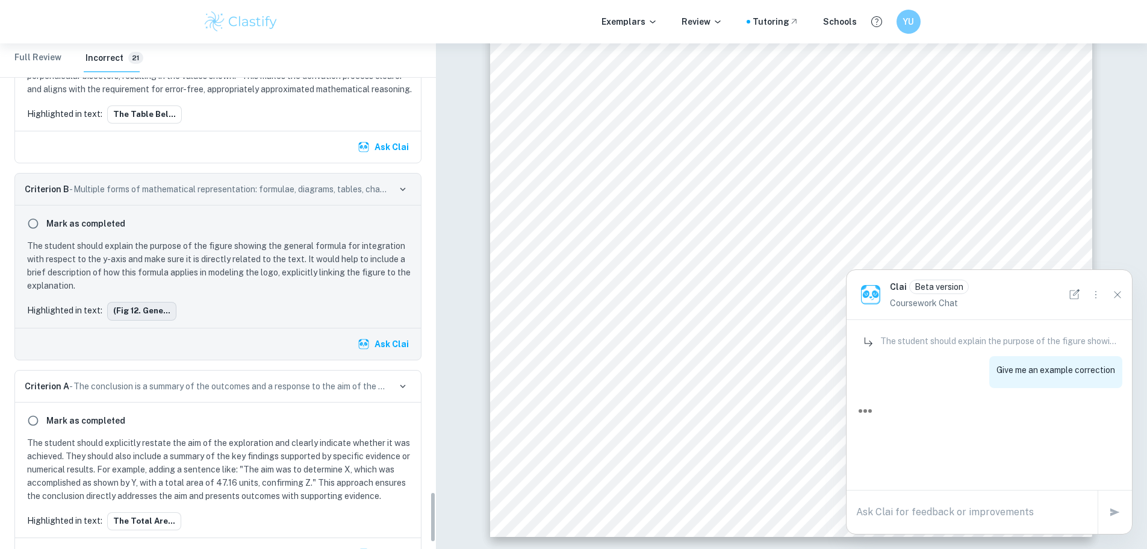
click at [144, 320] on button "(fig 12. Gene..." at bounding box center [141, 311] width 69 height 18
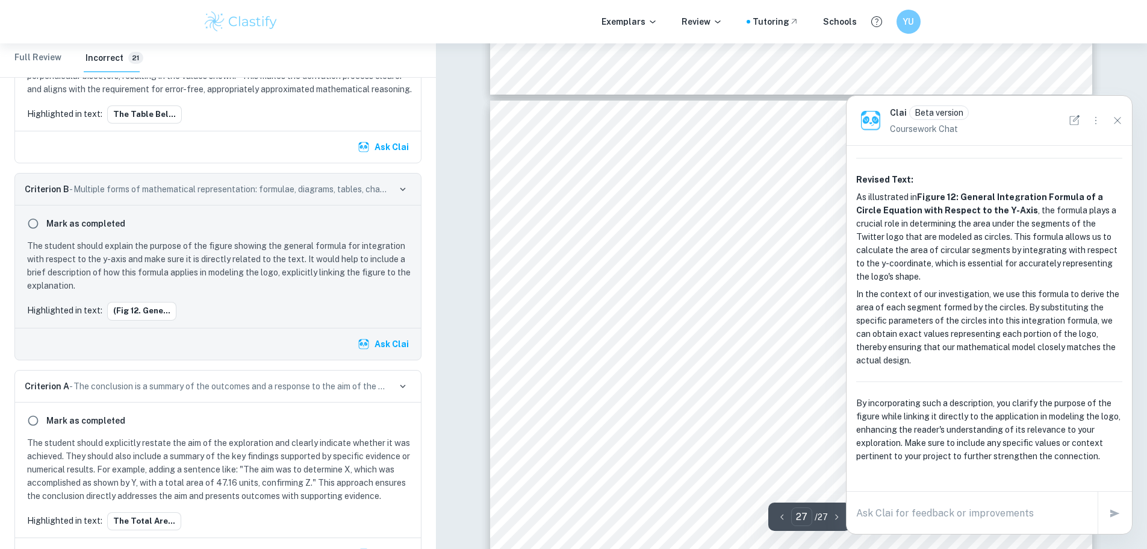
scroll to position [22162, 0]
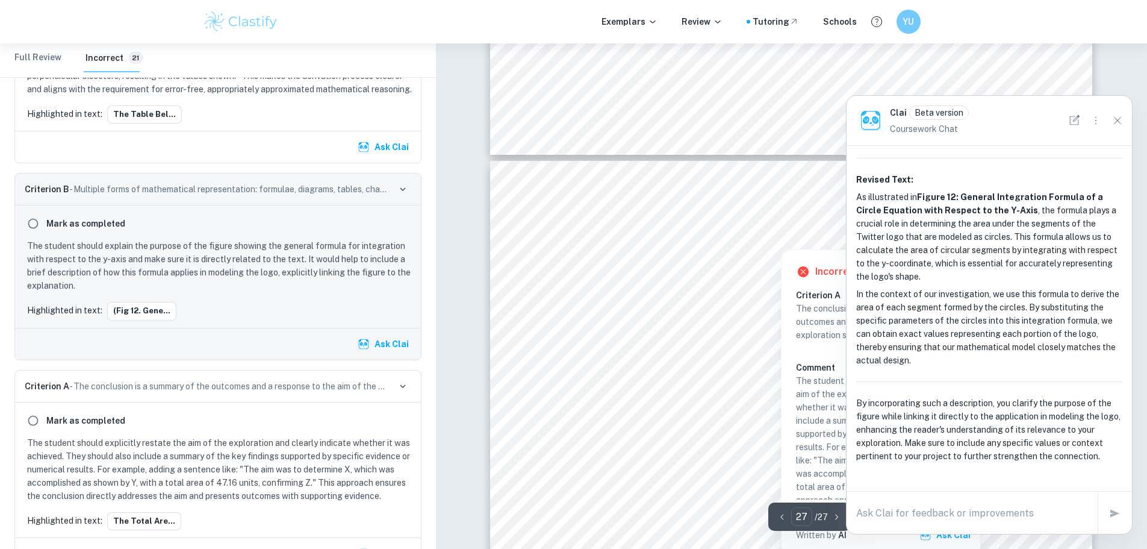
click at [635, 239] on div at bounding box center [781, 240] width 436 height 13
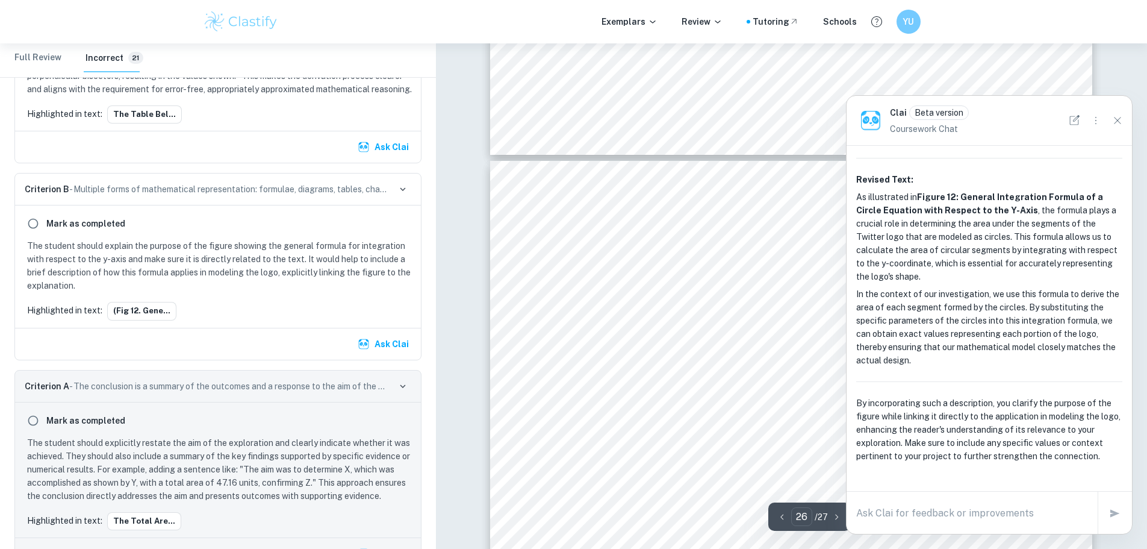
scroll to position [4523, 0]
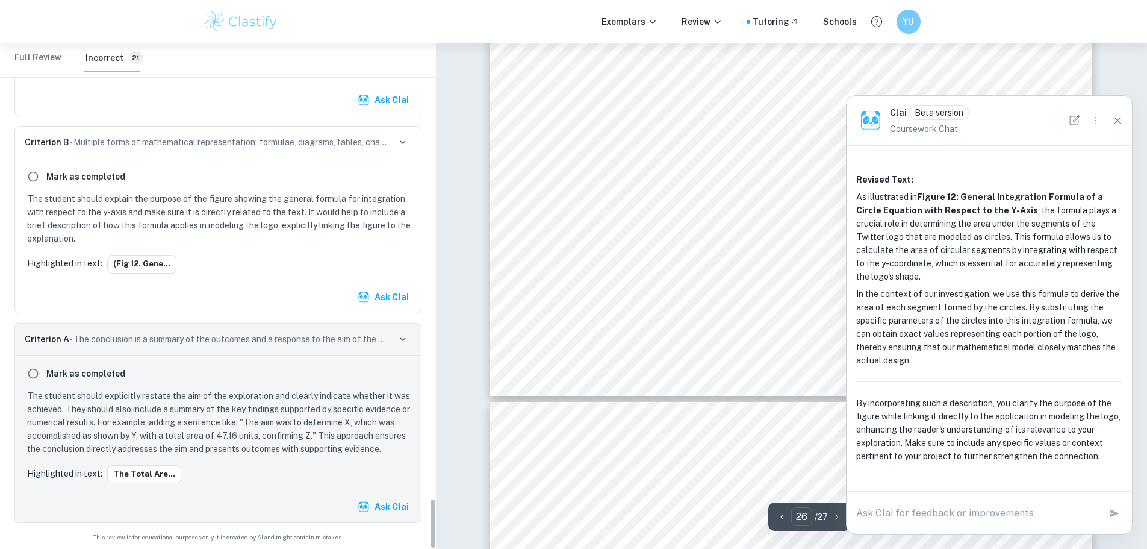
type input "27"
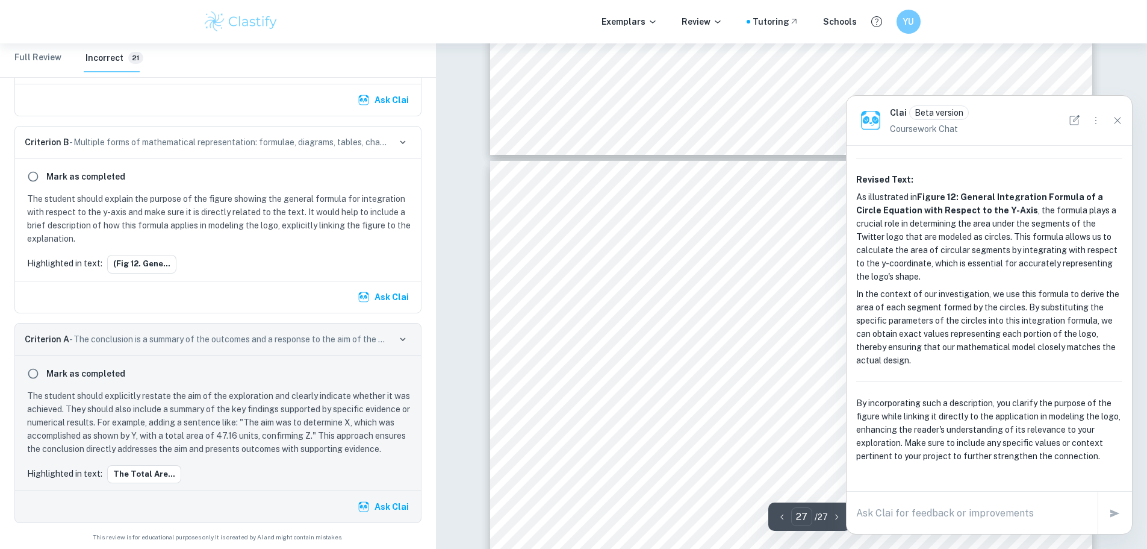
scroll to position [22283, 0]
click at [393, 506] on button "Ask Clai" at bounding box center [384, 507] width 58 height 22
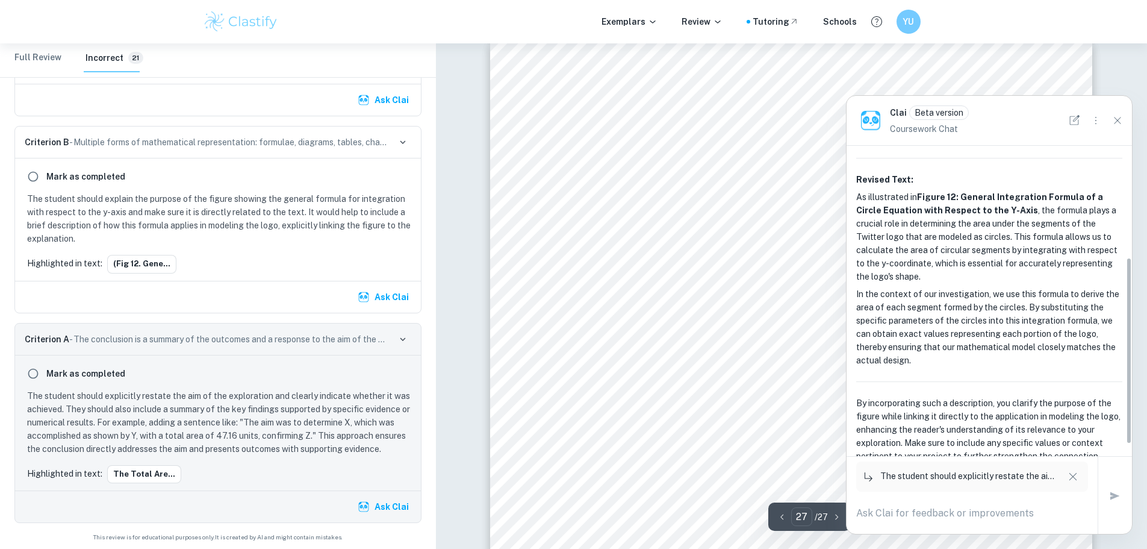
scroll to position [186, 0]
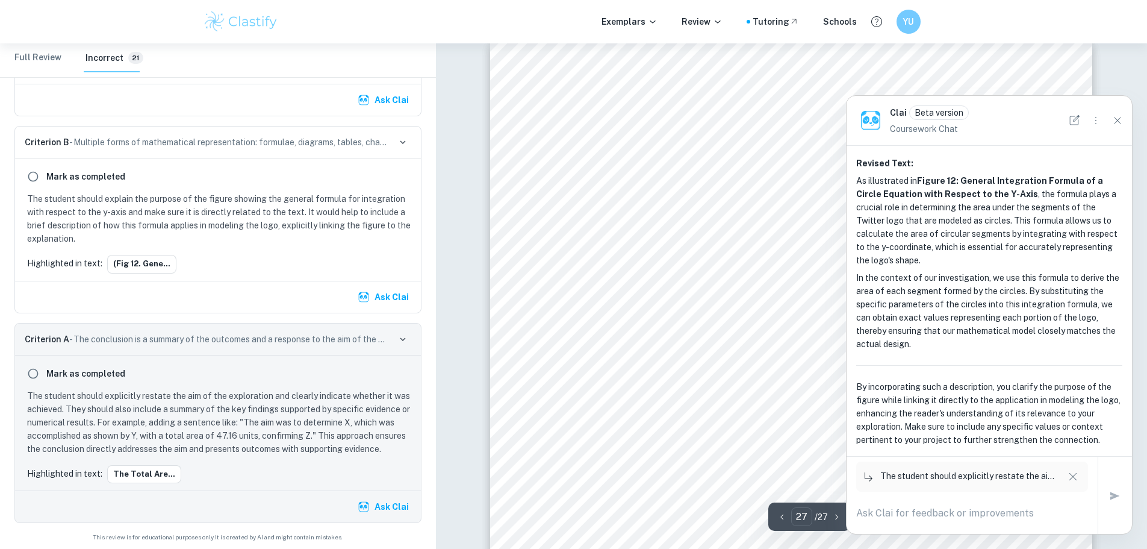
click at [952, 514] on textarea at bounding box center [972, 513] width 232 height 14
type textarea "give me an example correction for conclusiuon"
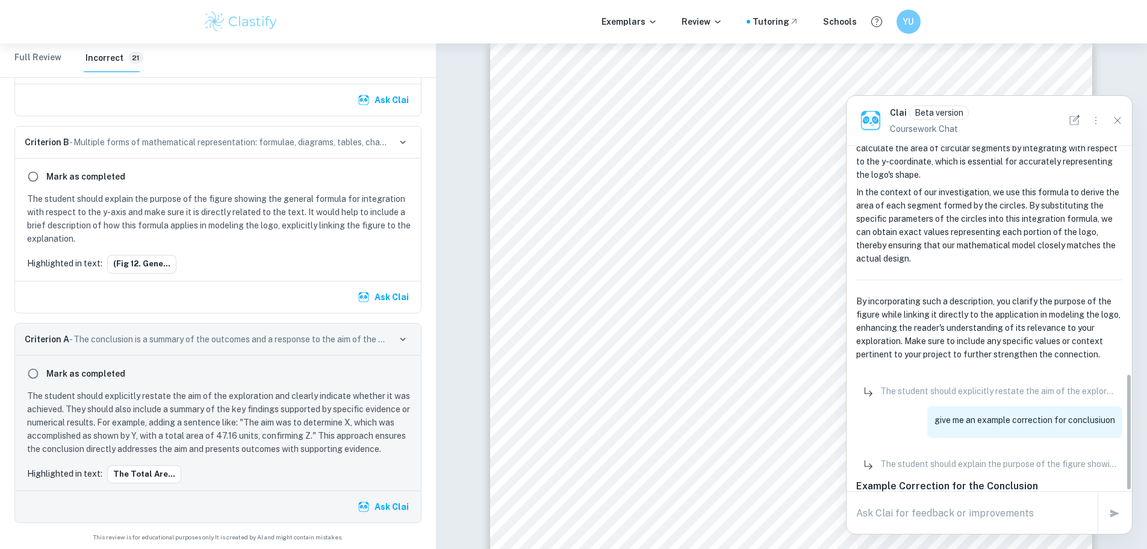
scroll to position [670, 0]
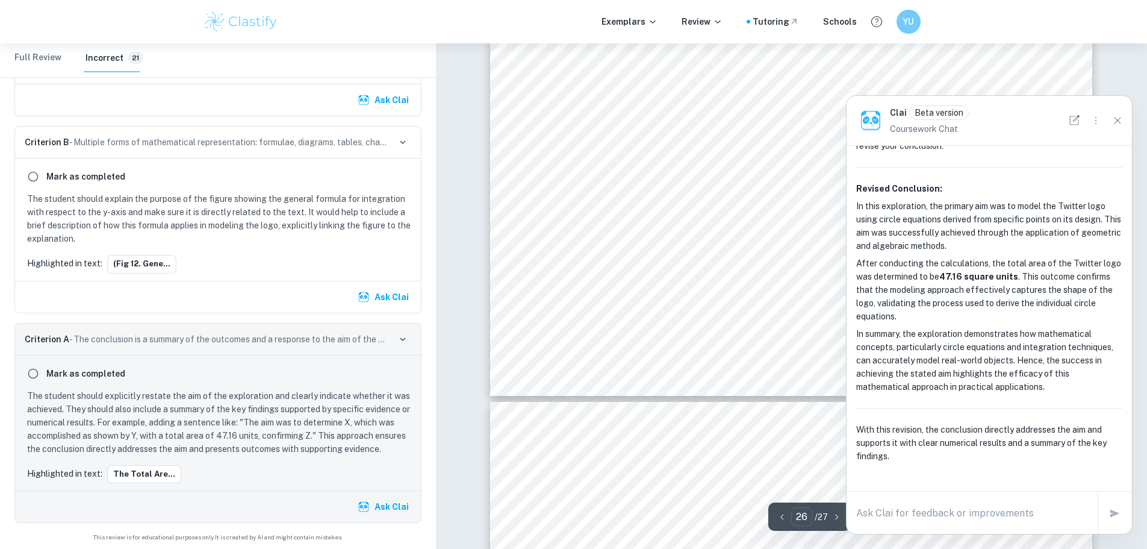
type input "27"
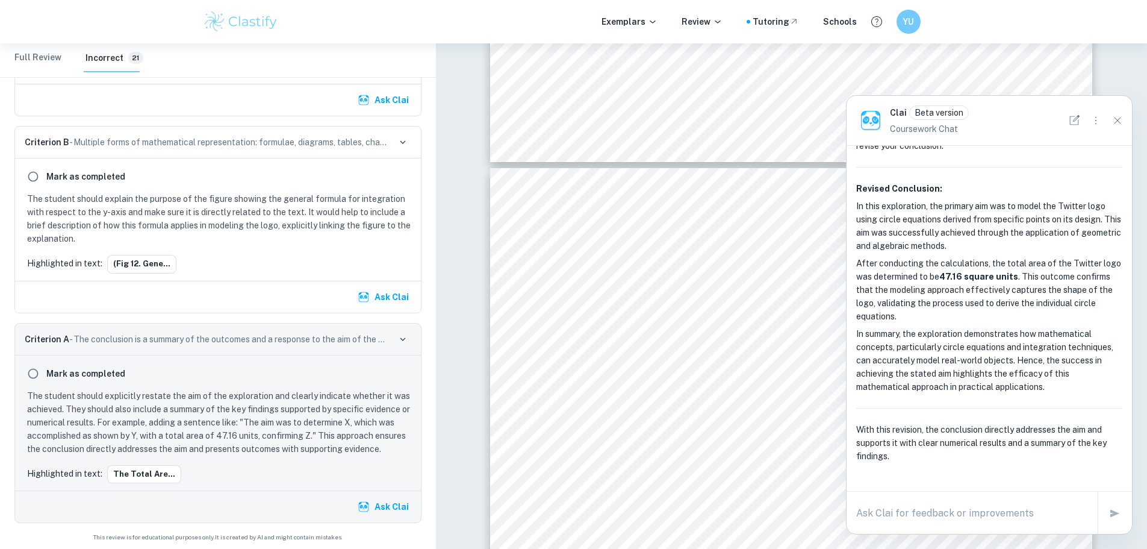
click at [903, 517] on textarea at bounding box center [972, 513] width 232 height 14
type textarea "should i include an evaluation too?"
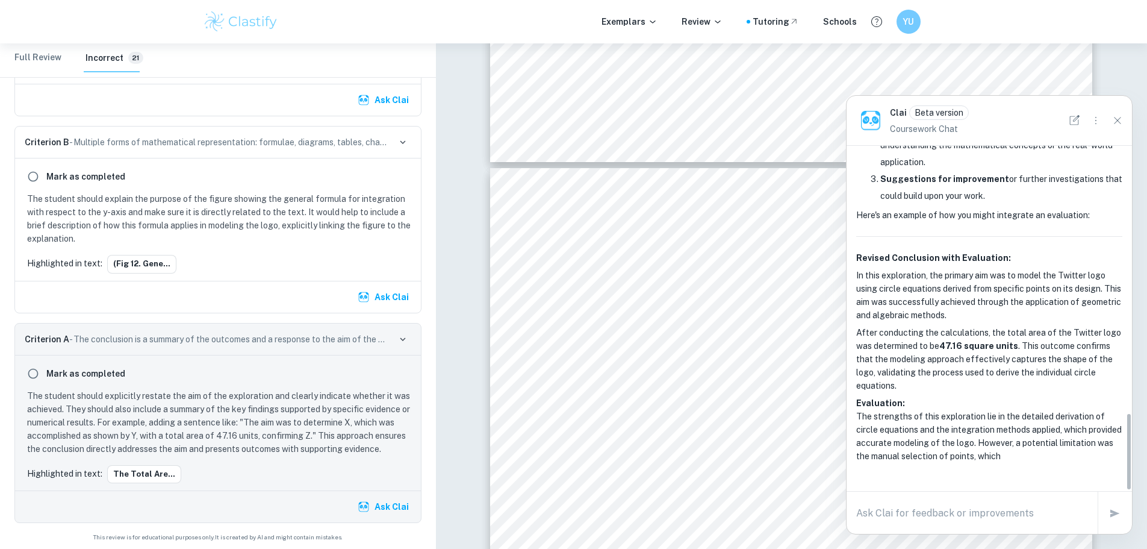
scroll to position [1369, 0]
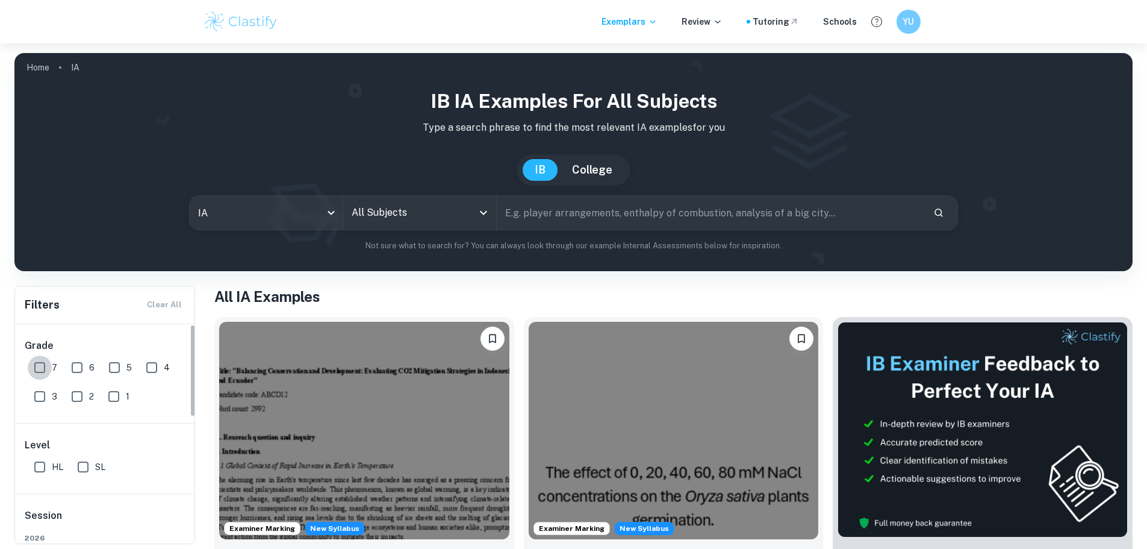
click at [47, 366] on input "7" at bounding box center [40, 367] width 24 height 24
checkbox input "true"
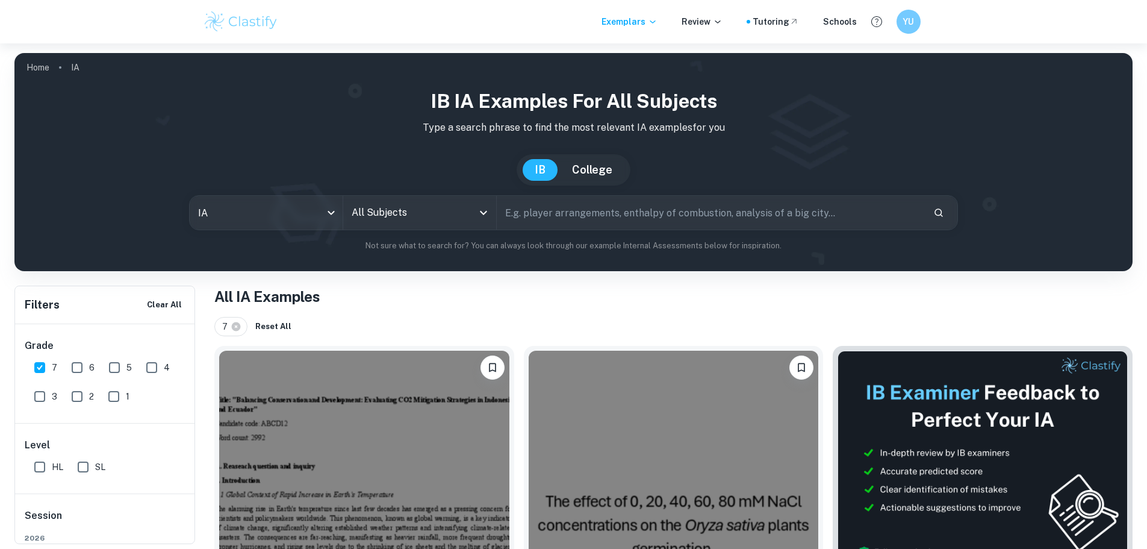
click at [38, 472] on input "HL" at bounding box center [40, 467] width 24 height 24
checkbox input "true"
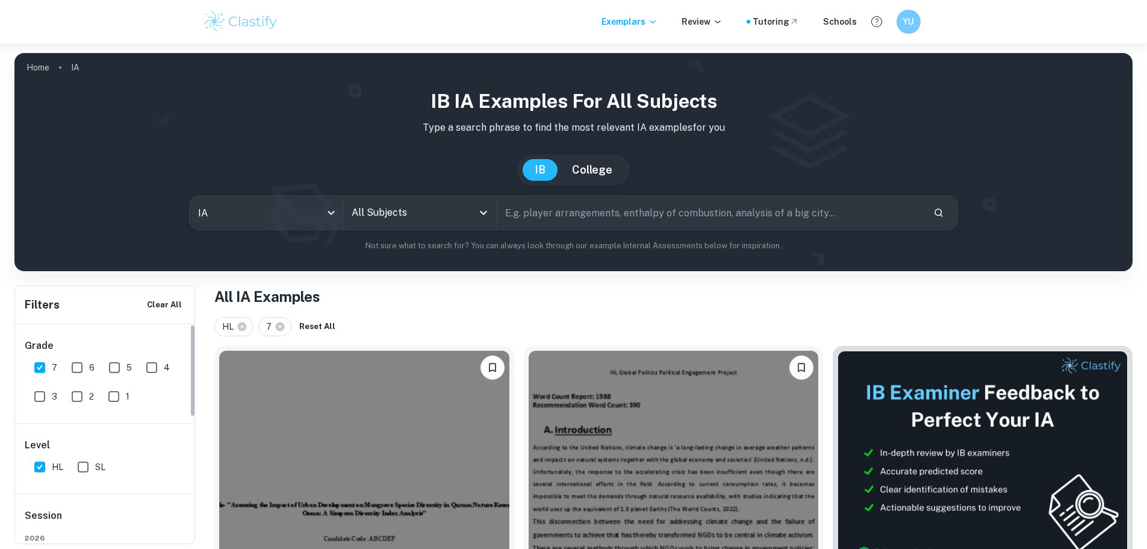
click at [411, 216] on input "All Subjects" at bounding box center [411, 212] width 124 height 23
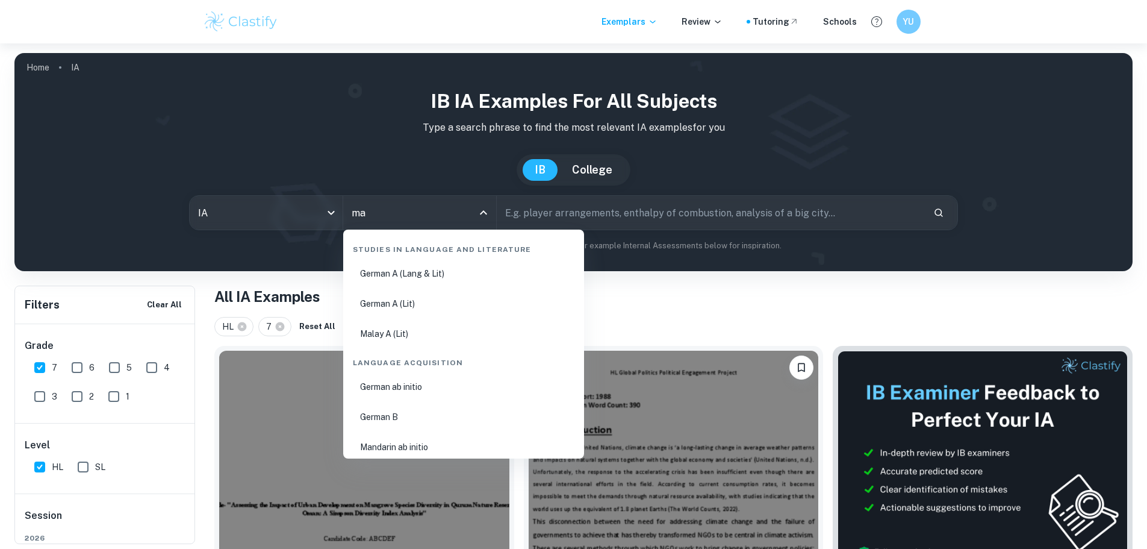
type input "m"
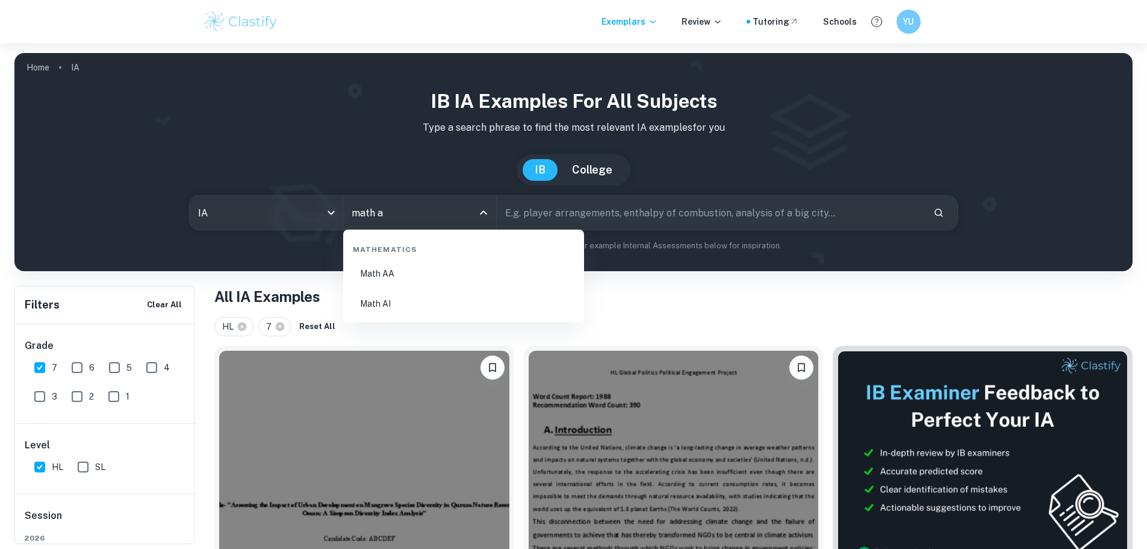
type input "math aa"
click at [435, 269] on li "Math AA" at bounding box center [463, 274] width 231 height 28
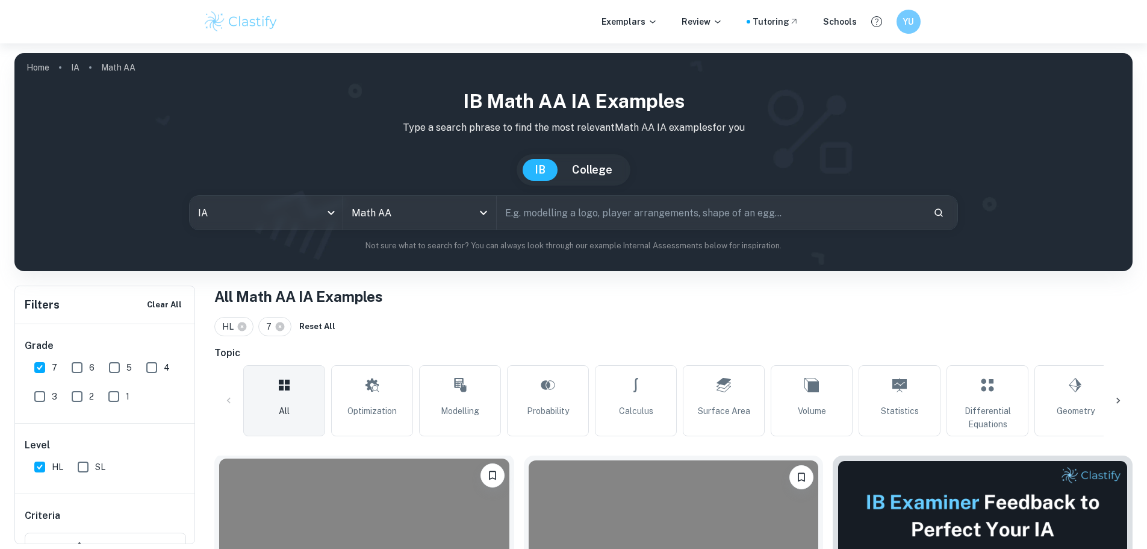
scroll to position [120, 0]
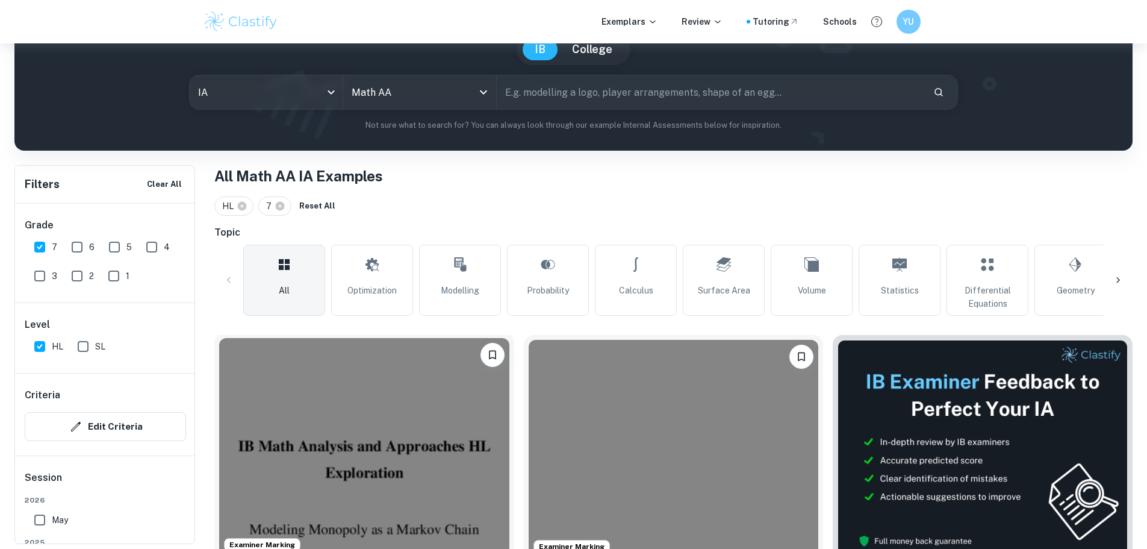
click at [343, 415] on img at bounding box center [364, 446] width 290 height 217
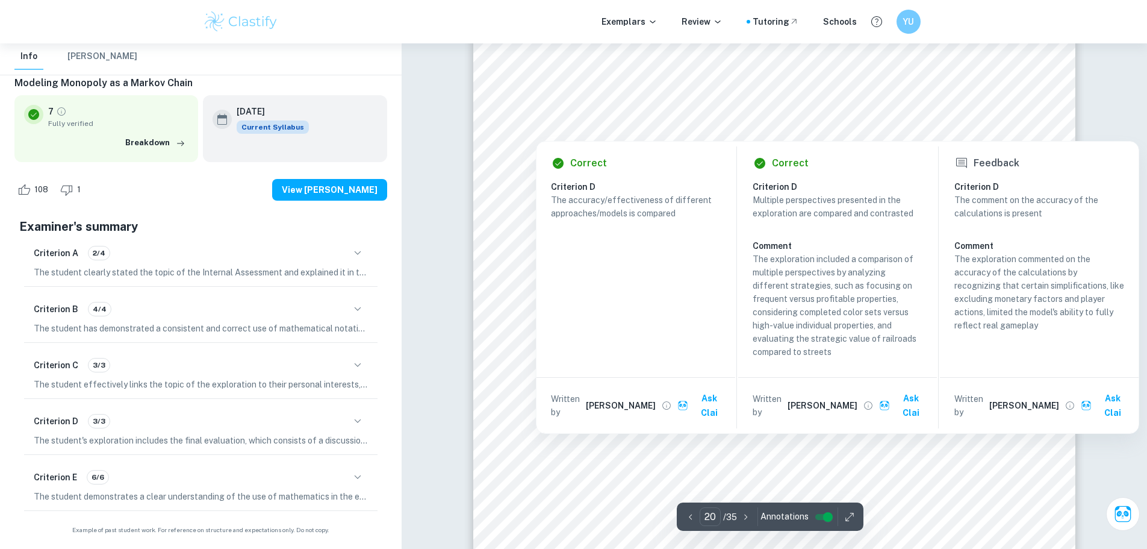
scroll to position [15235, 0]
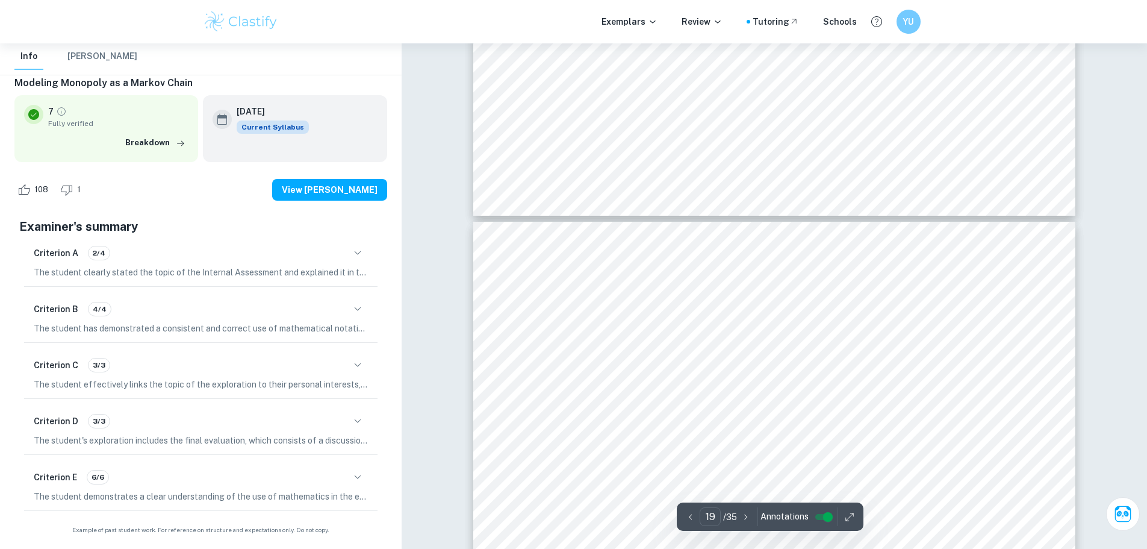
type input "18"
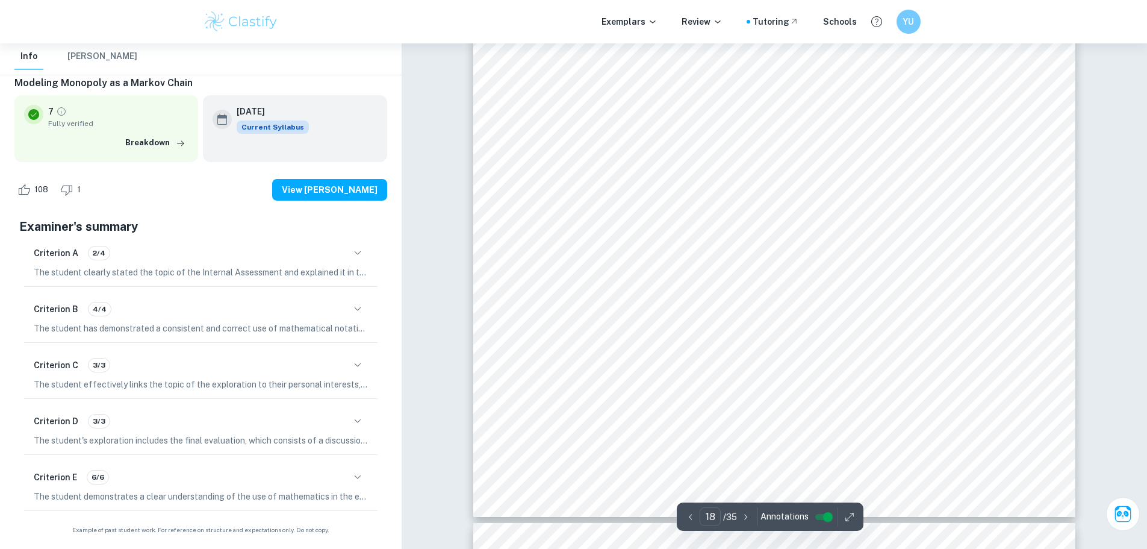
scroll to position [13609, 0]
